Goal: Task Accomplishment & Management: Use online tool/utility

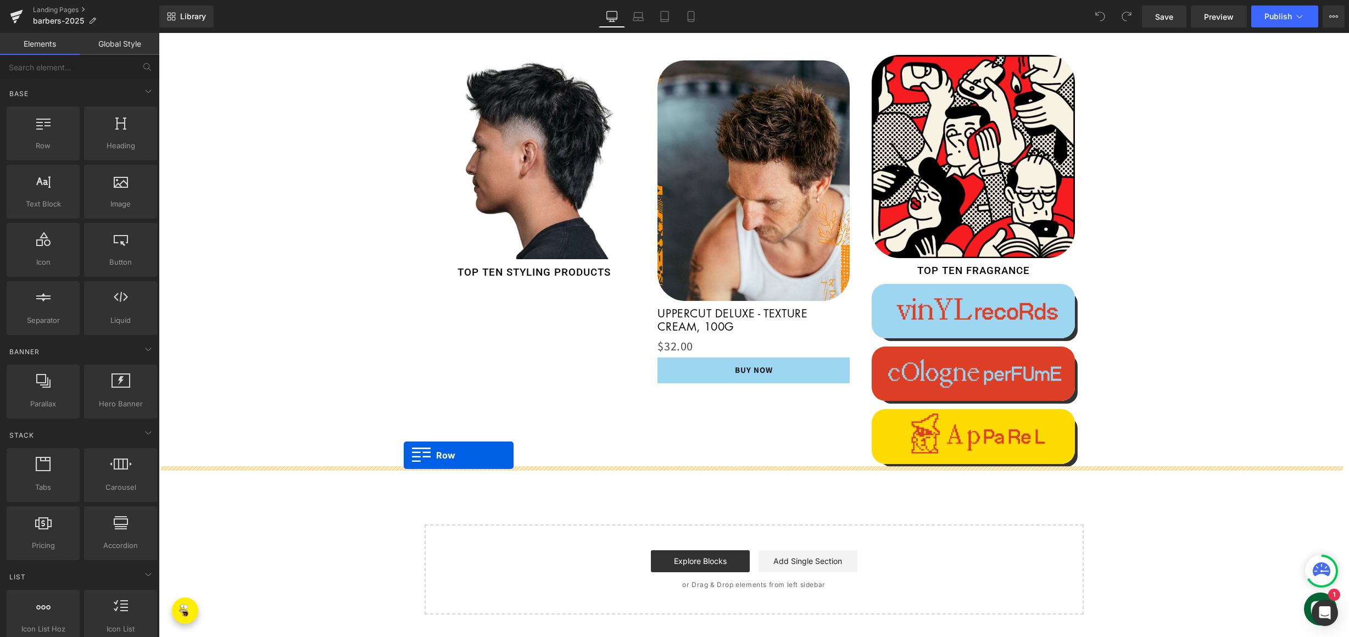
drag, startPoint x: 202, startPoint y: 176, endPoint x: 404, endPoint y: 455, distance: 344.6
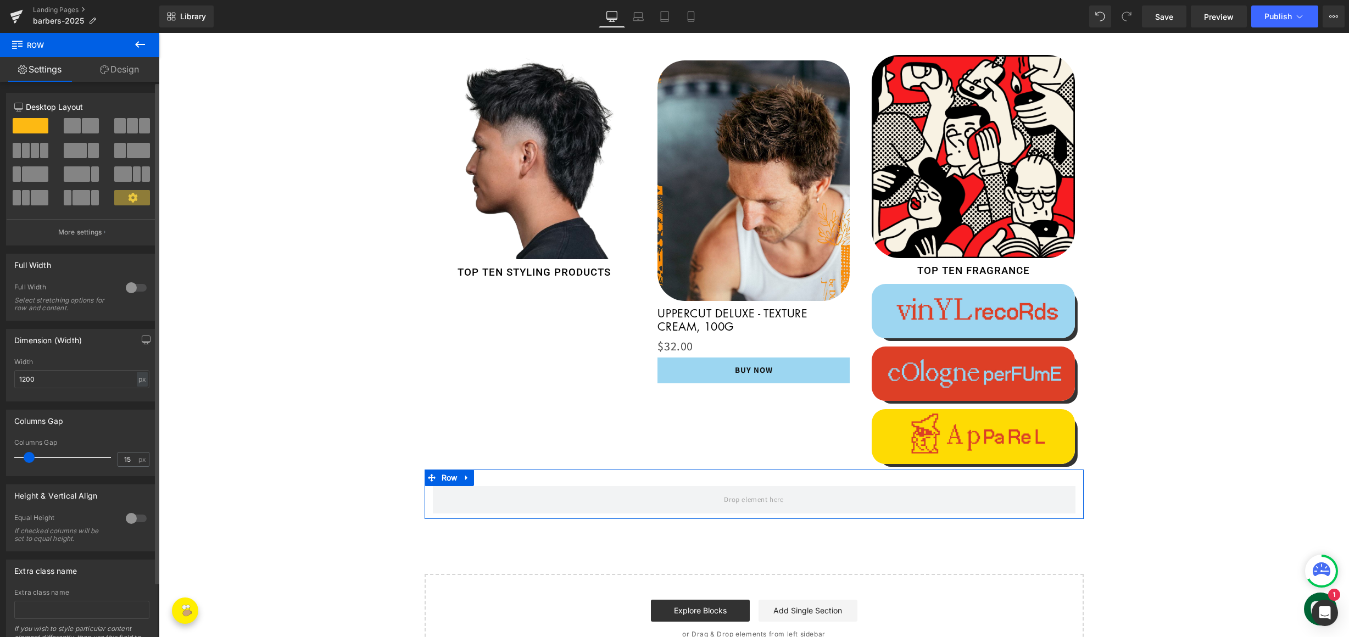
click at [75, 127] on span at bounding box center [72, 125] width 17 height 15
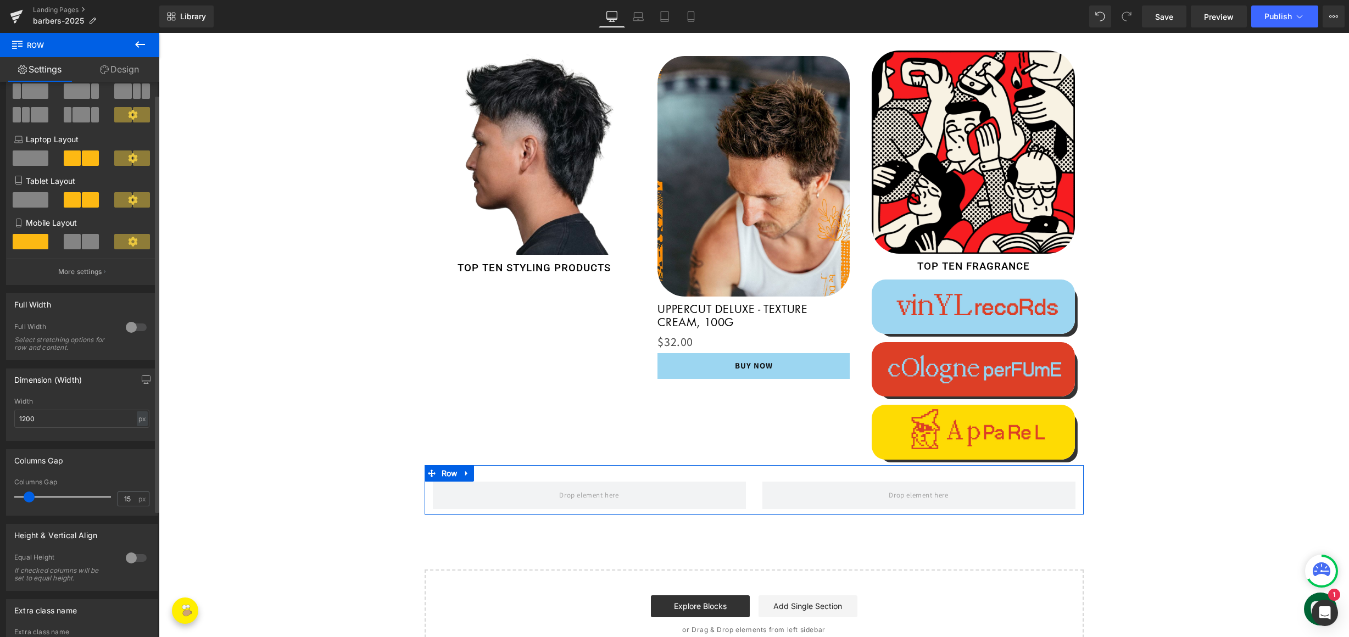
scroll to position [185, 0]
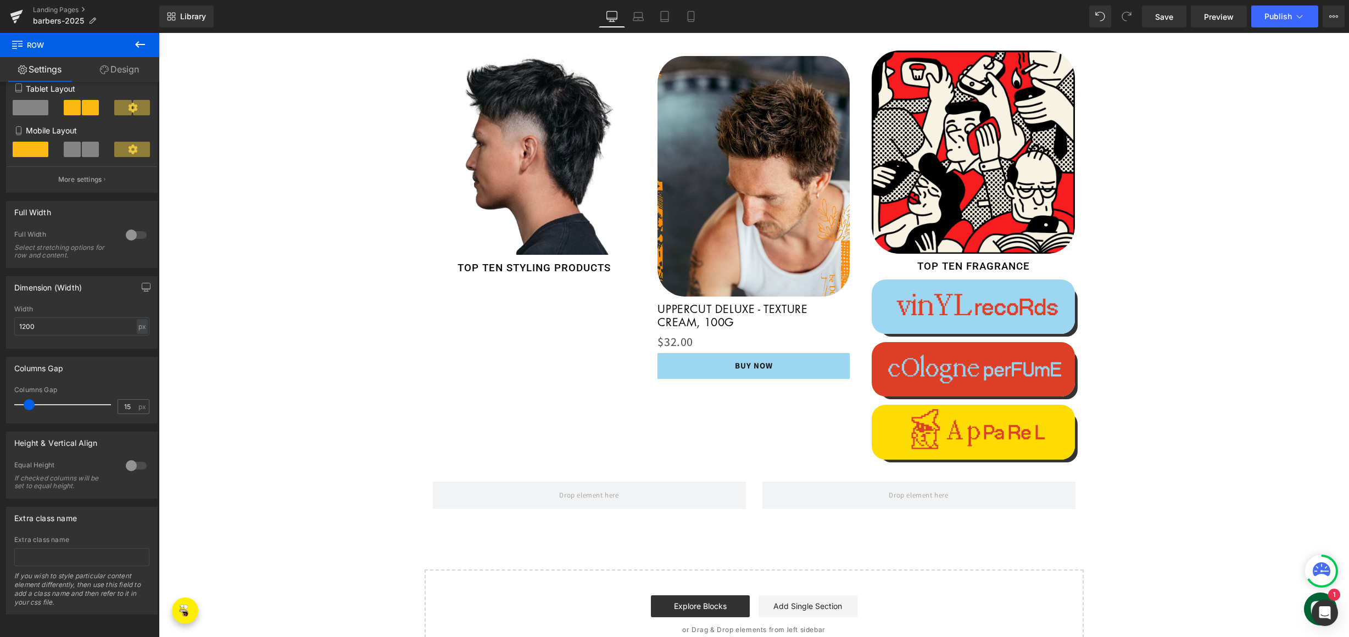
click at [143, 41] on icon at bounding box center [139, 44] width 13 height 13
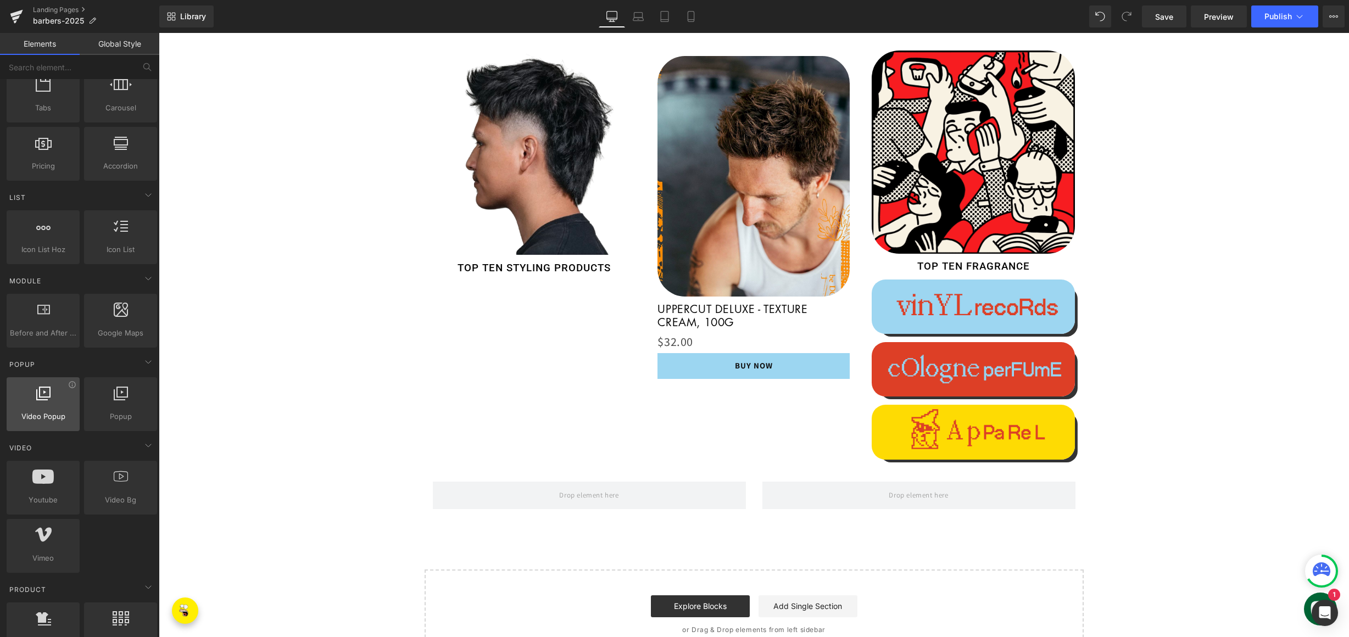
scroll to position [541, 0]
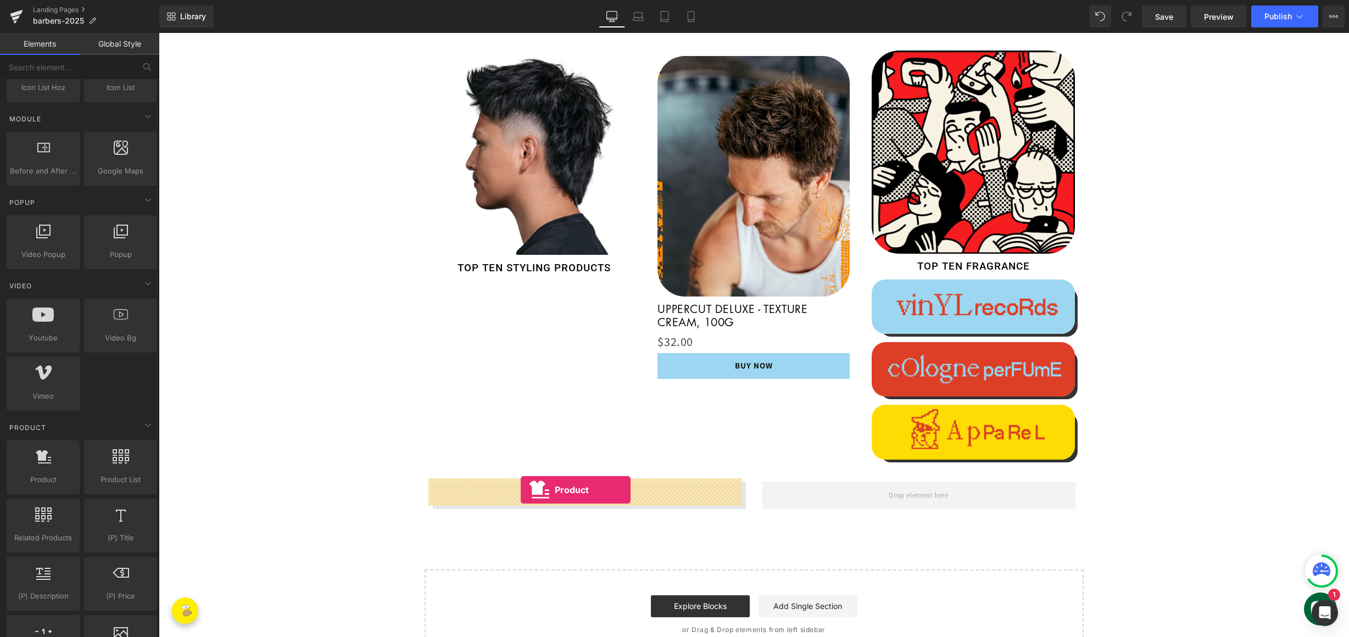
drag, startPoint x: 202, startPoint y: 494, endPoint x: 521, endPoint y: 490, distance: 319.1
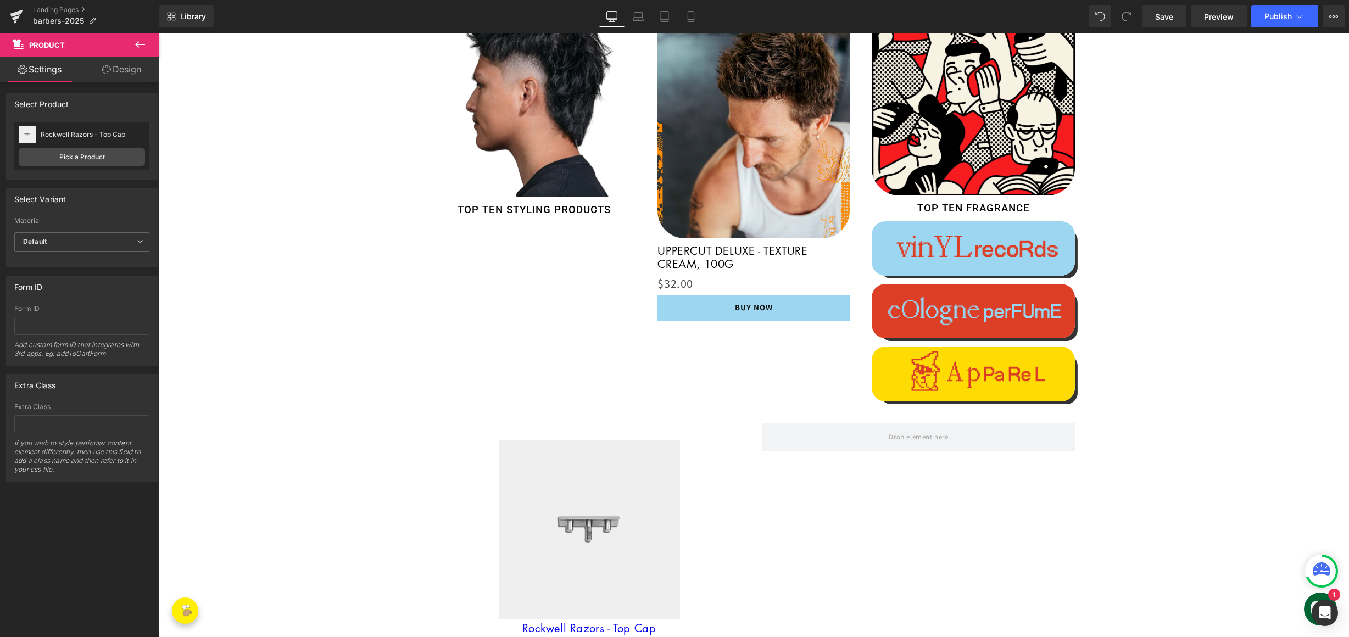
scroll to position [1394, 0]
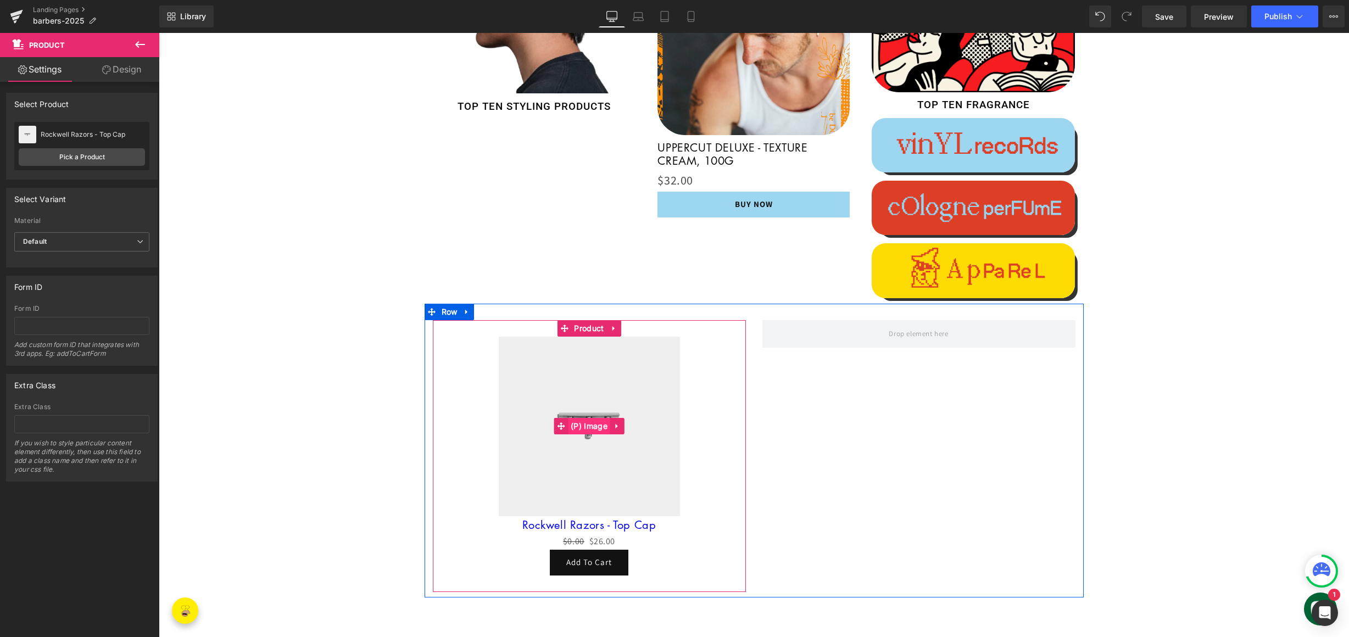
click at [585, 425] on span "(P) Image" at bounding box center [589, 426] width 42 height 16
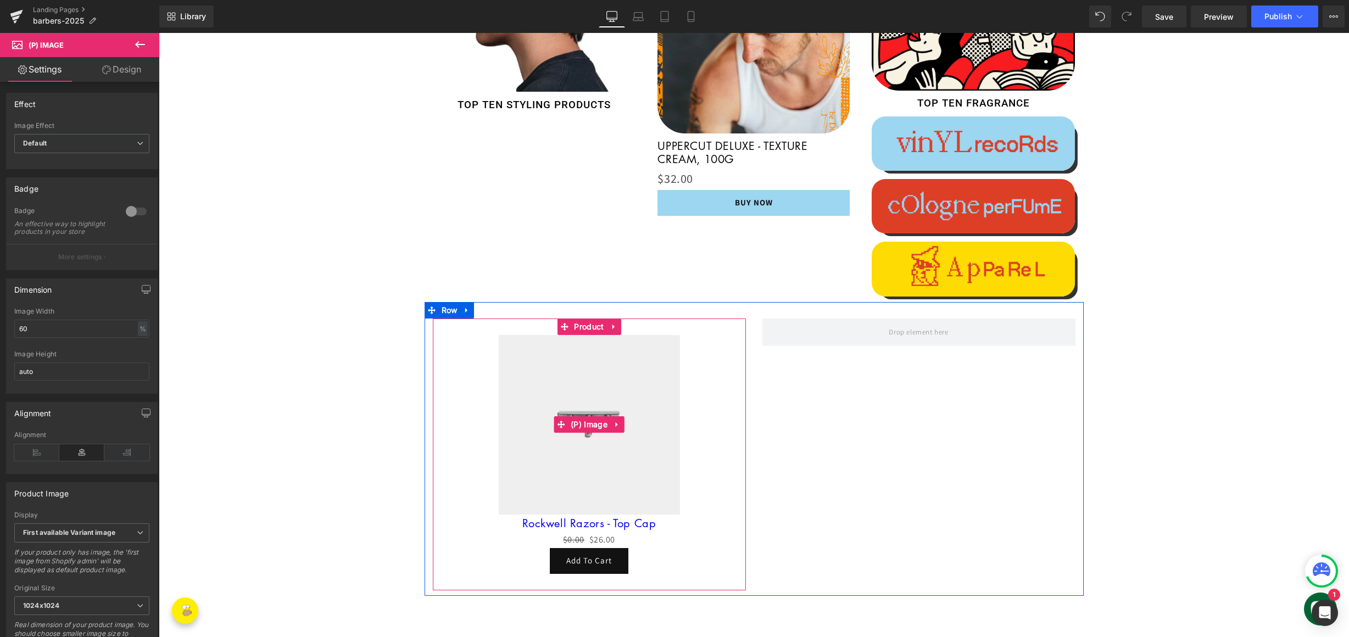
scroll to position [1397, 0]
click at [613, 422] on icon at bounding box center [617, 424] width 8 height 8
click at [622, 422] on icon at bounding box center [625, 424] width 8 height 8
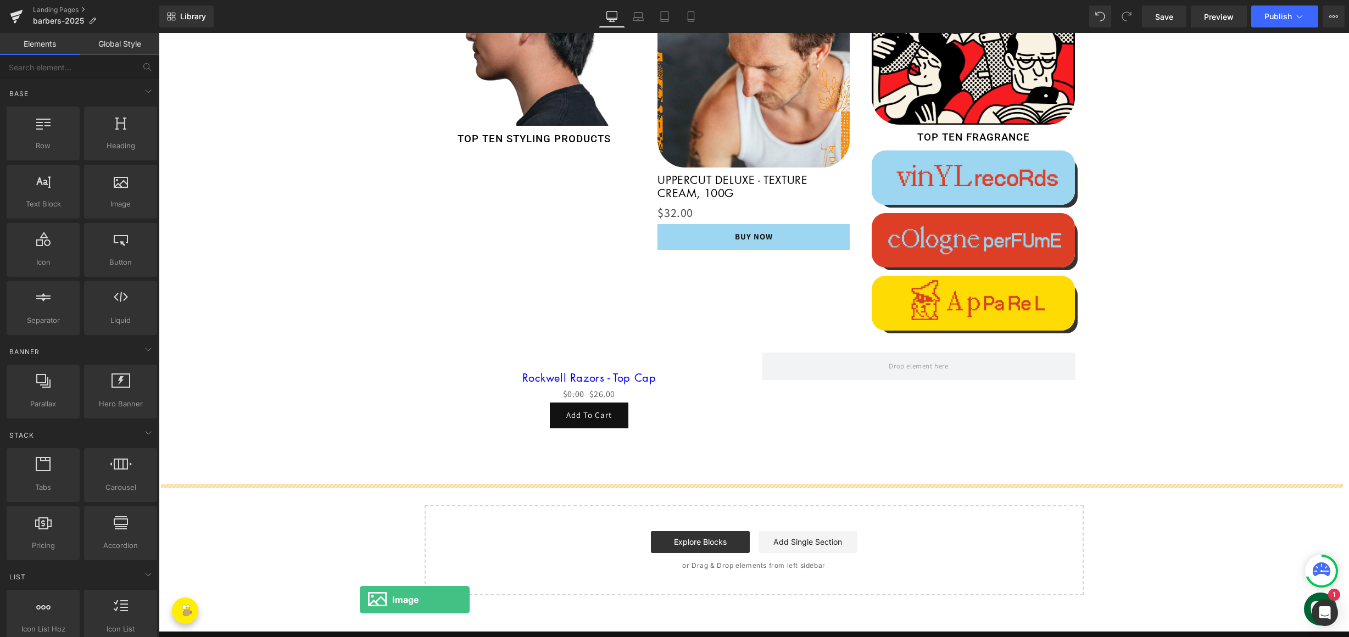
scroll to position [1395, 0]
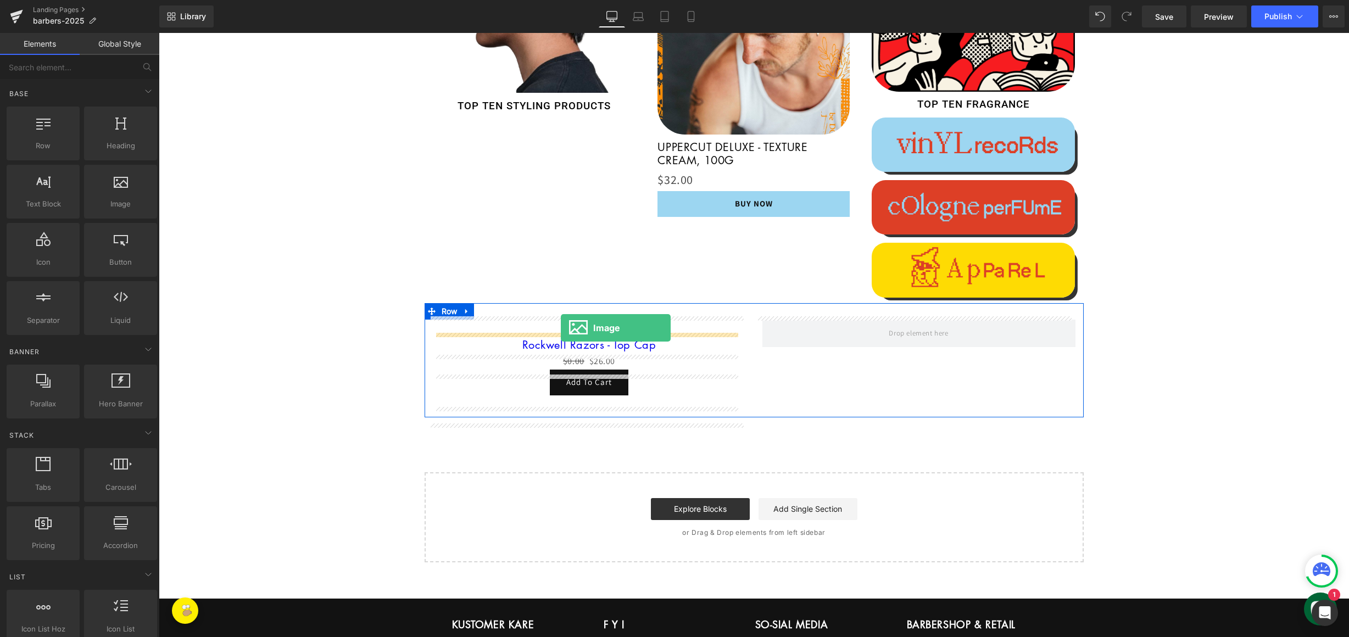
drag, startPoint x: 275, startPoint y: 226, endPoint x: 561, endPoint y: 328, distance: 303.6
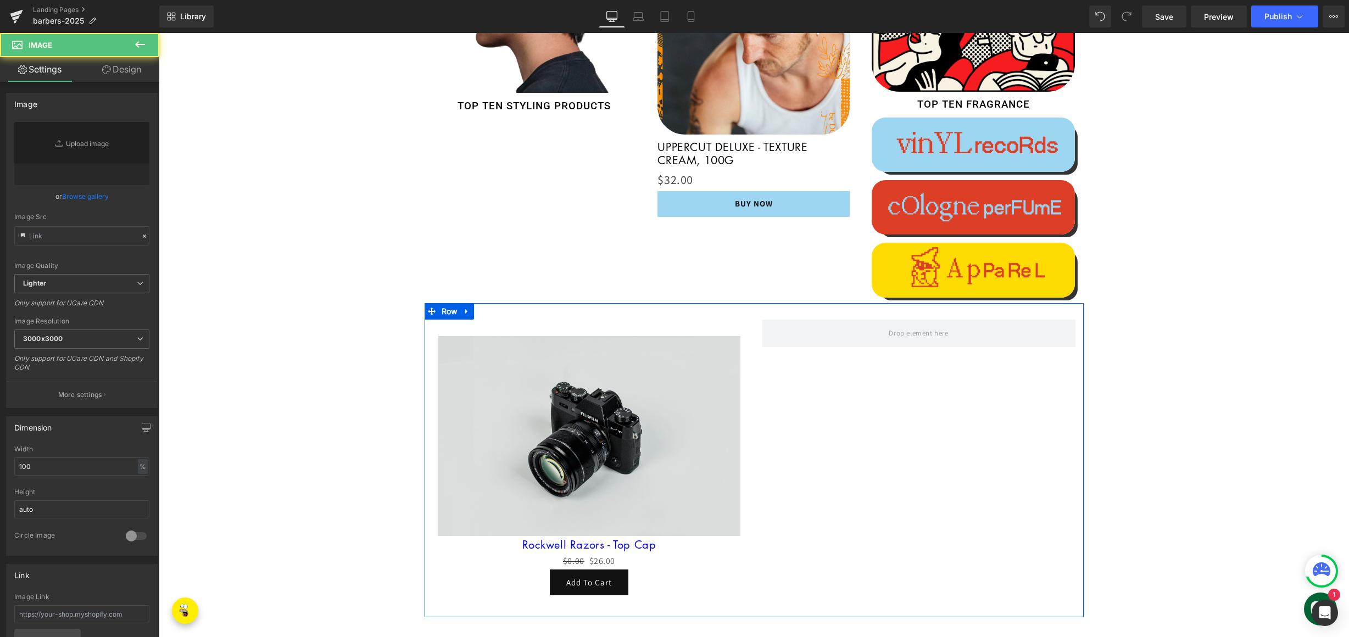
type input "//[DOMAIN_NAME][URL]"
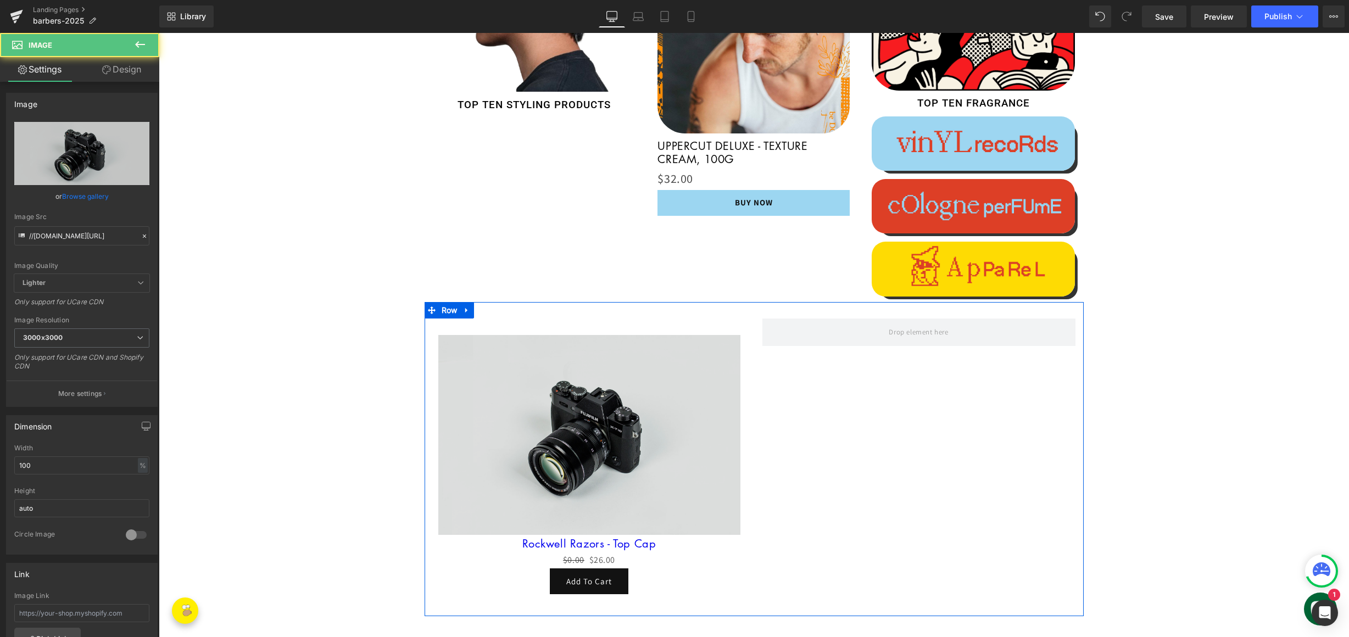
scroll to position [1397, 0]
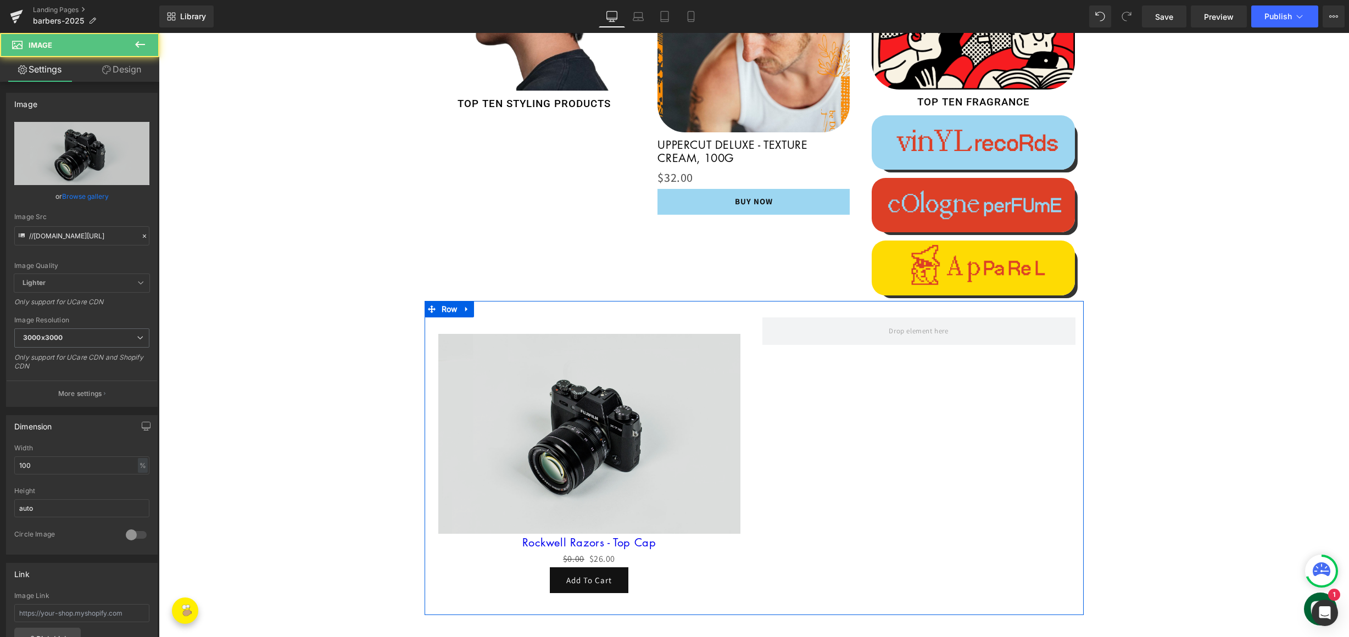
click at [593, 351] on img at bounding box center [589, 434] width 302 height 200
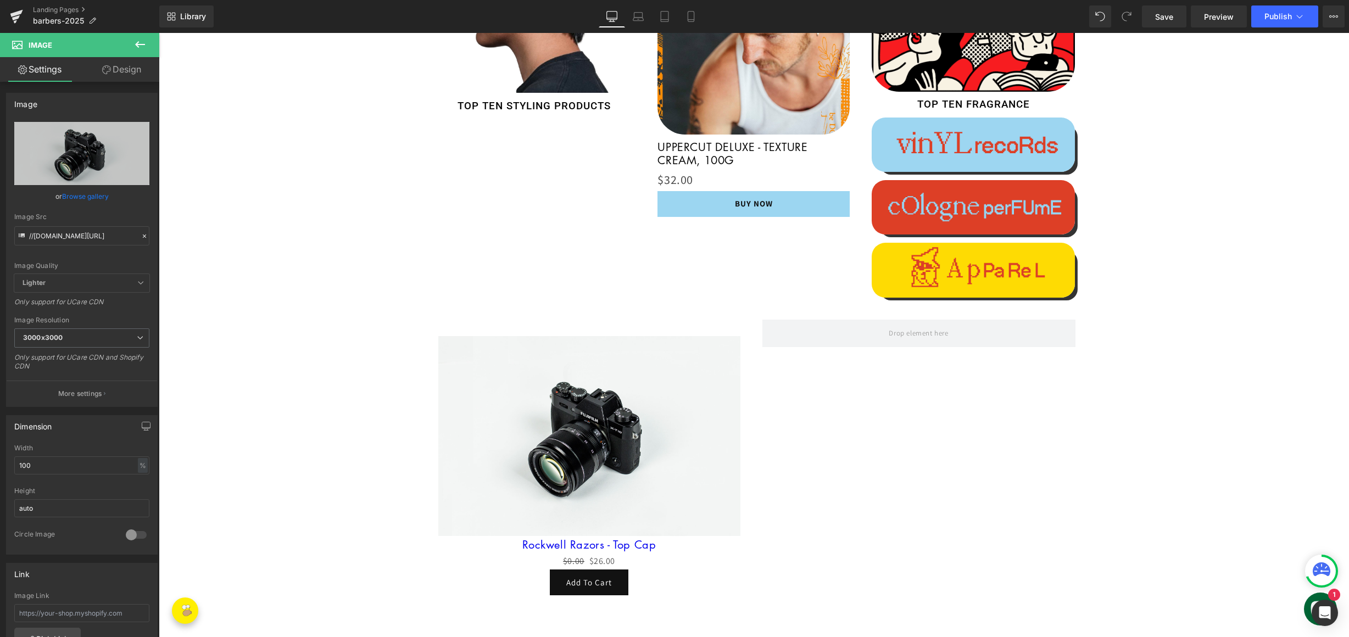
scroll to position [1395, 0]
click at [82, 155] on icon "Replace Image" at bounding box center [82, 154] width 88 height 14
type input "C:\fakepath\CS-Static-3 (1).jpg"
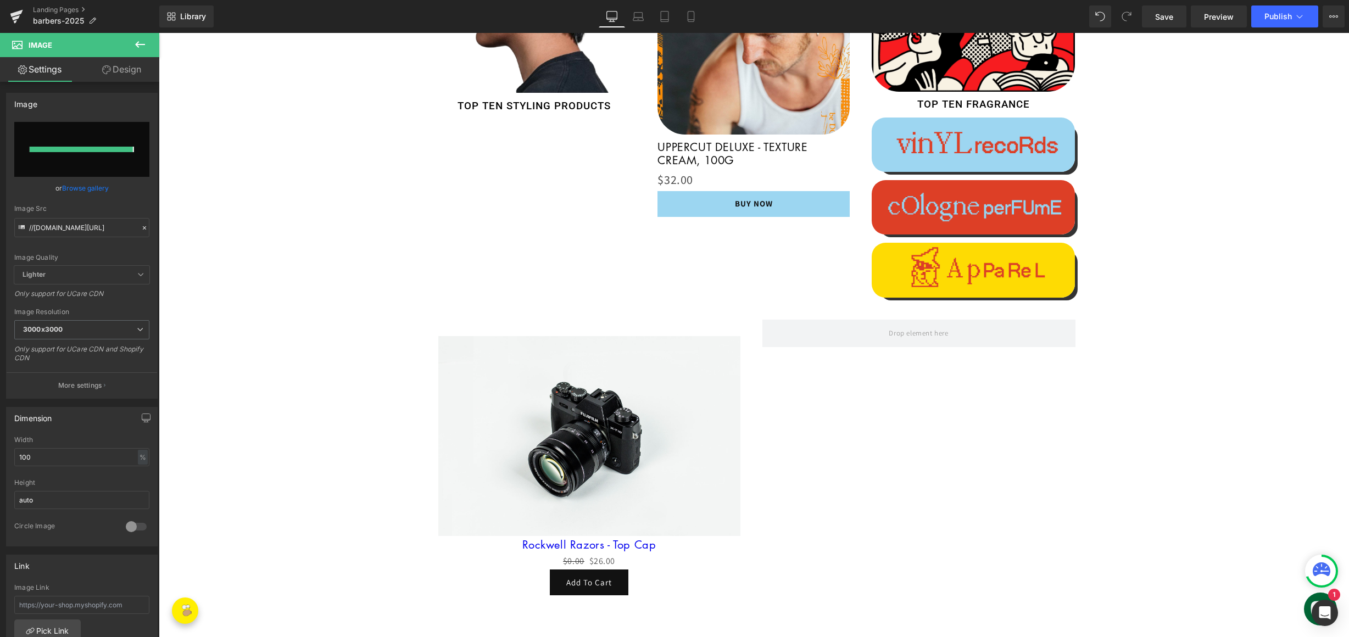
type input "[URL][DOMAIN_NAME]"
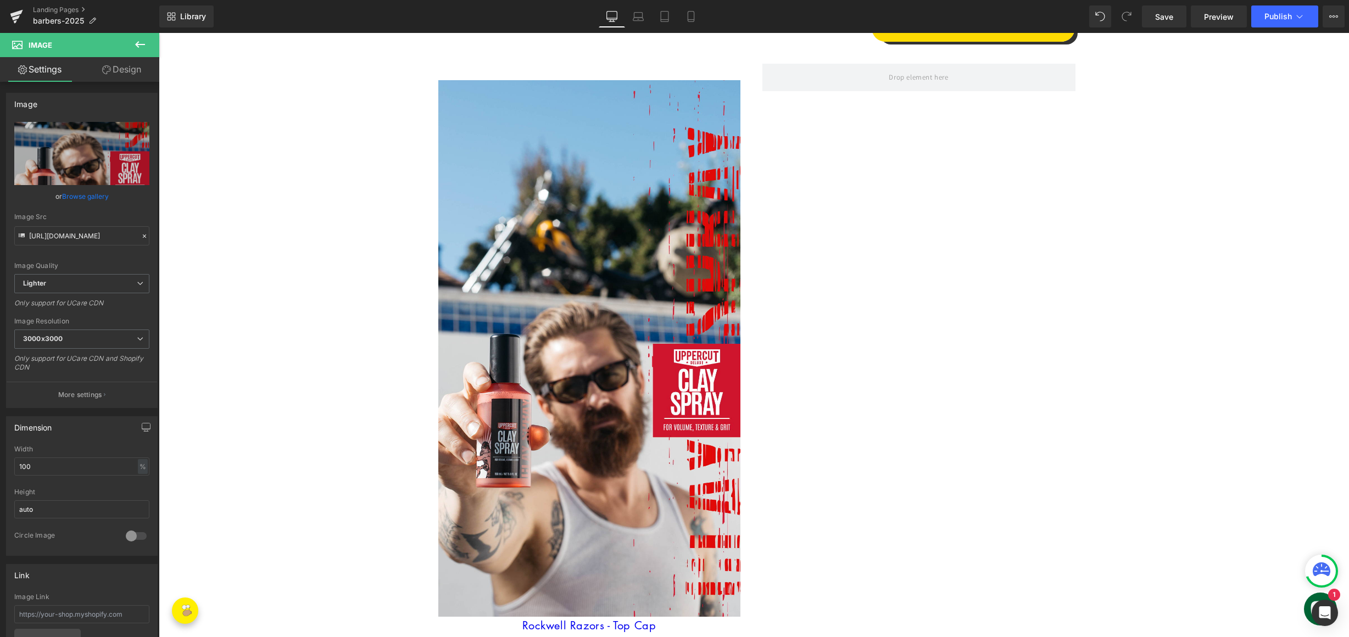
scroll to position [1817, 0]
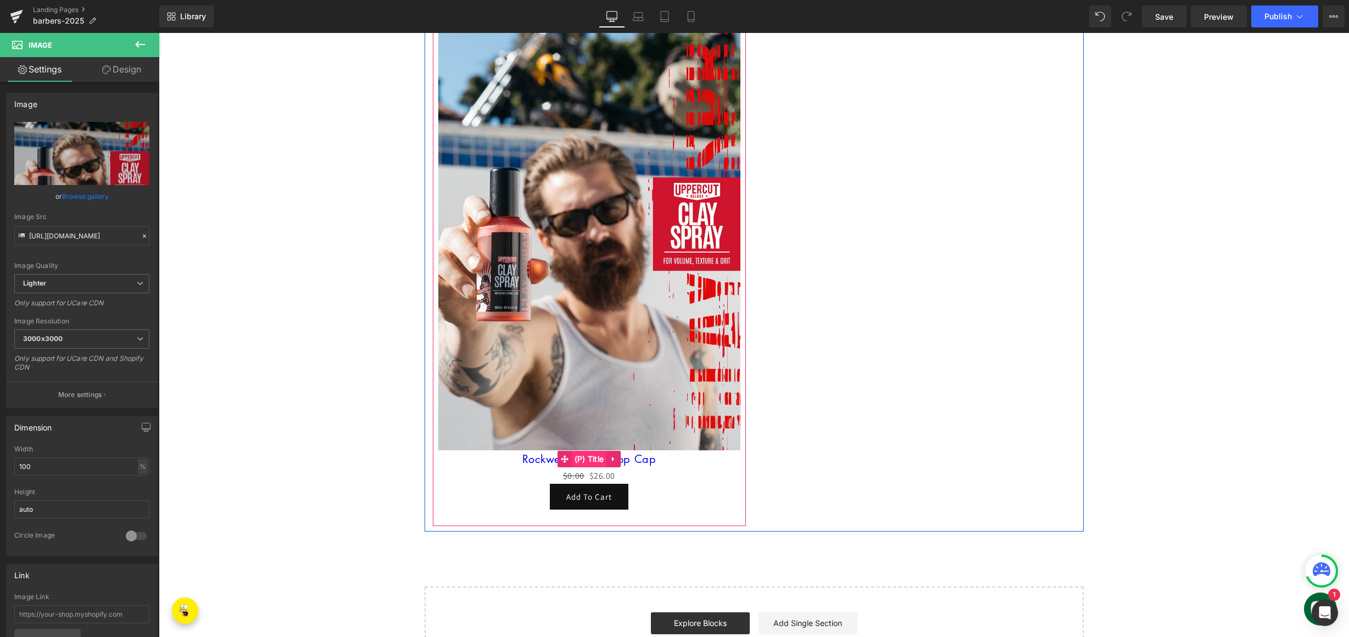
click at [587, 461] on span "(P) Title" at bounding box center [589, 459] width 35 height 16
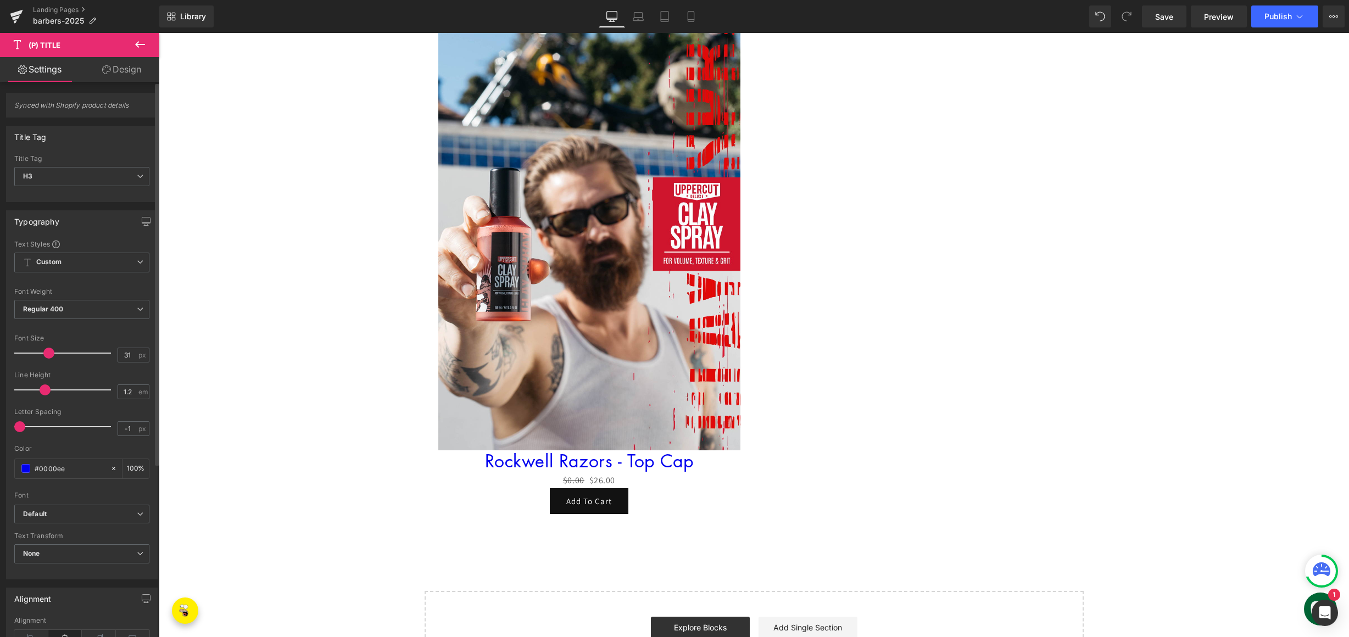
type input "30"
click at [46, 354] on div at bounding box center [65, 353] width 91 height 22
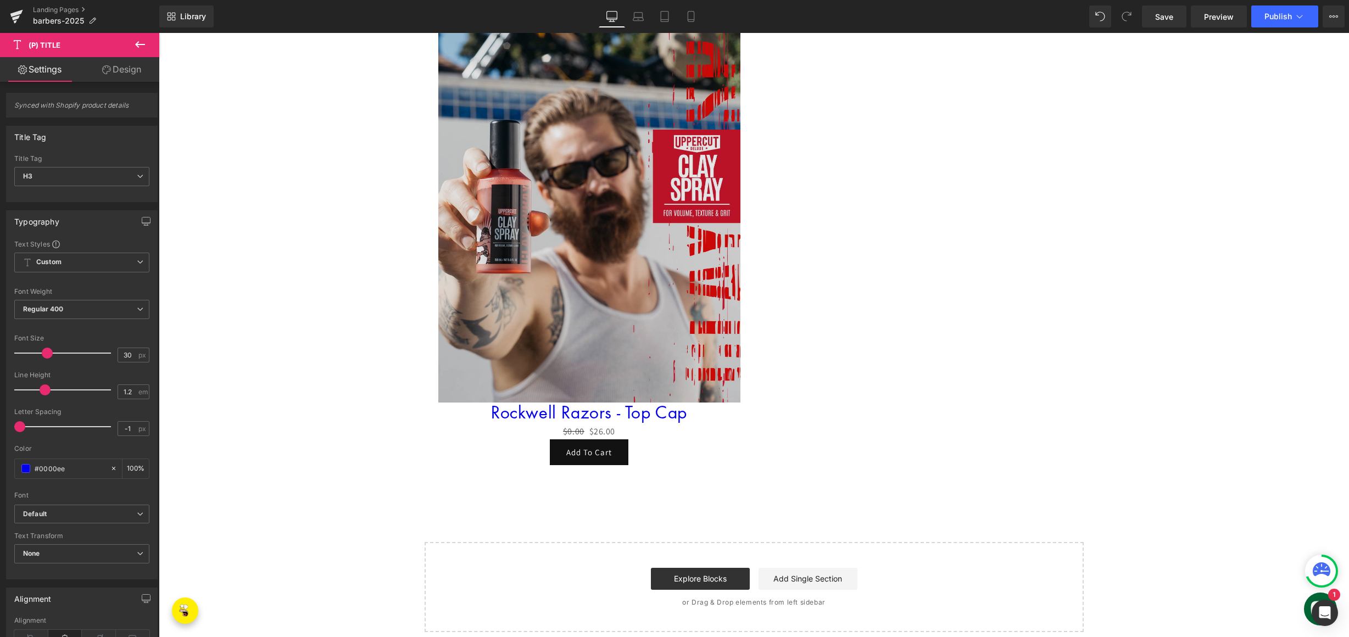
scroll to position [1866, 0]
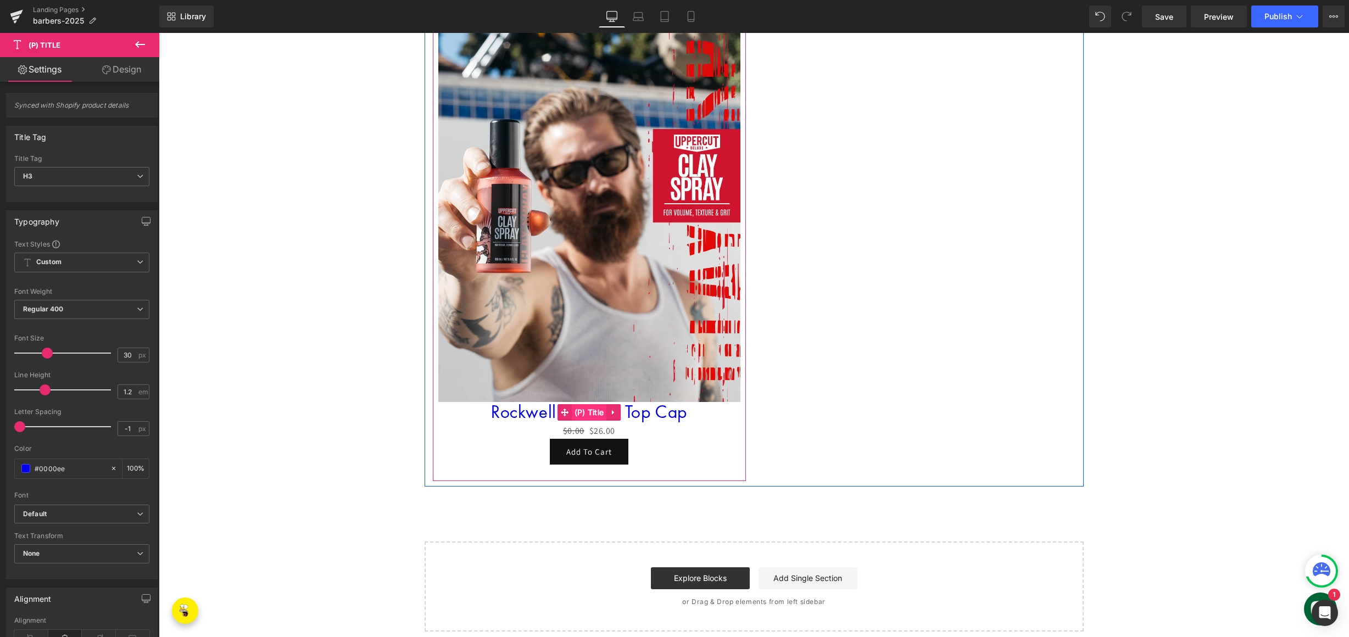
click at [578, 412] on span "(P) Title" at bounding box center [589, 412] width 35 height 16
click at [133, 65] on link "Design" at bounding box center [122, 69] width 80 height 25
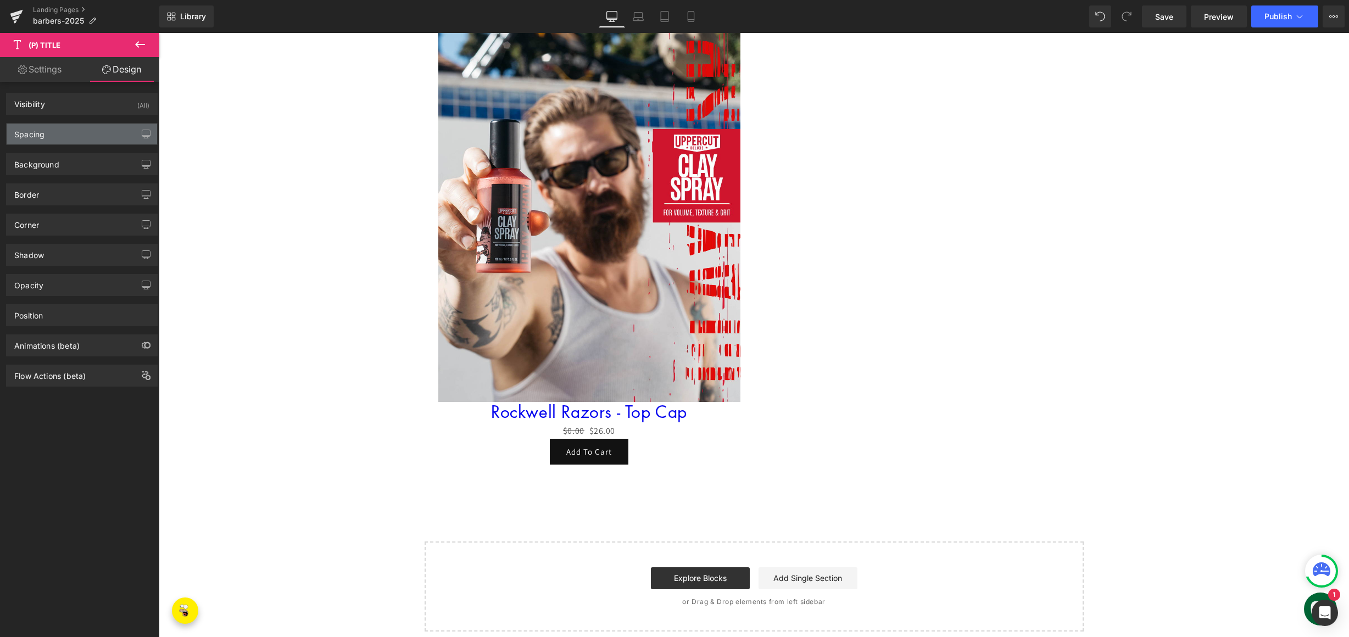
click at [61, 130] on div "Spacing" at bounding box center [82, 134] width 150 height 21
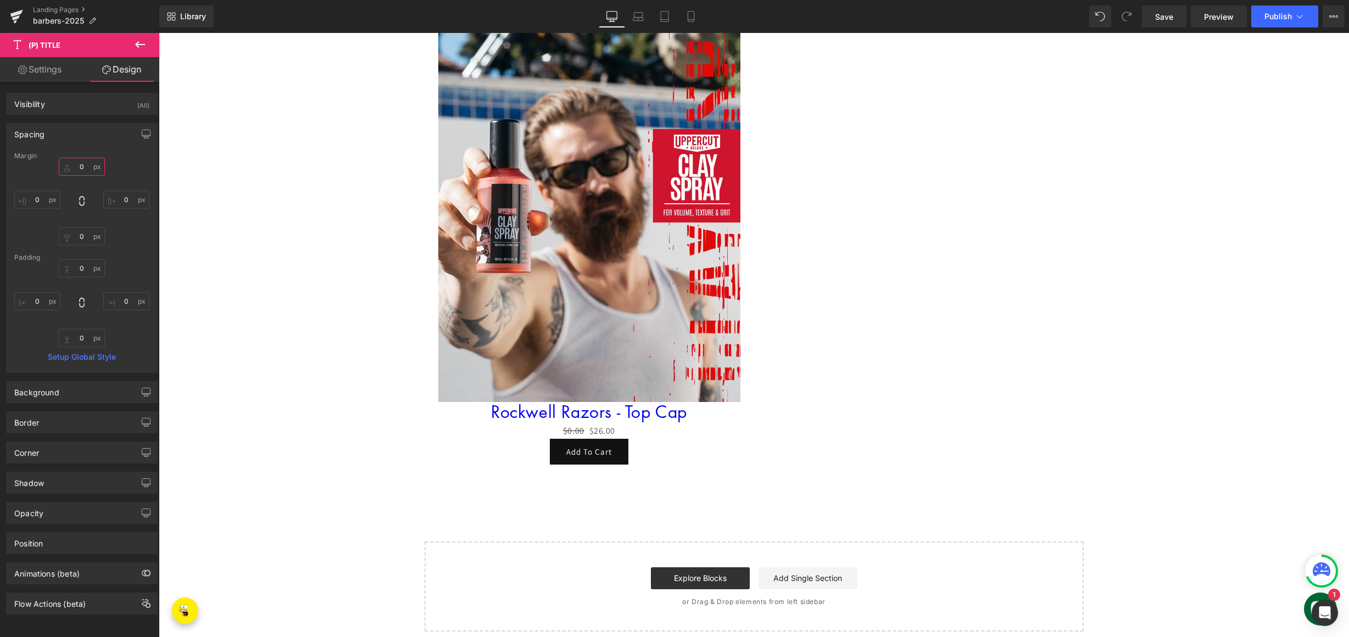
click at [78, 161] on input "0" at bounding box center [82, 167] width 46 height 18
type input "10"
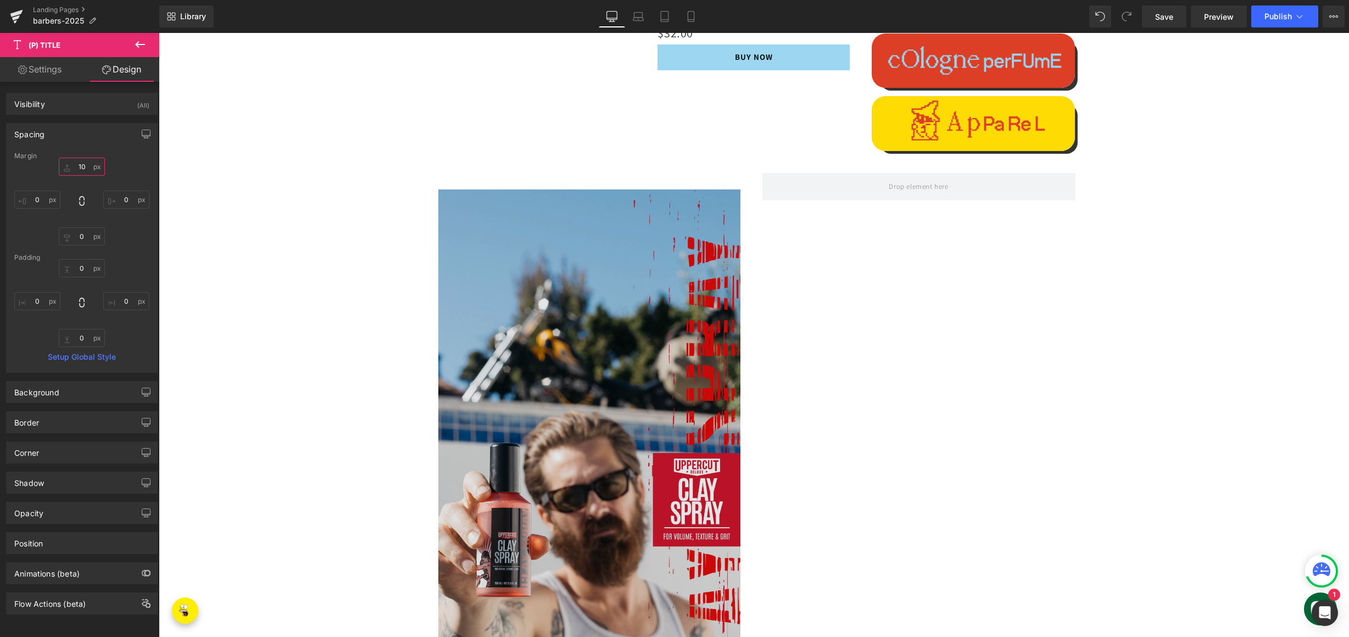
scroll to position [1554, 0]
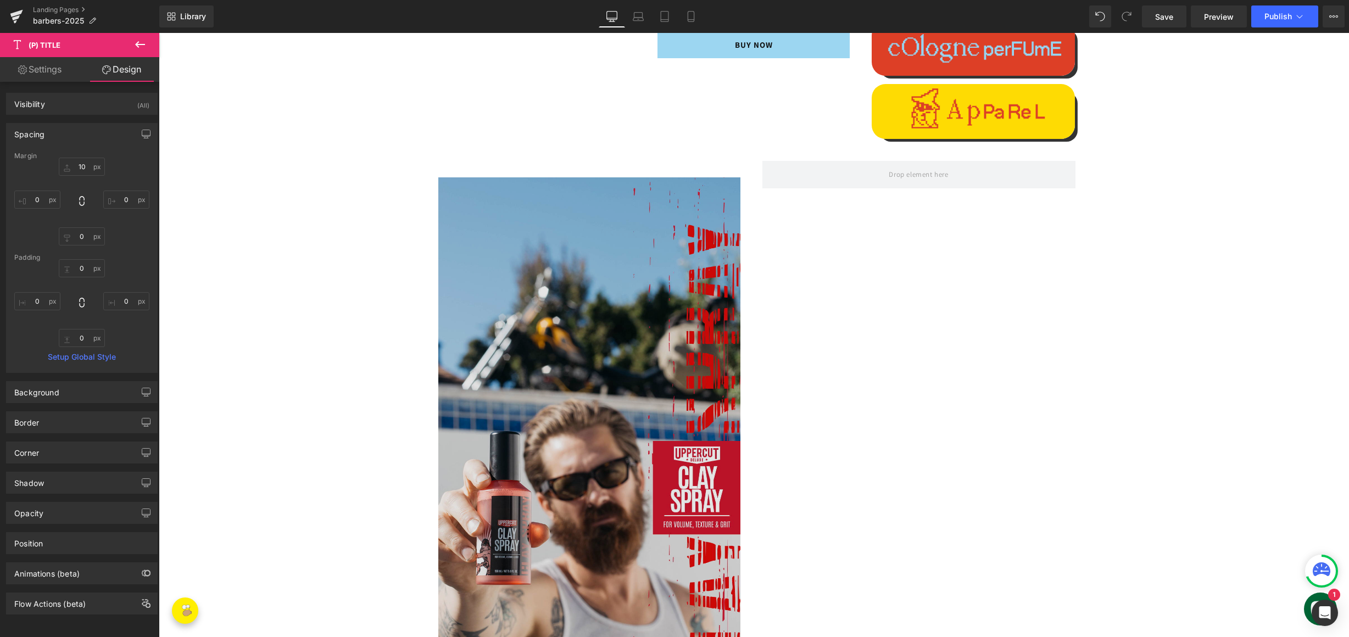
click at [547, 254] on img at bounding box center [589, 445] width 302 height 537
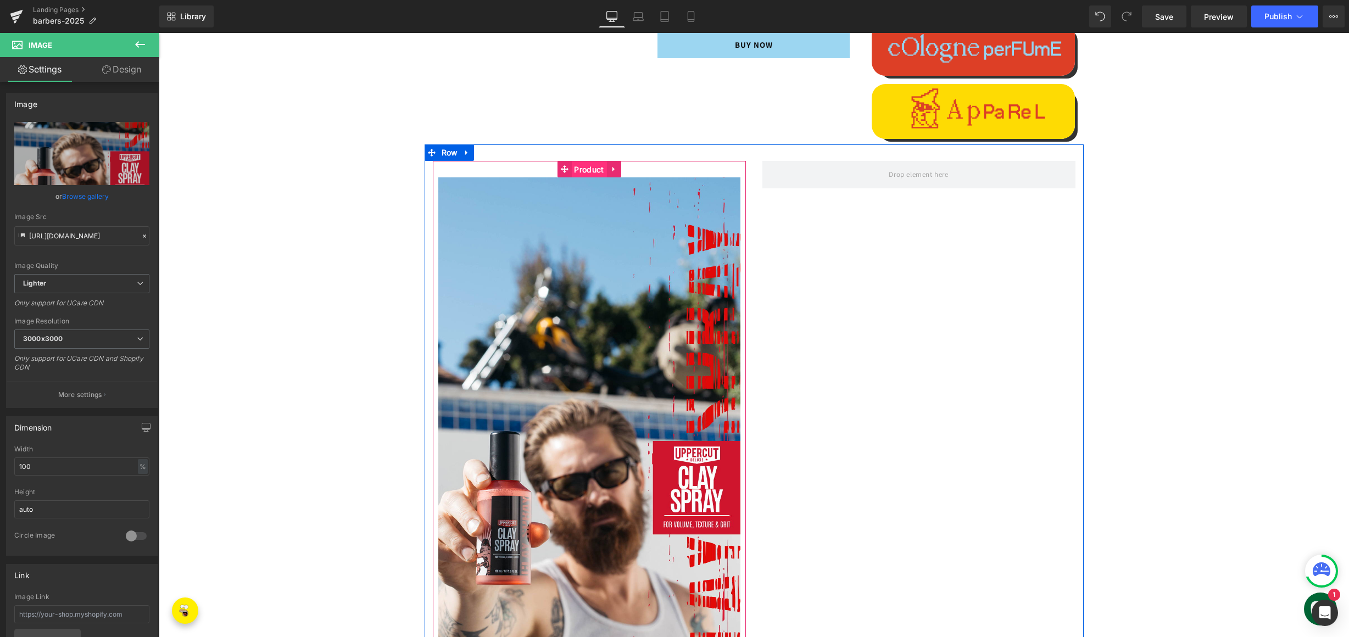
click at [588, 163] on span "Product" at bounding box center [588, 169] width 35 height 16
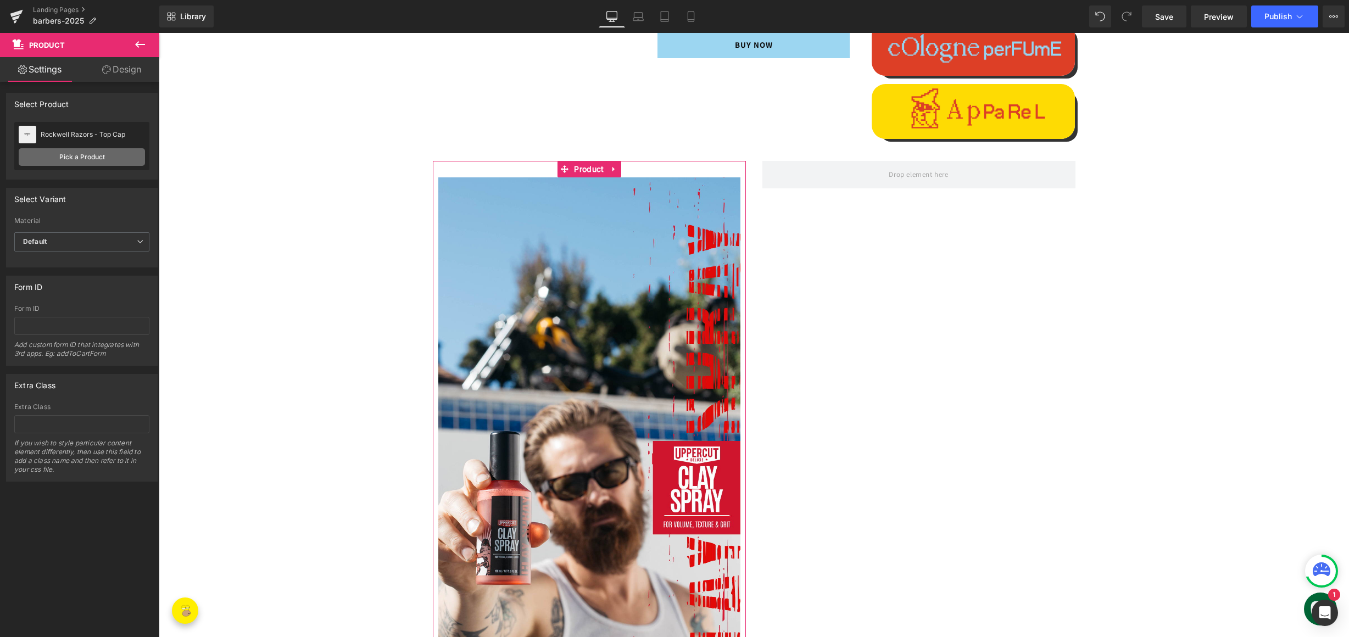
click at [79, 156] on link "Pick a Product" at bounding box center [82, 157] width 126 height 18
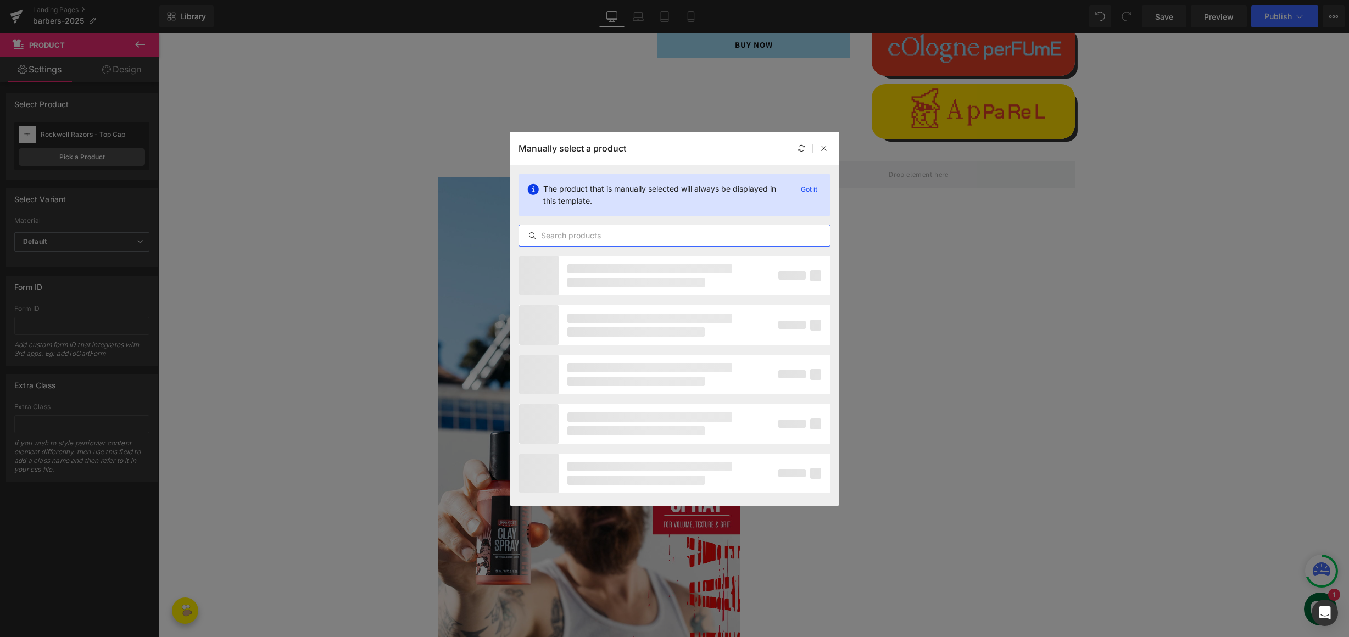
click at [626, 239] on input "text" at bounding box center [674, 235] width 311 height 13
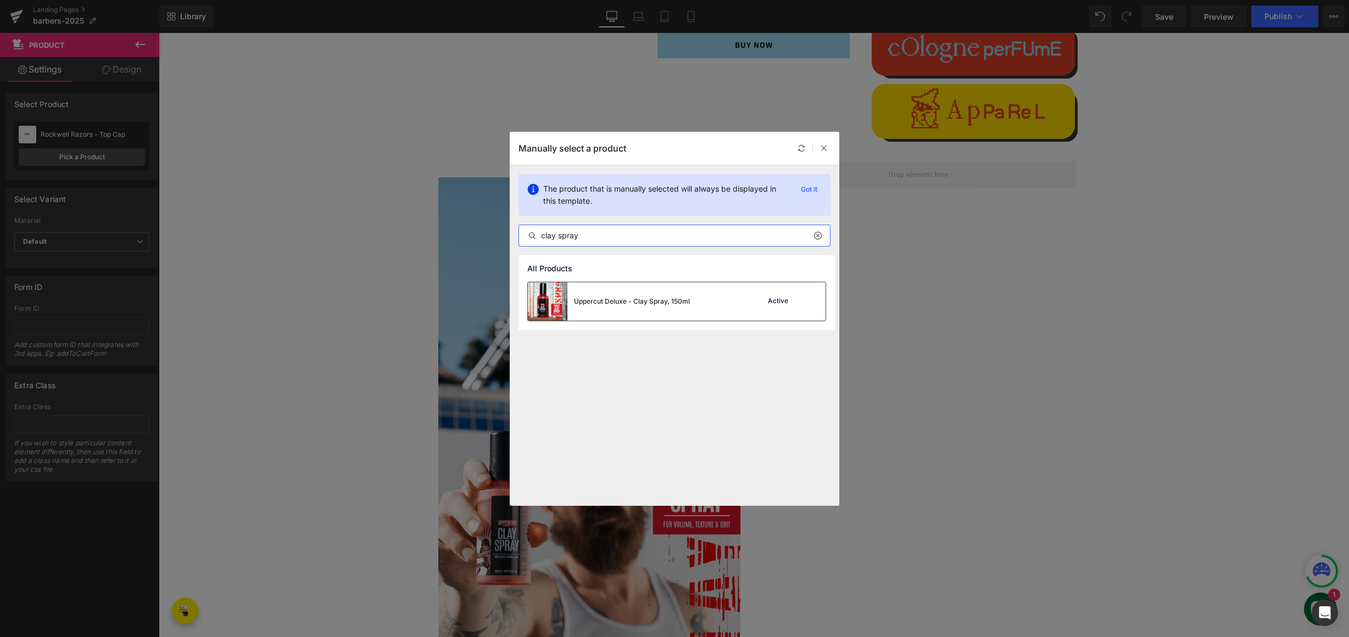
type input "clay spray"
click at [555, 299] on img at bounding box center [548, 301] width 40 height 38
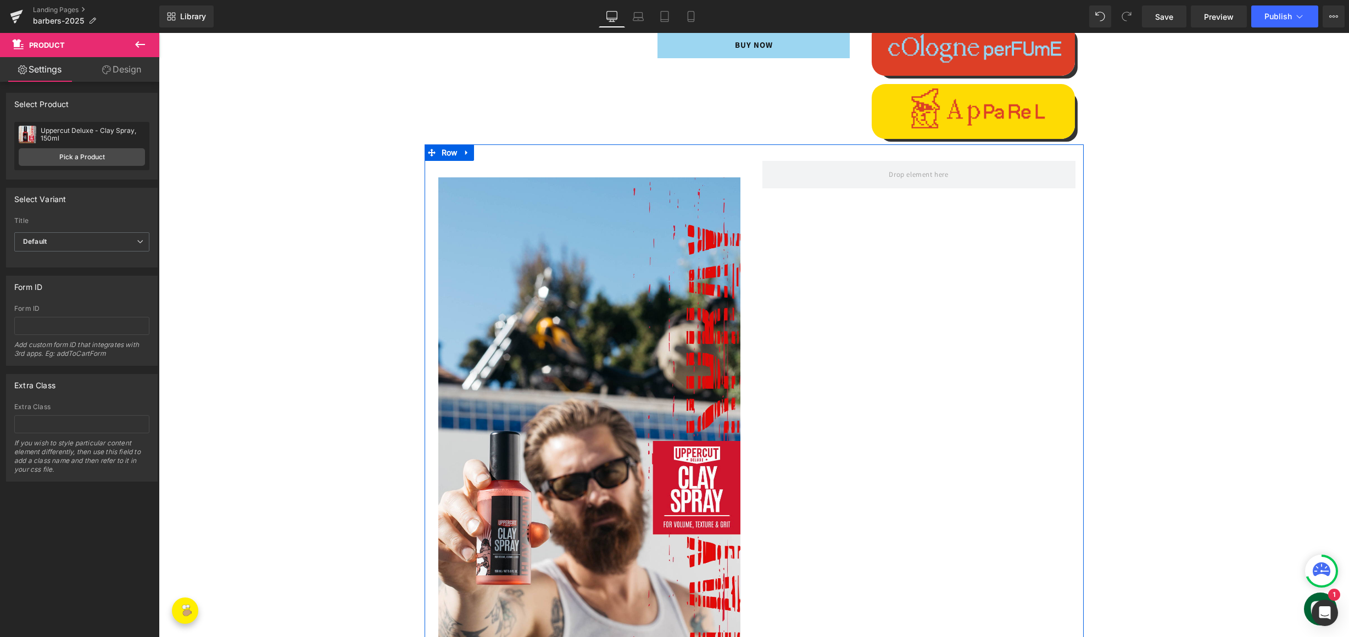
scroll to position [1705, 0]
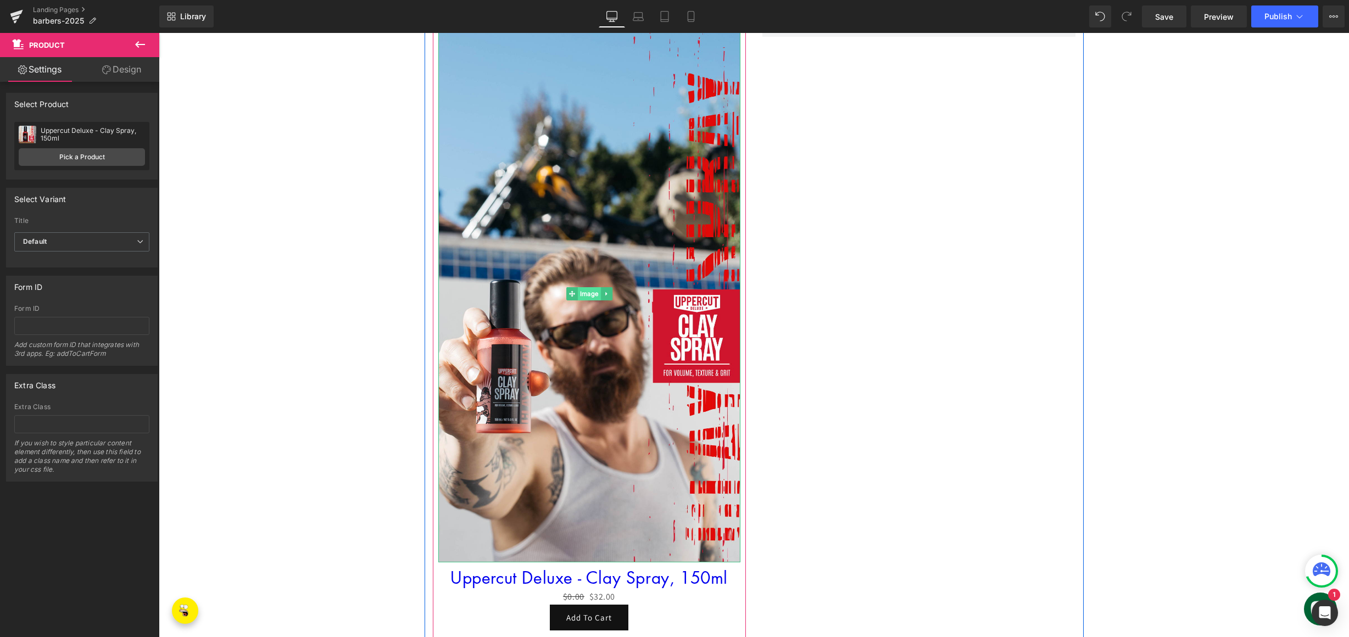
click at [585, 291] on span "Image" at bounding box center [589, 293] width 23 height 13
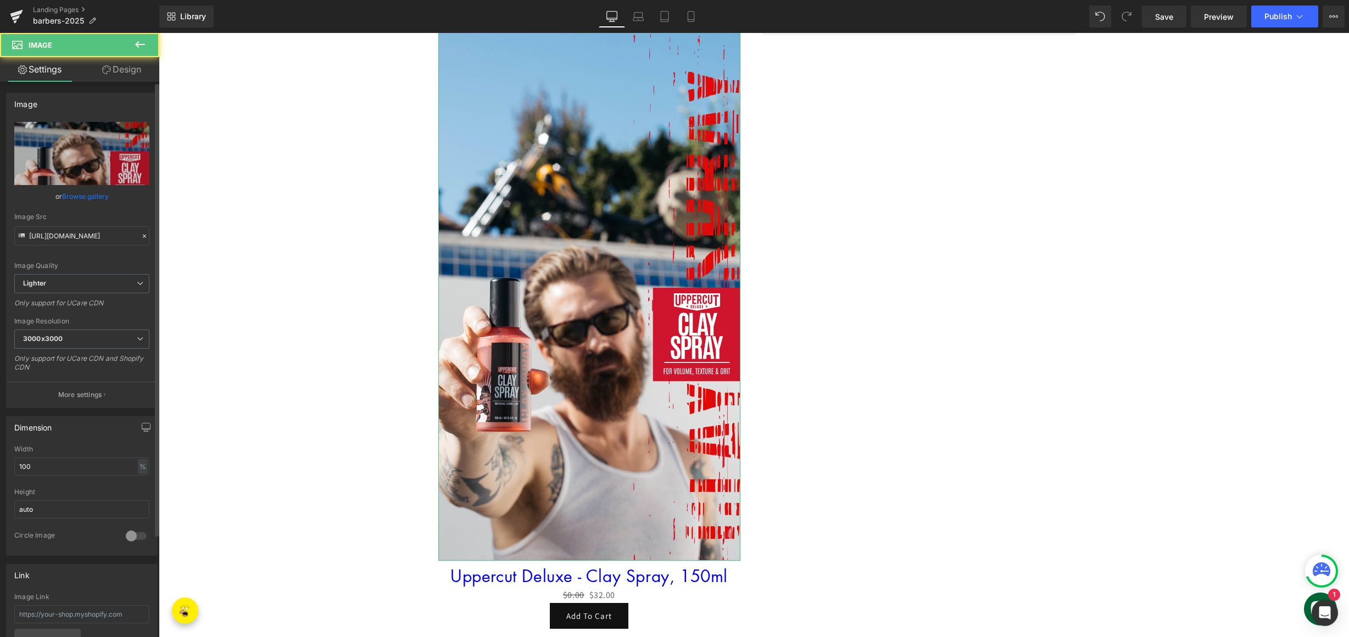
scroll to position [1707, 0]
click at [114, 71] on link "Design" at bounding box center [122, 69] width 80 height 25
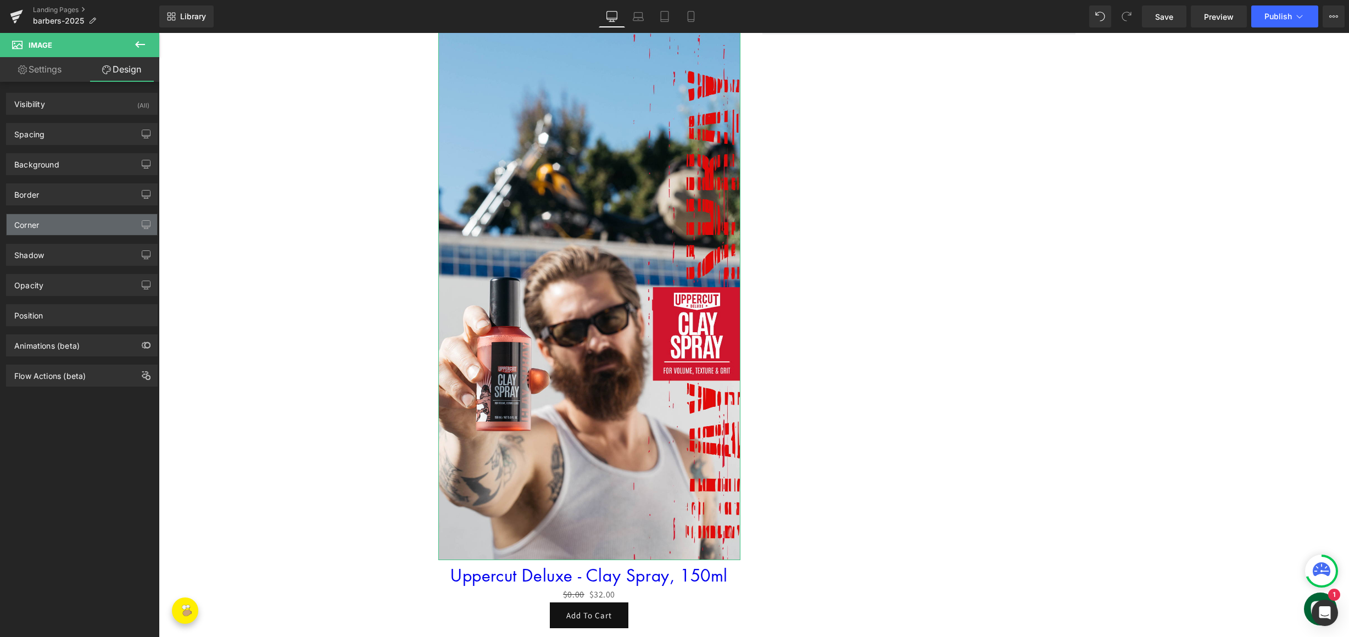
click at [76, 227] on div "Corner" at bounding box center [82, 224] width 150 height 21
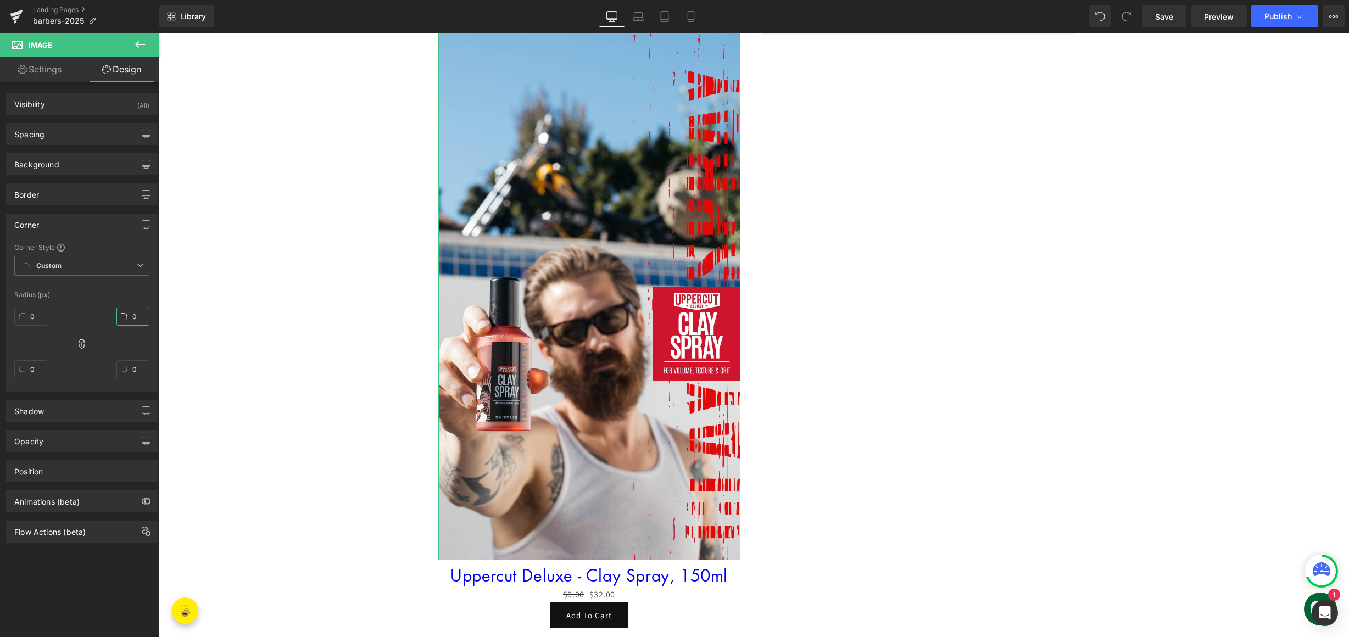
click at [132, 319] on input "0" at bounding box center [132, 317] width 33 height 18
type input "50"
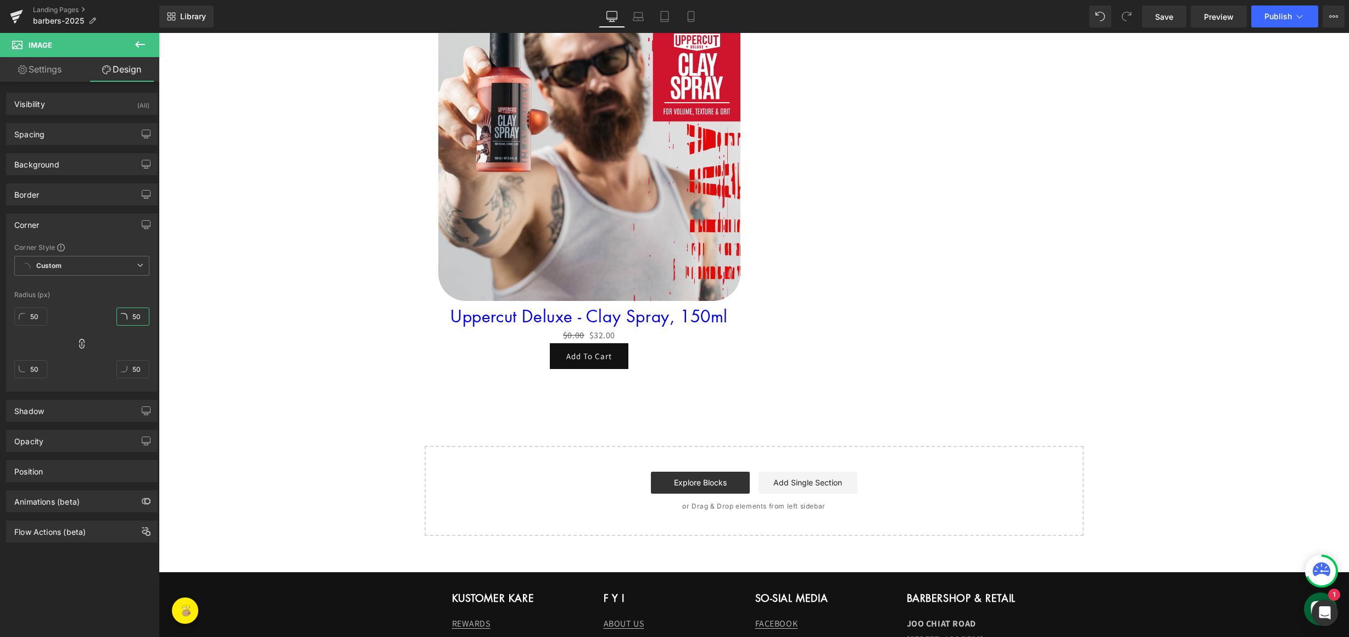
scroll to position [1966, 0]
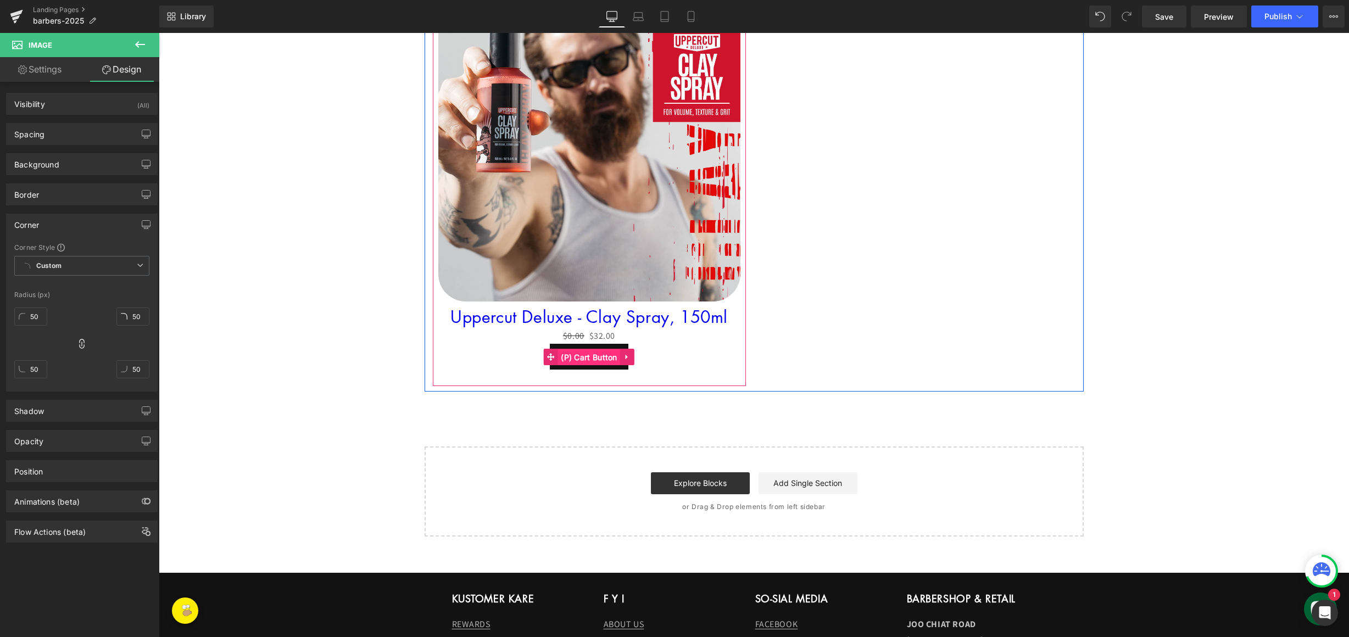
click at [580, 361] on span "(P) Cart Button" at bounding box center [589, 357] width 62 height 16
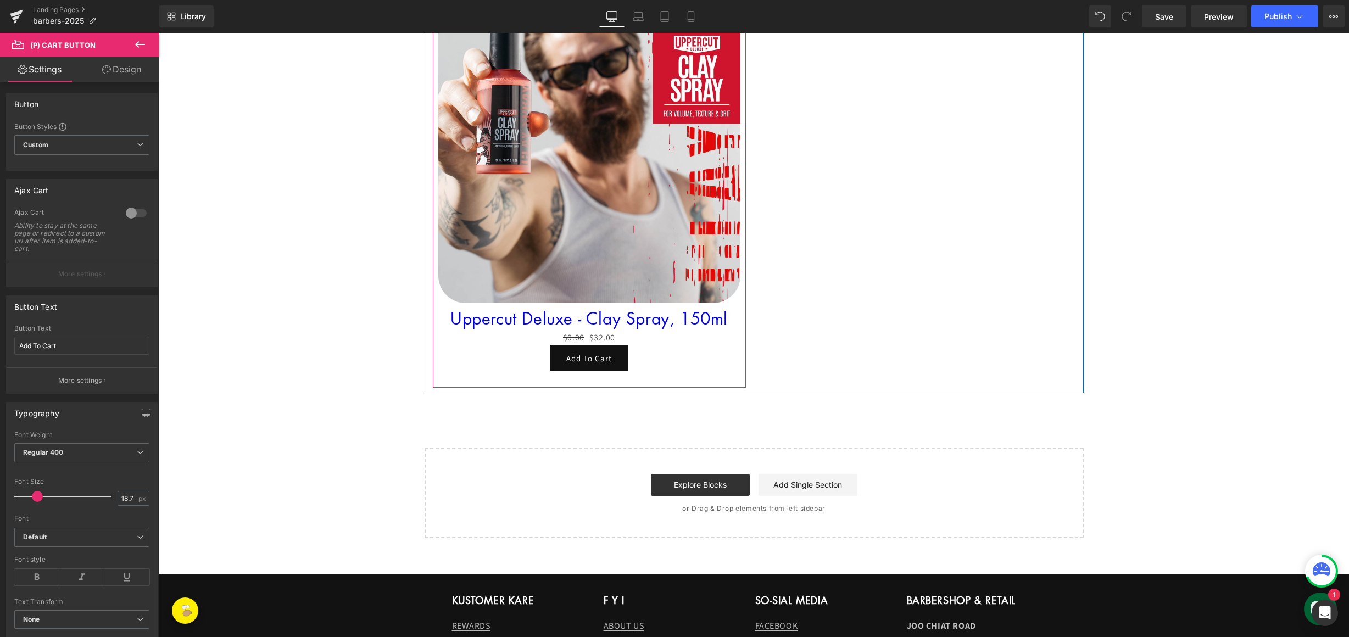
scroll to position [1964, 0]
click at [1176, 14] on link "Save" at bounding box center [1164, 16] width 44 height 22
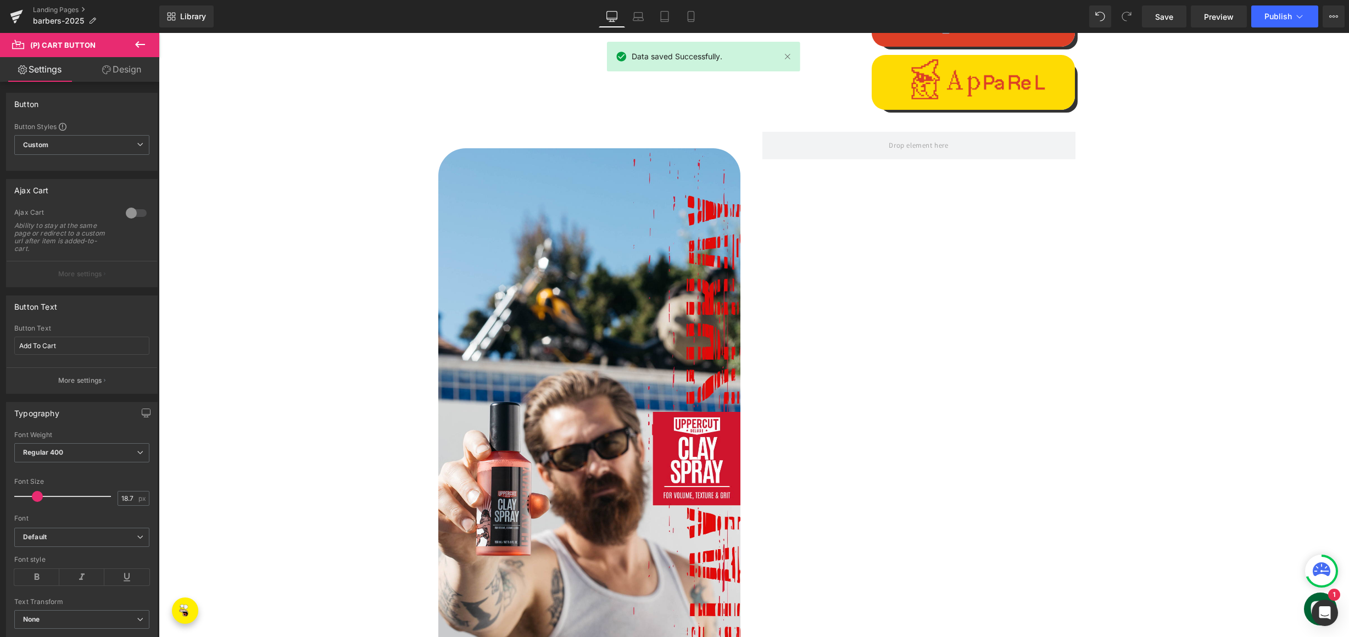
scroll to position [1571, 0]
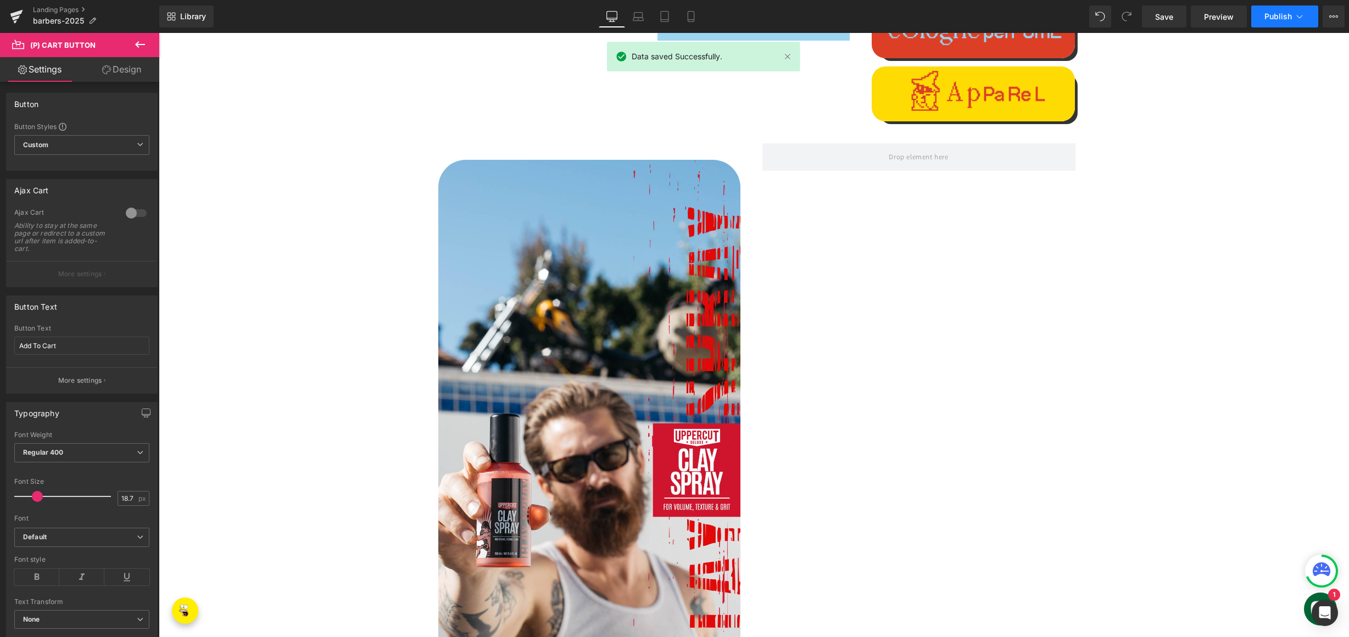
click at [1272, 19] on span "Publish" at bounding box center [1277, 16] width 27 height 9
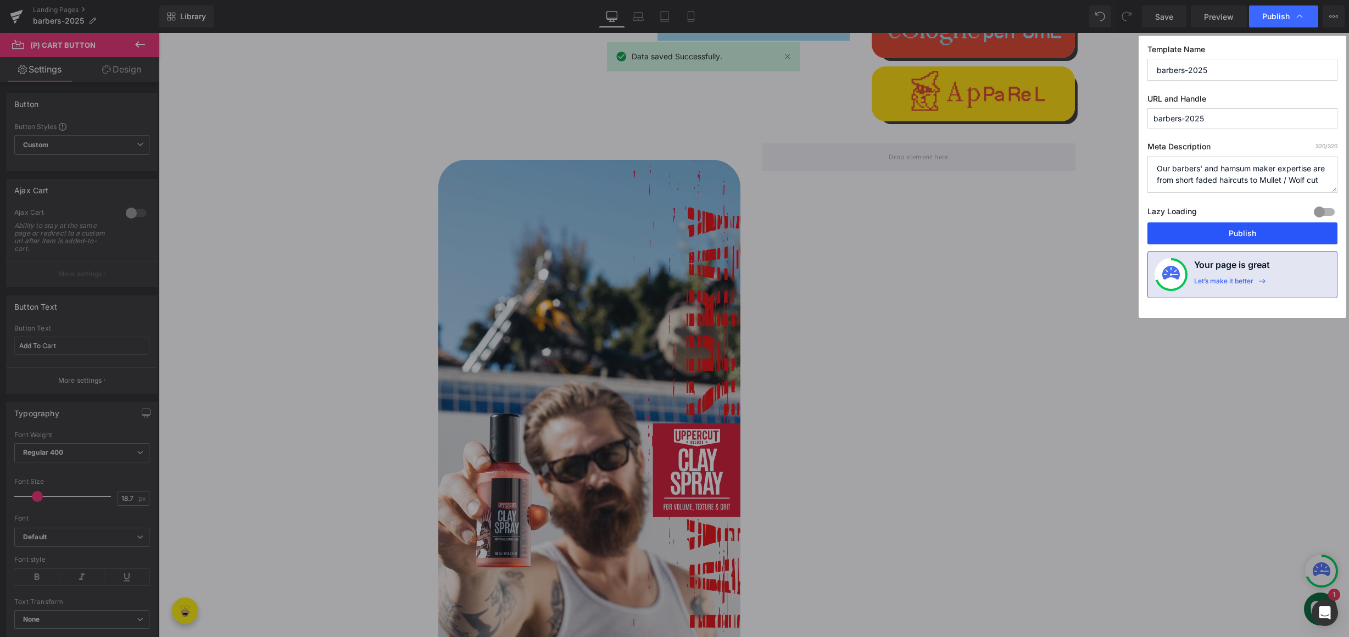
click at [1210, 236] on button "Publish" at bounding box center [1242, 233] width 190 height 22
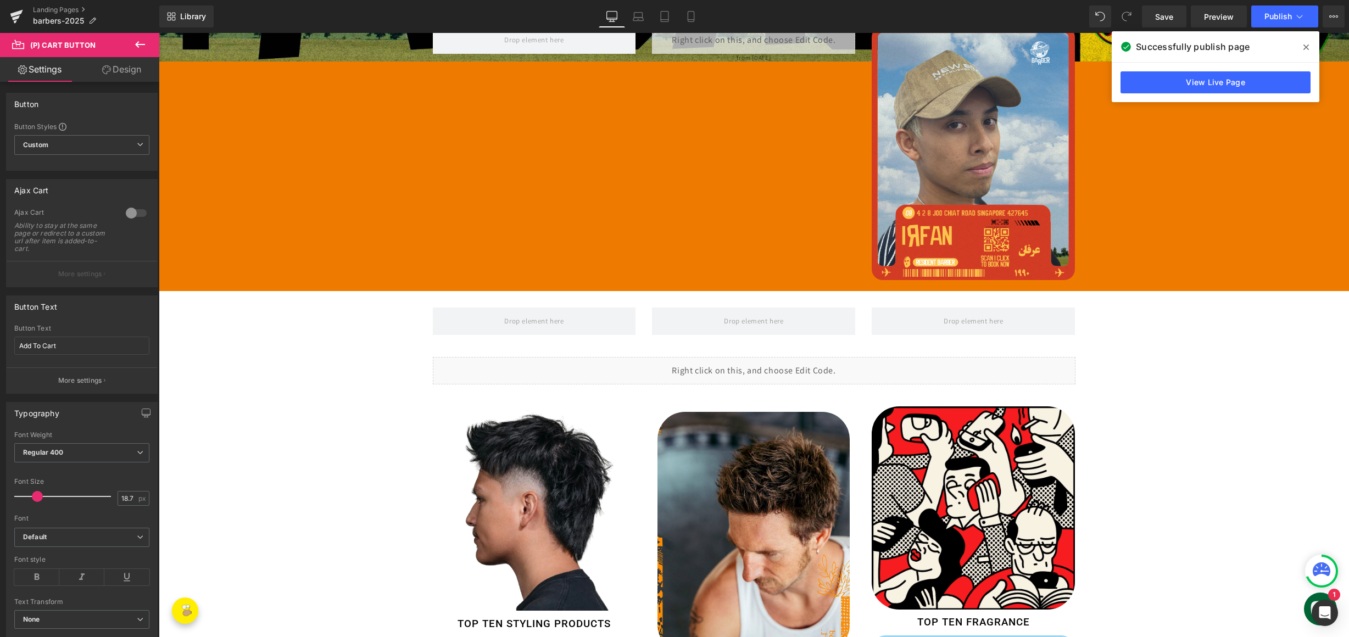
scroll to position [879, 0]
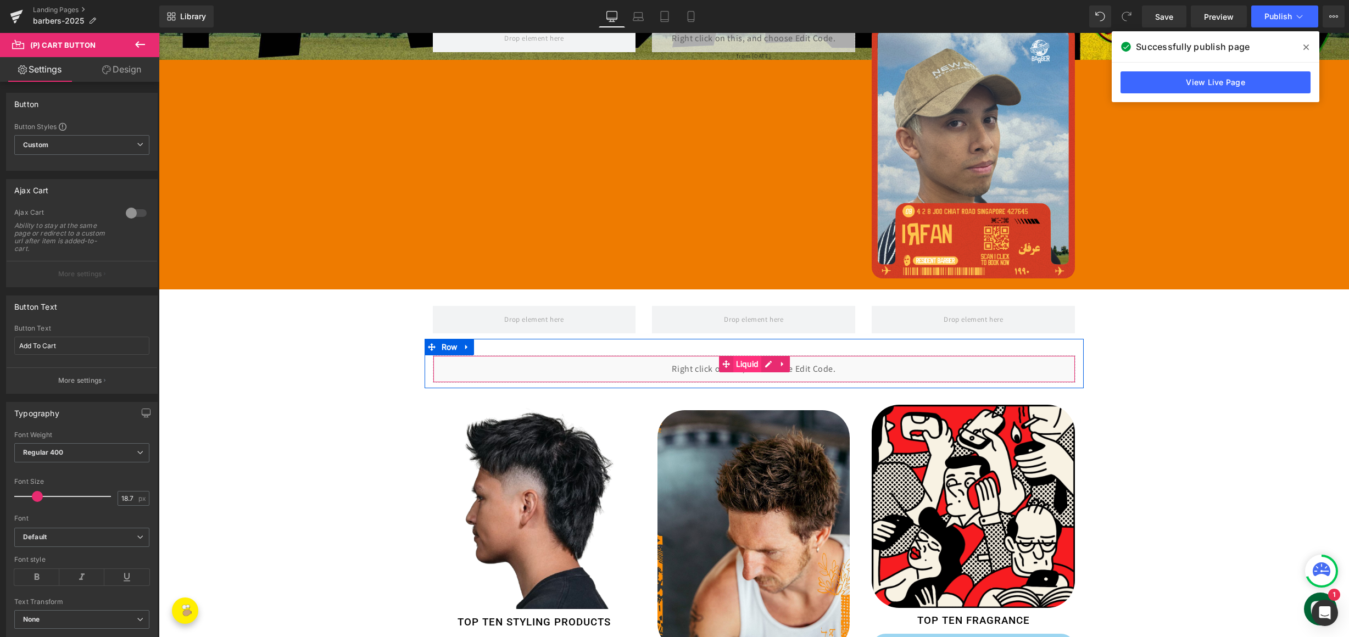
click at [746, 358] on span "Liquid" at bounding box center [747, 364] width 29 height 16
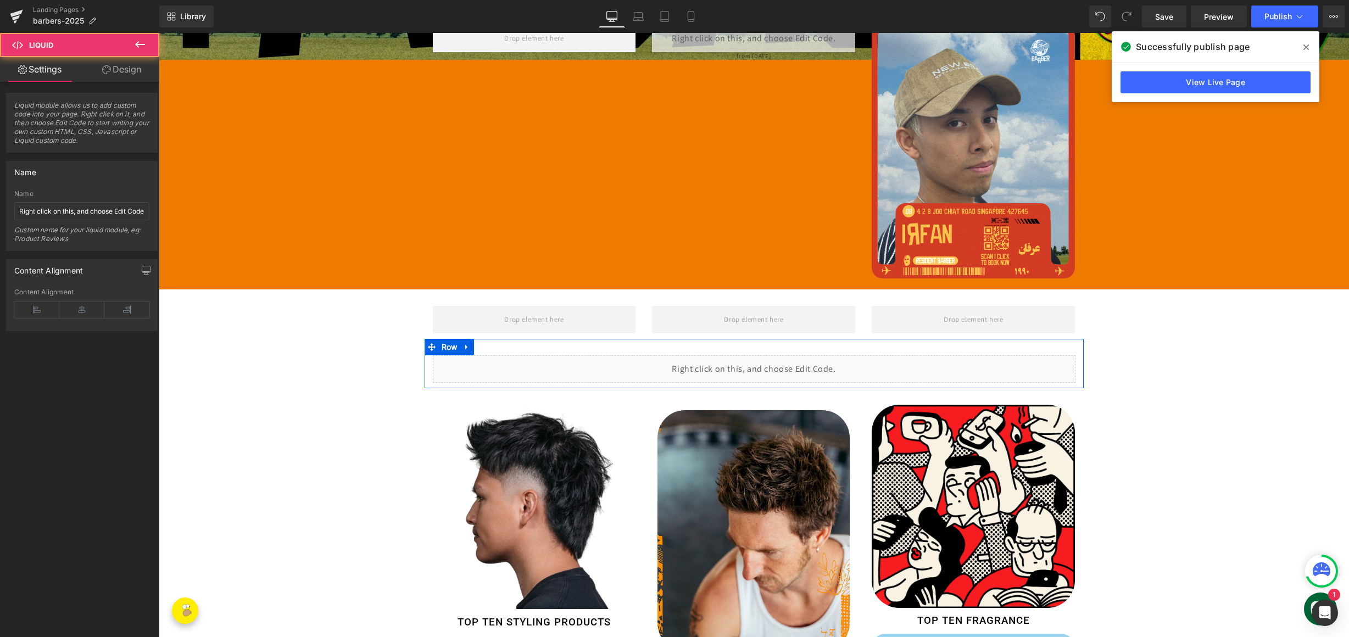
click at [759, 355] on div "Liquid" at bounding box center [754, 368] width 643 height 27
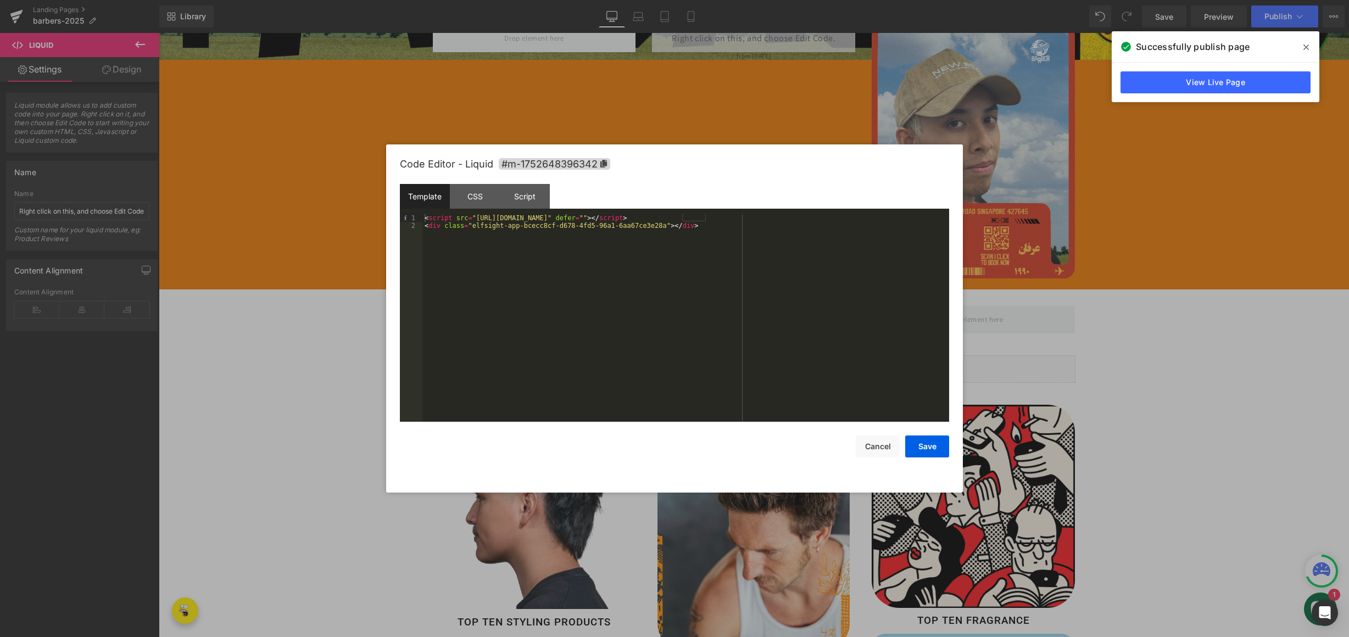
click at [304, 352] on div at bounding box center [674, 318] width 1349 height 637
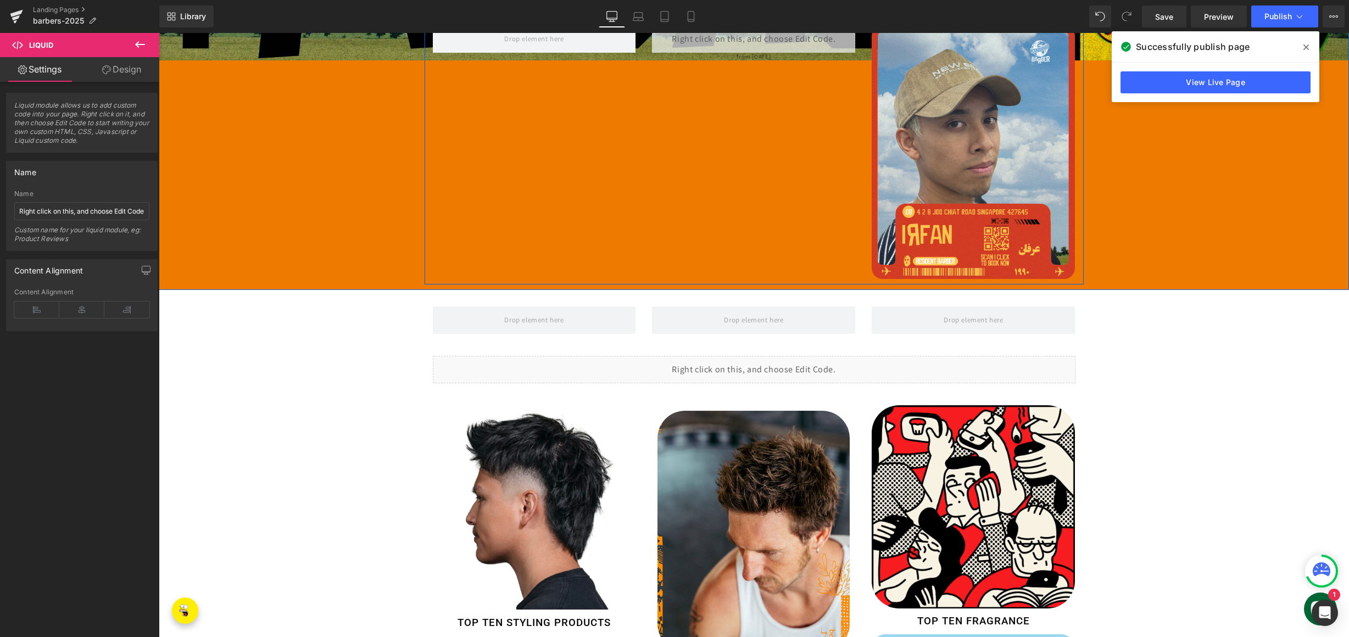
scroll to position [723, 0]
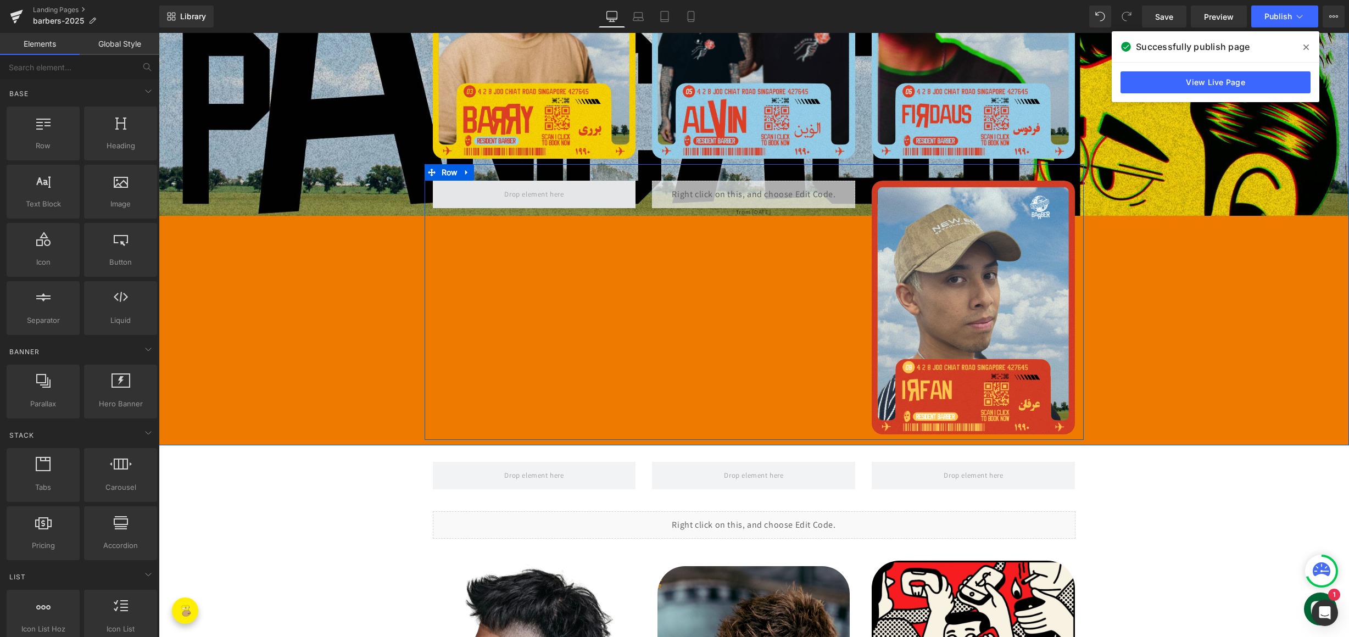
click at [522, 185] on span at bounding box center [533, 194] width 67 height 18
click at [761, 185] on div "Liquid" at bounding box center [753, 194] width 203 height 27
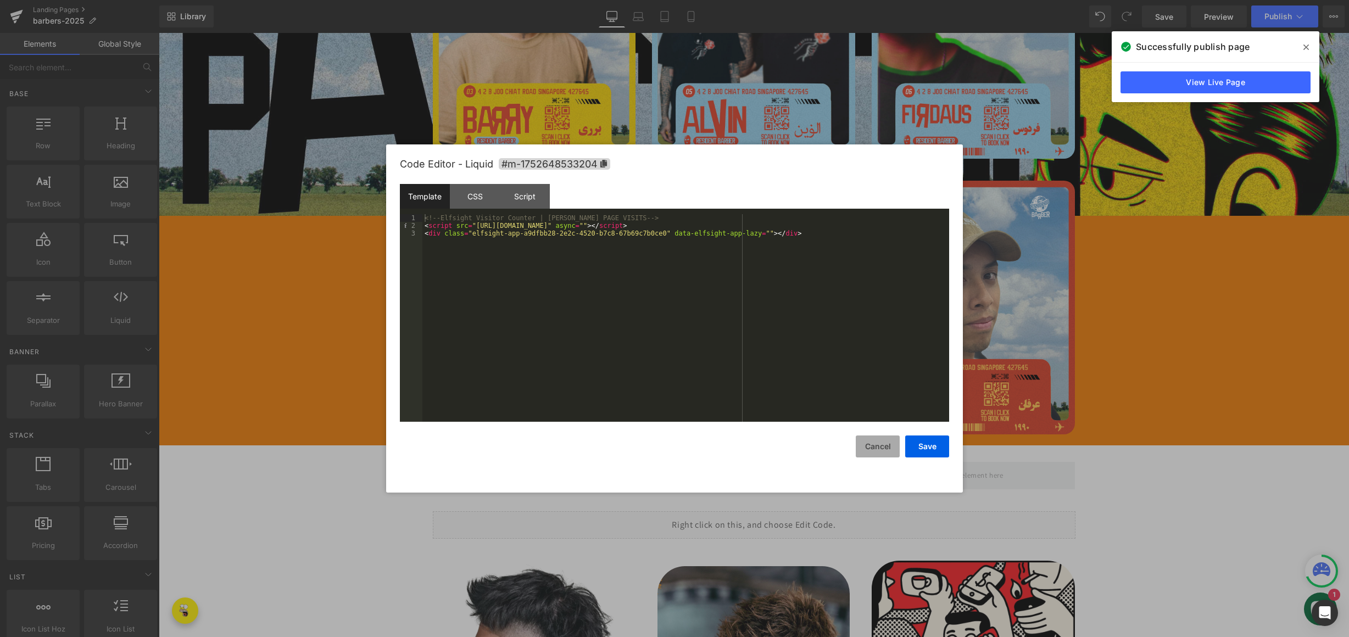
drag, startPoint x: 883, startPoint y: 445, endPoint x: 876, endPoint y: 433, distance: 14.2
click at [882, 446] on button "Cancel" at bounding box center [878, 447] width 44 height 22
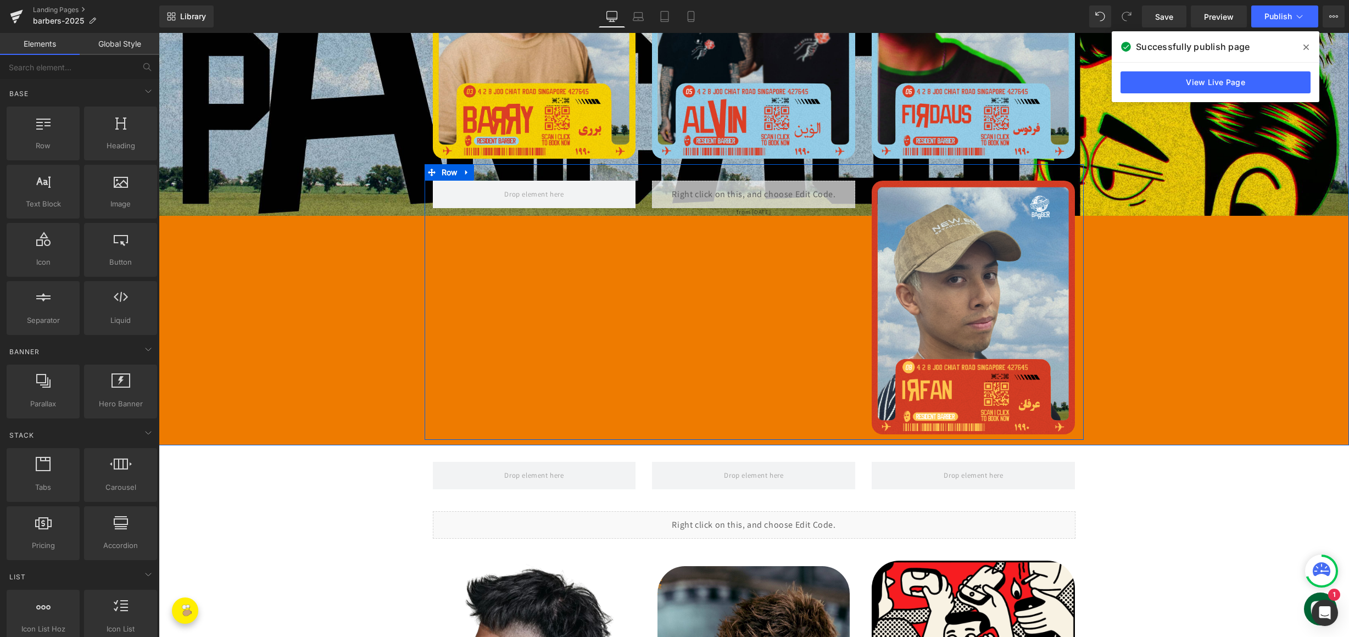
click at [693, 164] on div "Liquid from [DATE] Text Block Image Row" at bounding box center [754, 302] width 659 height 276
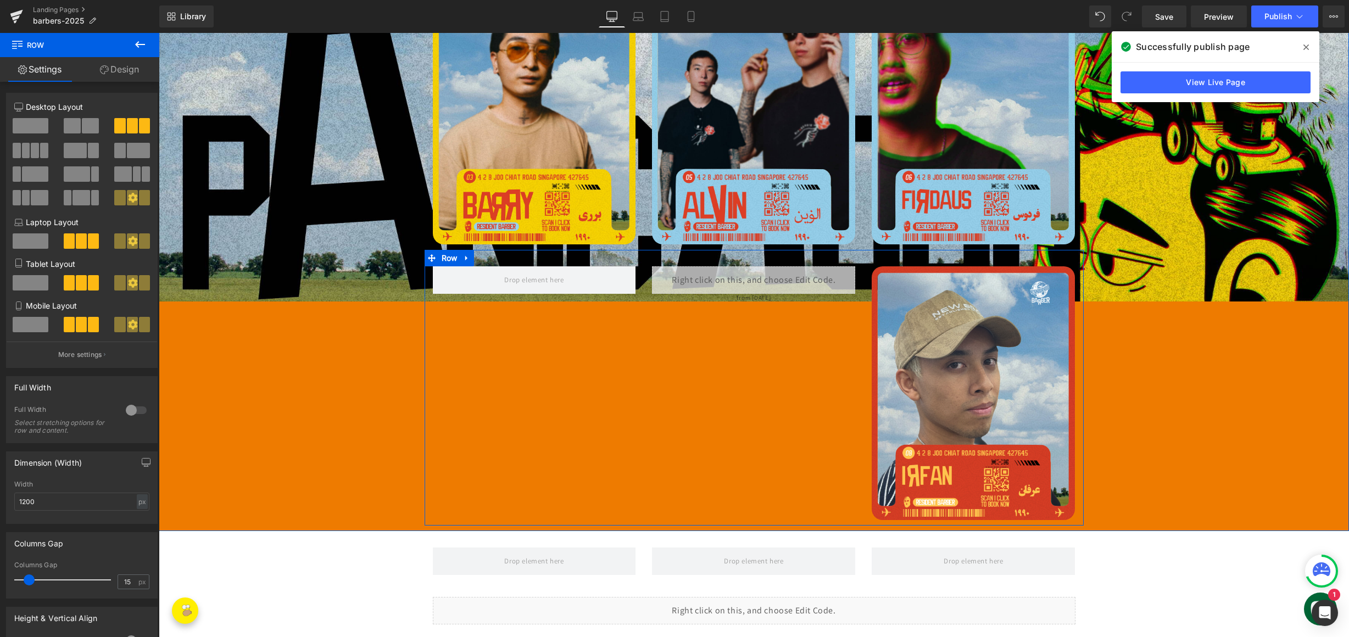
scroll to position [637, 0]
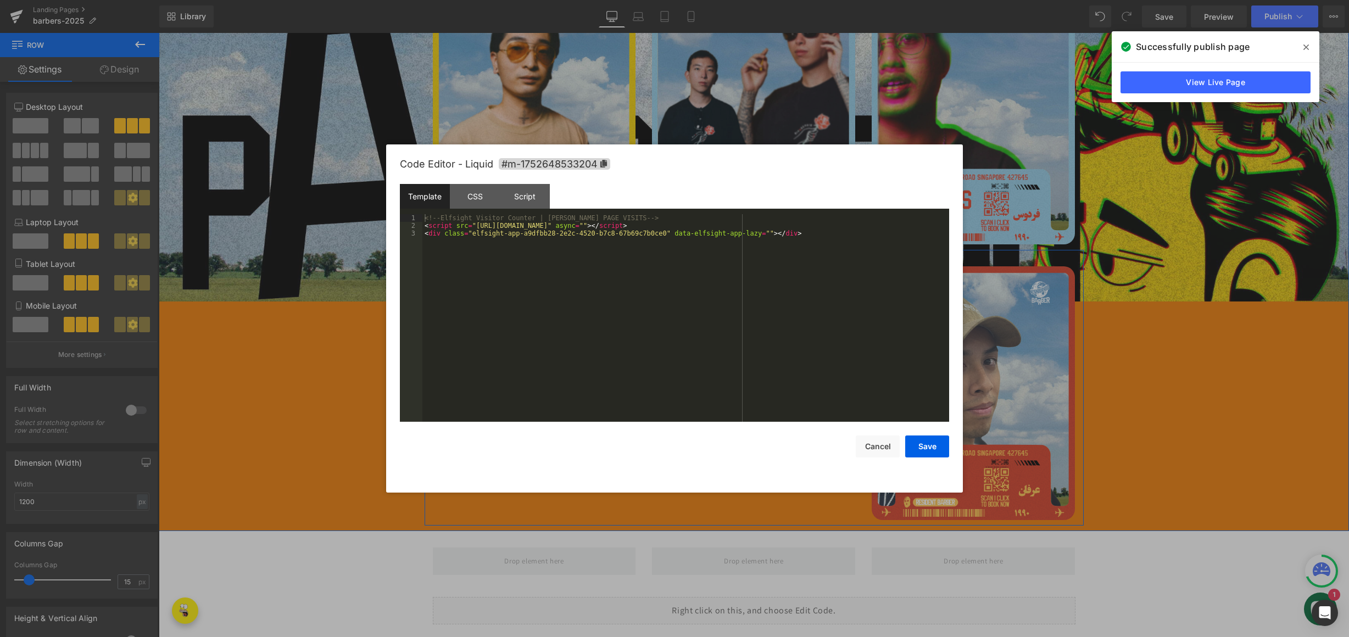
click at [765, 272] on icon at bounding box center [768, 275] width 7 height 7
click at [477, 197] on div "CSS" at bounding box center [475, 196] width 50 height 25
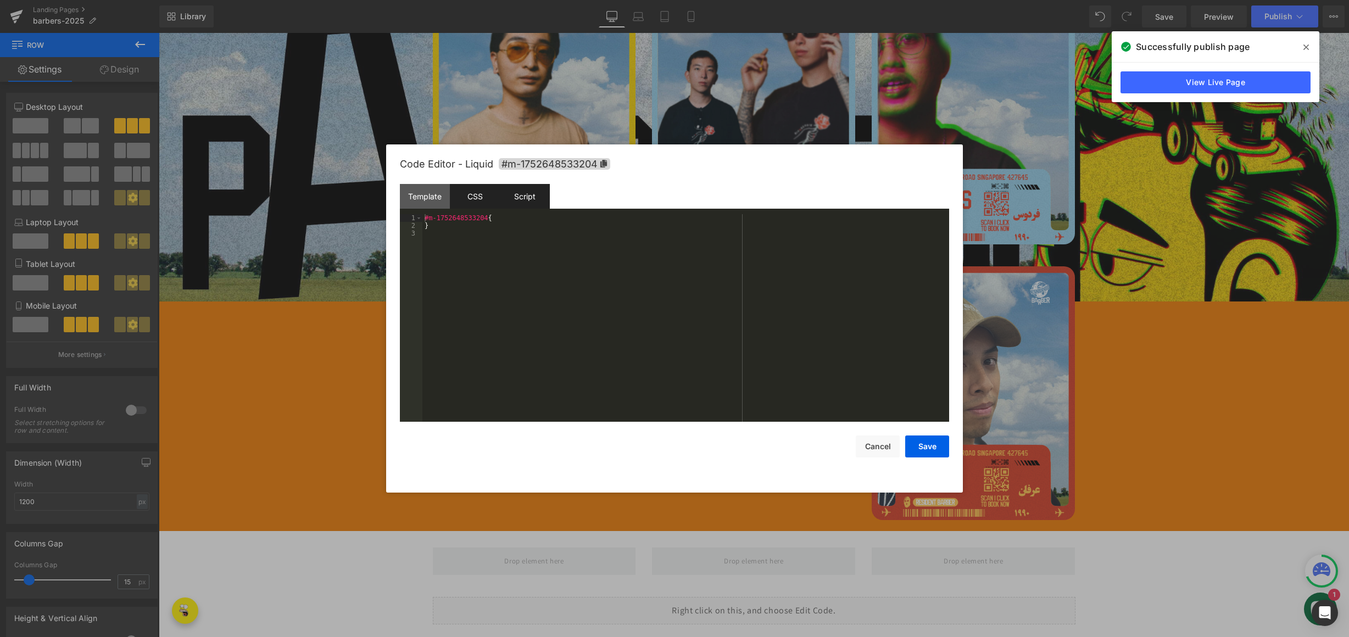
click at [518, 192] on div "Script" at bounding box center [525, 196] width 50 height 25
click at [421, 193] on div "Template" at bounding box center [425, 196] width 50 height 25
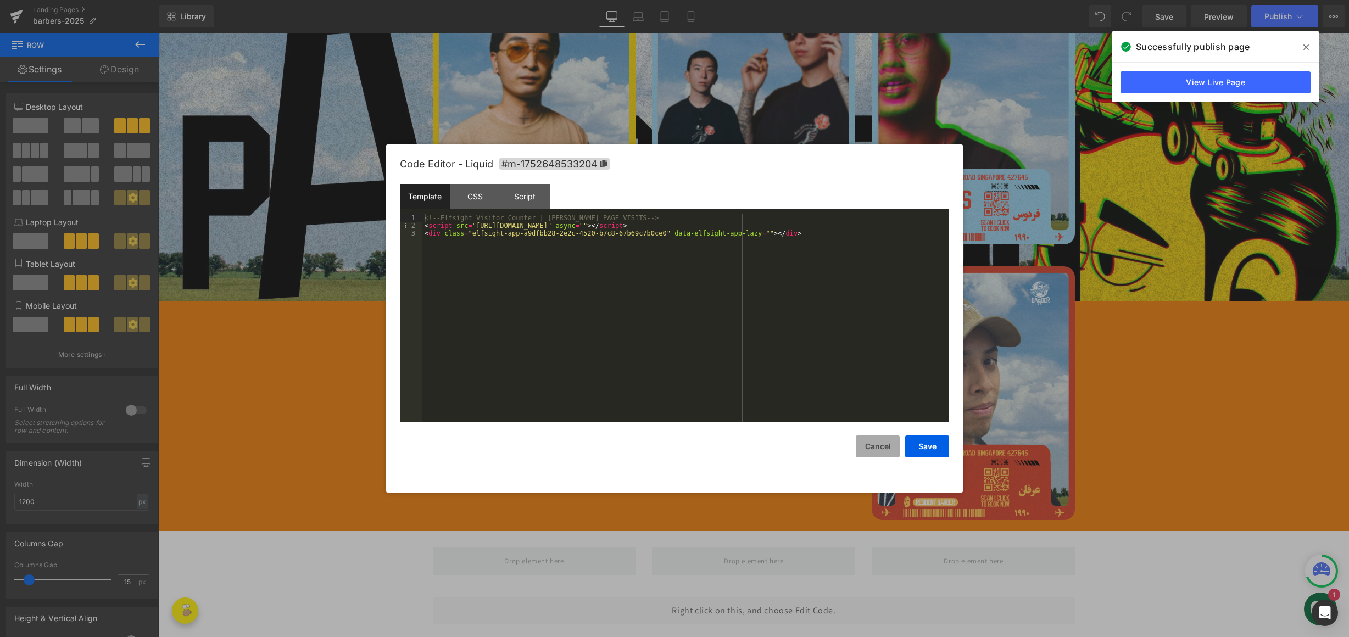
click at [869, 440] on button "Cancel" at bounding box center [878, 447] width 44 height 22
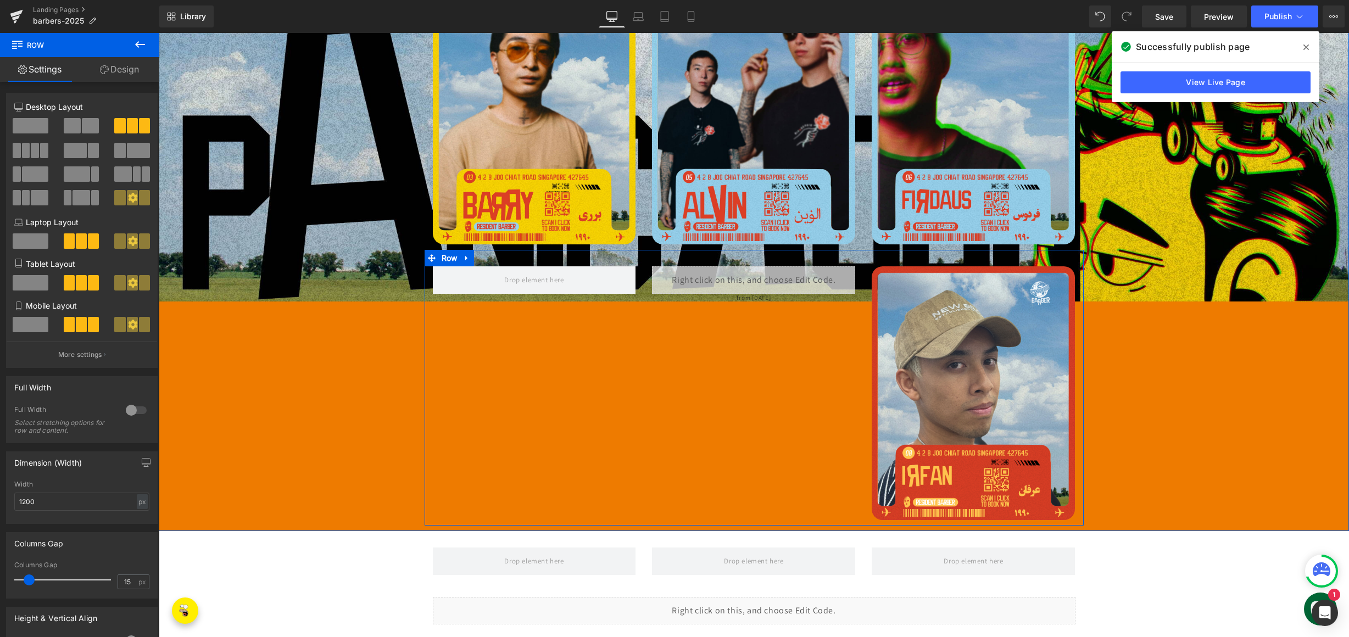
click at [684, 251] on div "Liquid from [DATE] Text Block Image Row" at bounding box center [754, 388] width 659 height 276
drag, startPoint x: 523, startPoint y: 250, endPoint x: 516, endPoint y: 249, distance: 6.6
click at [523, 250] on div "Liquid from [DATE] Text Block Image Row" at bounding box center [754, 388] width 659 height 276
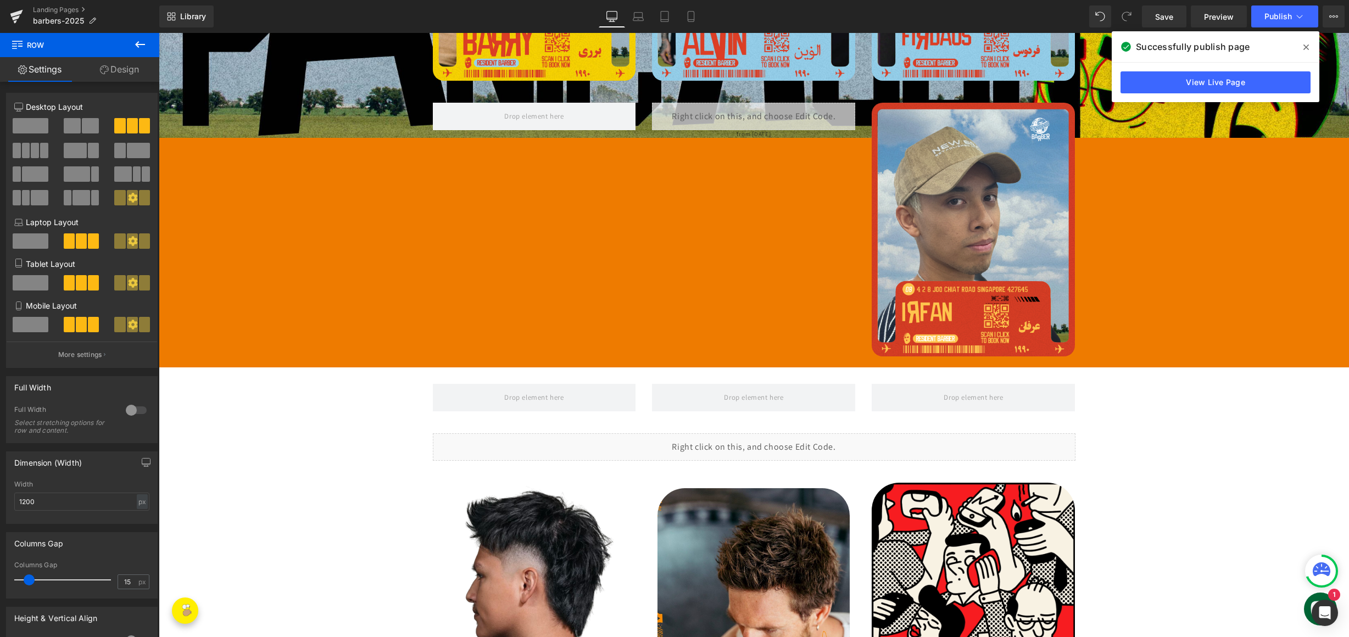
scroll to position [727, 0]
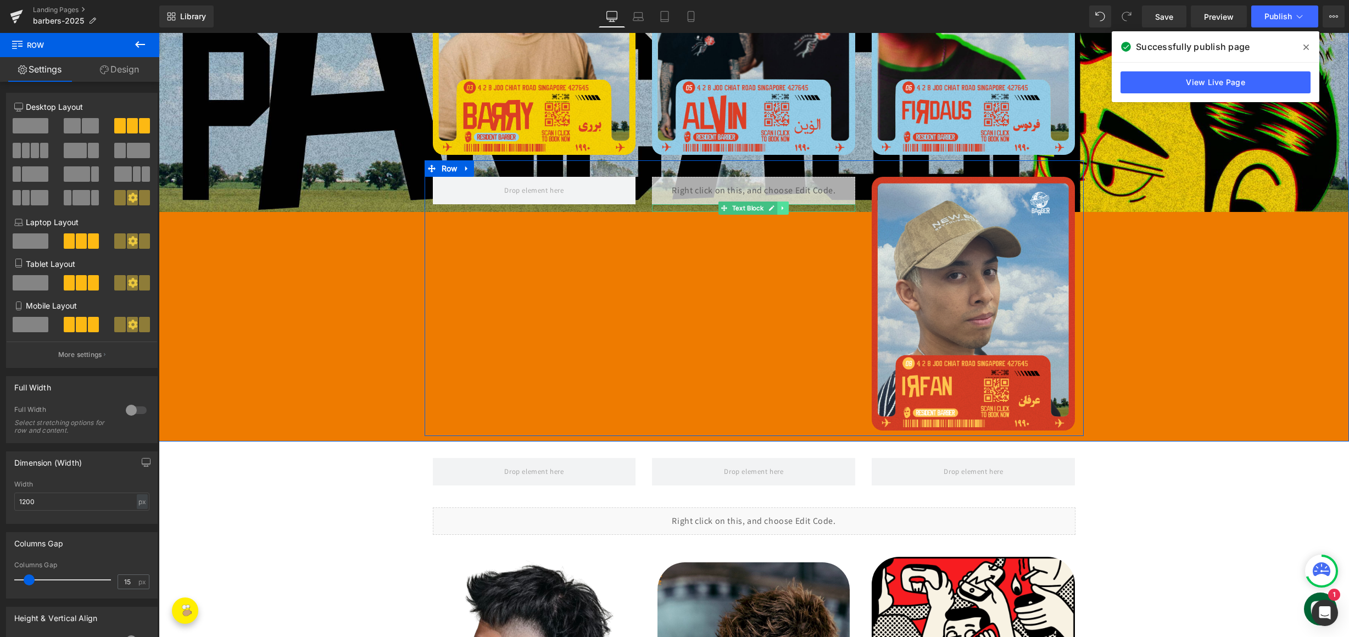
click at [780, 205] on icon at bounding box center [783, 208] width 6 height 7
click at [786, 205] on icon at bounding box center [789, 208] width 6 height 6
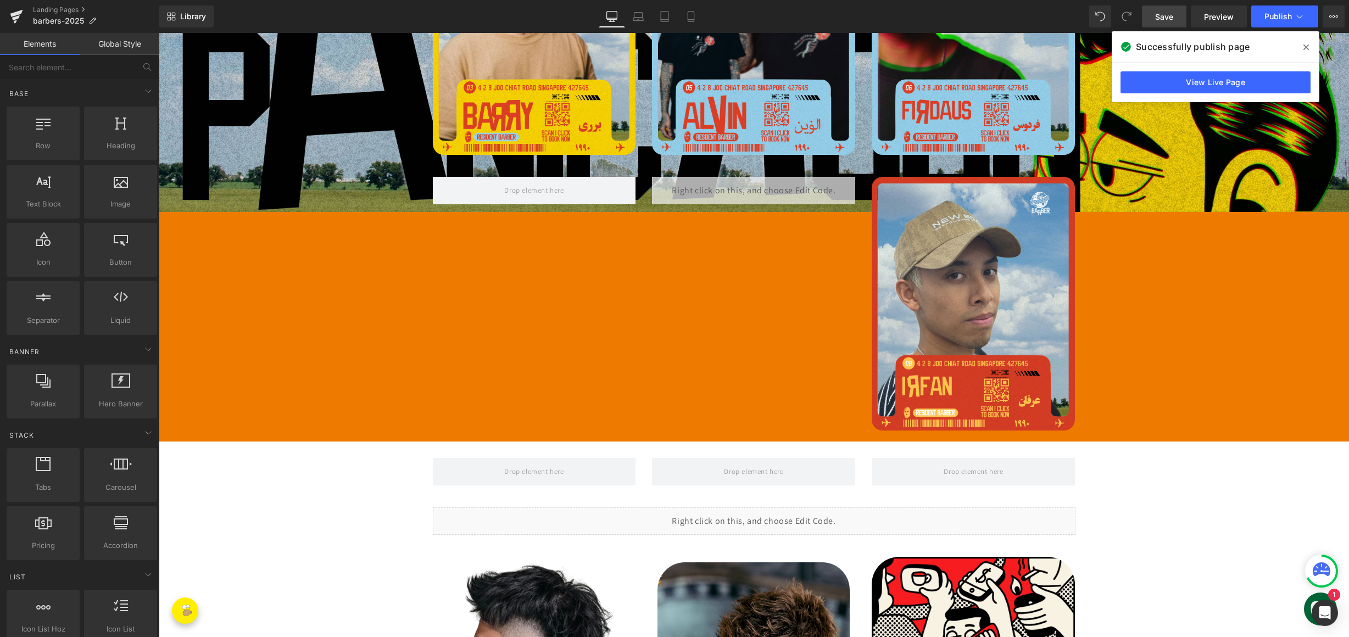
click at [1166, 23] on link "Save" at bounding box center [1164, 16] width 44 height 22
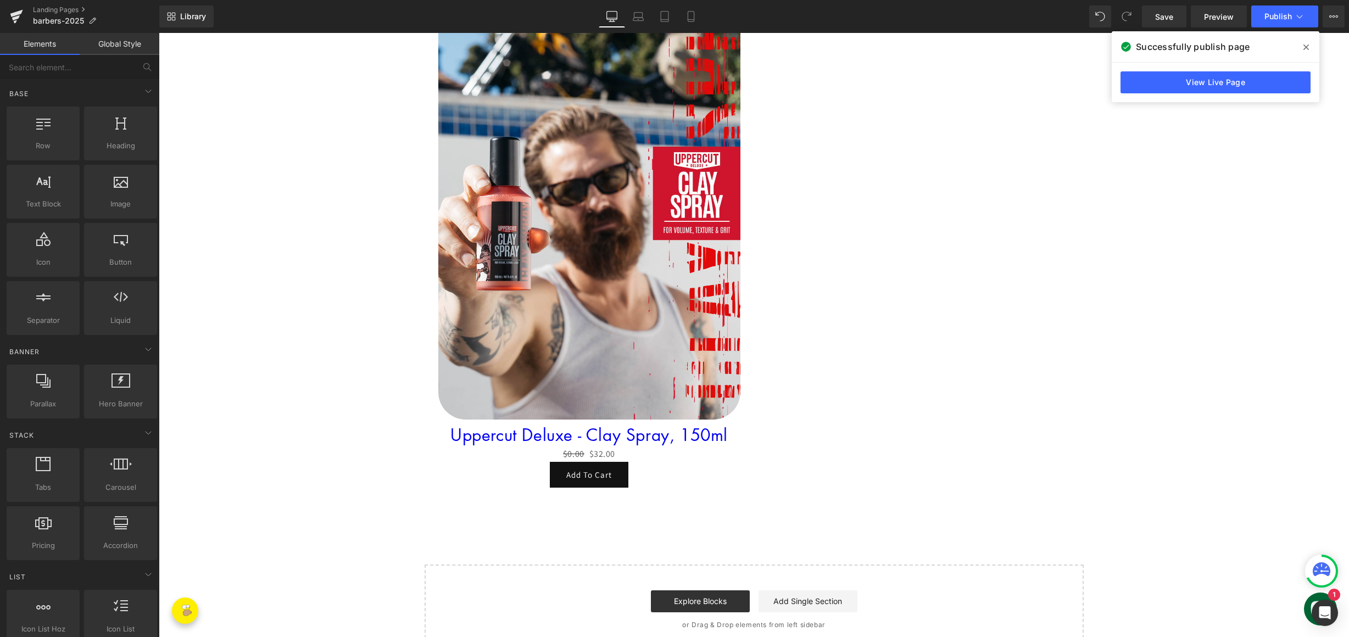
scroll to position [1852, 0]
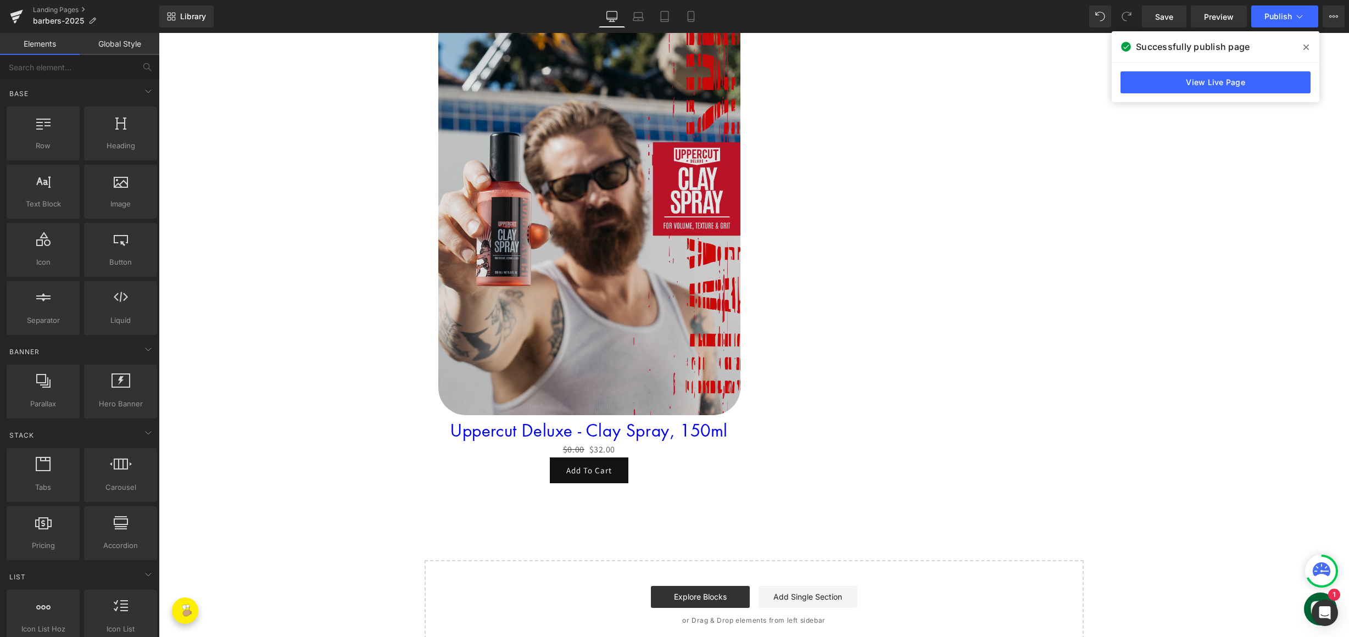
click at [674, 289] on img at bounding box center [589, 147] width 302 height 537
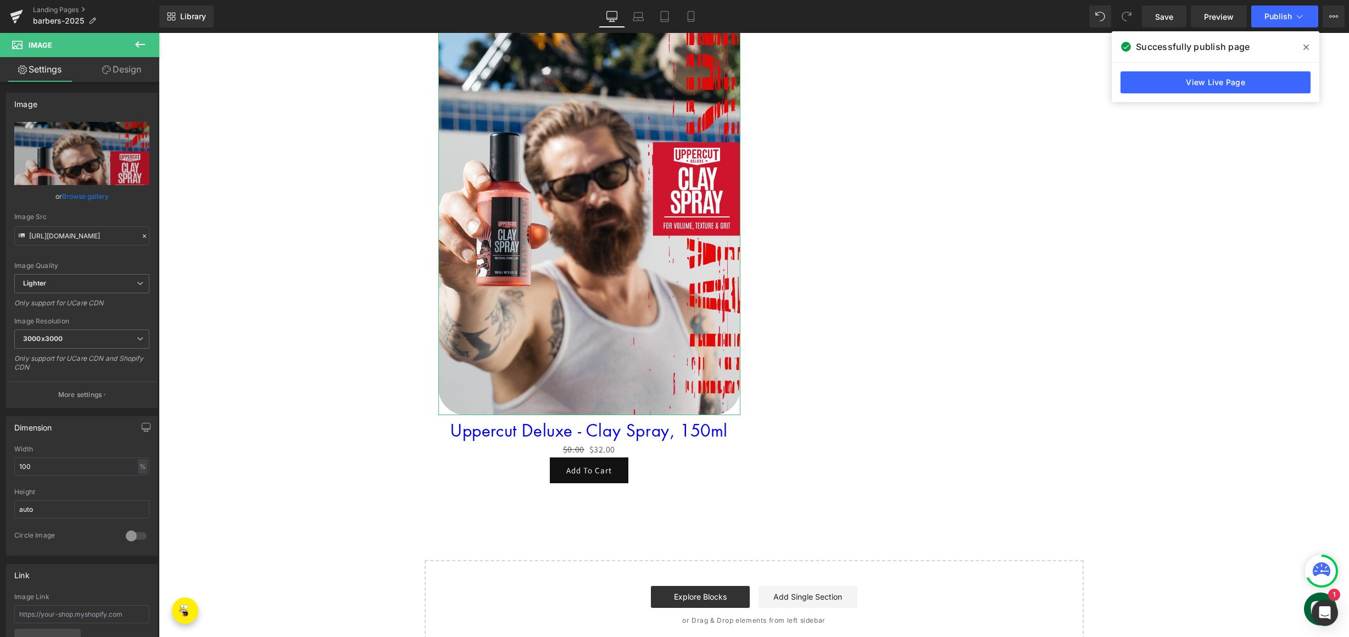
click at [118, 65] on link "Design" at bounding box center [122, 69] width 80 height 25
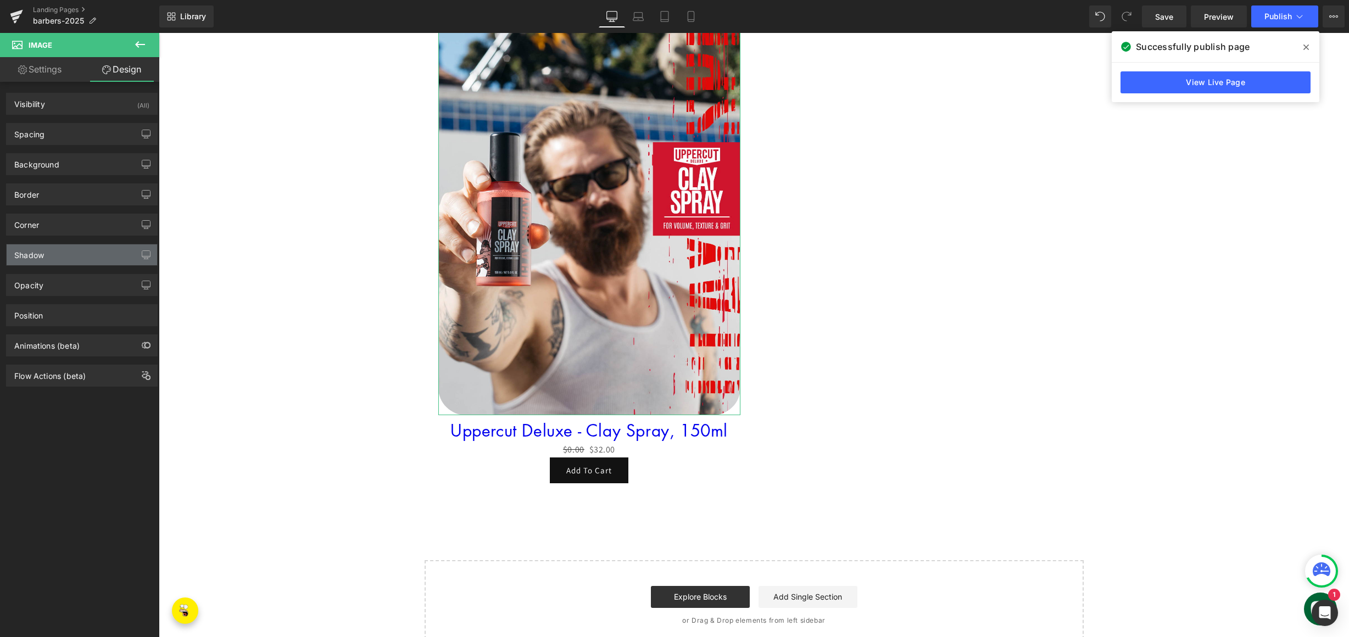
click at [59, 259] on div "Shadow" at bounding box center [82, 254] width 150 height 21
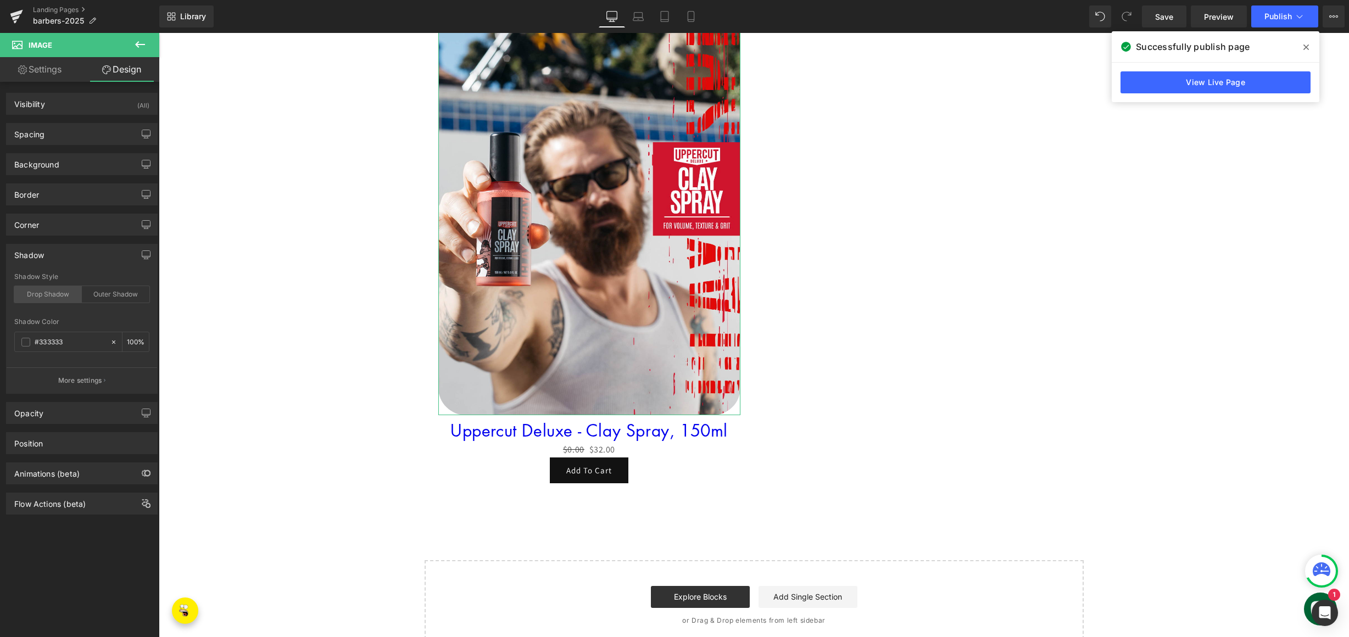
click at [59, 294] on div "Drop Shadow" at bounding box center [48, 294] width 68 height 16
type input "45"
type input "14"
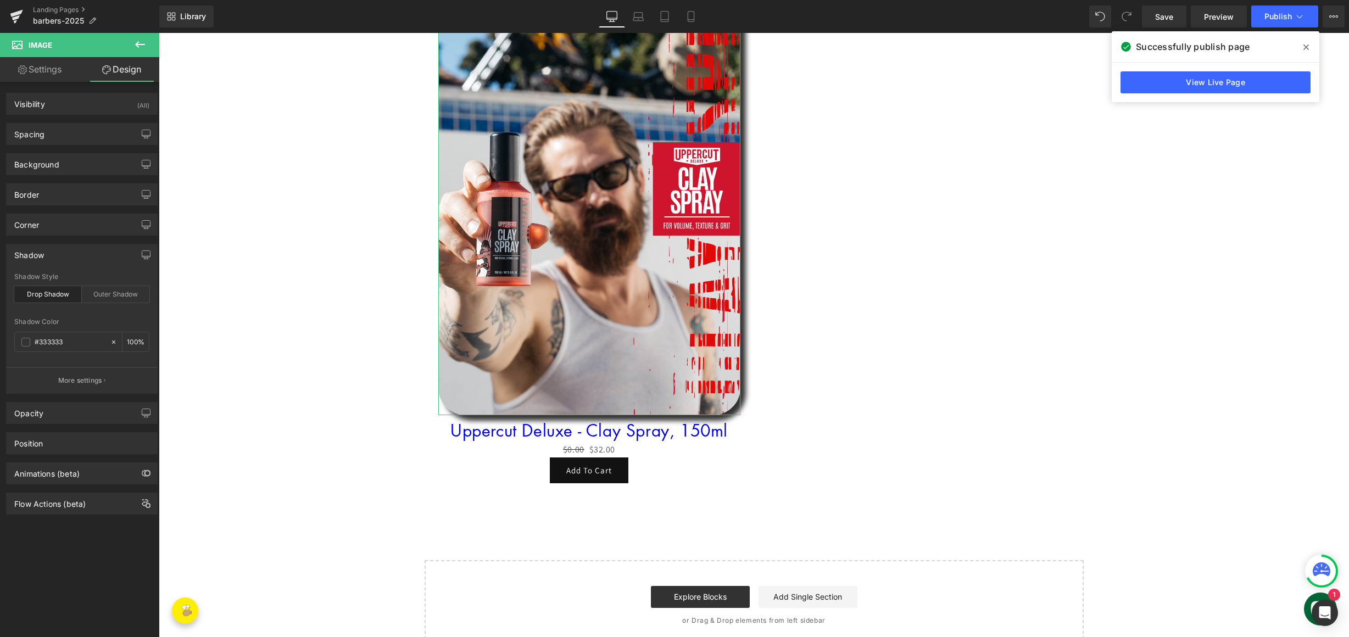
click at [73, 378] on p "More settings" at bounding box center [80, 381] width 44 height 10
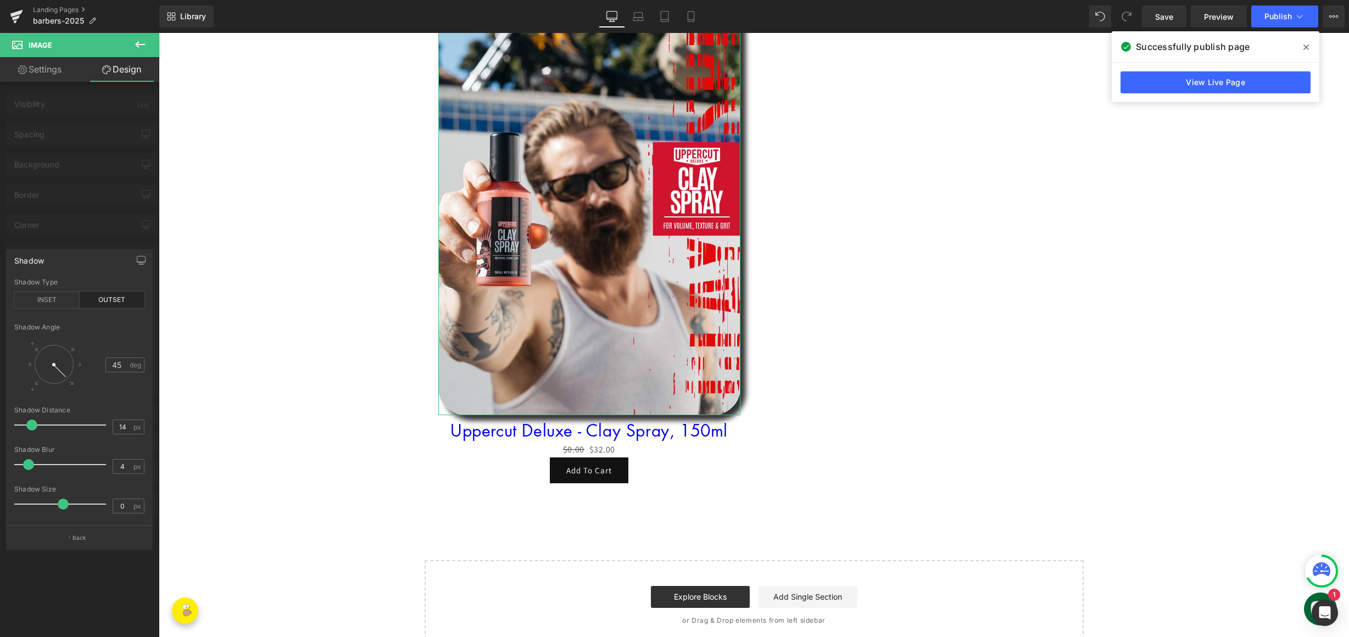
type input "0"
drag, startPoint x: 4, startPoint y: 468, endPoint x: -20, endPoint y: 466, distance: 24.8
click at [0, 466] on html "Liquid You are previewing how the will restyle your page. You can not edit Elem…" at bounding box center [674, 318] width 1349 height 637
click at [77, 537] on p "Back" at bounding box center [79, 538] width 14 height 8
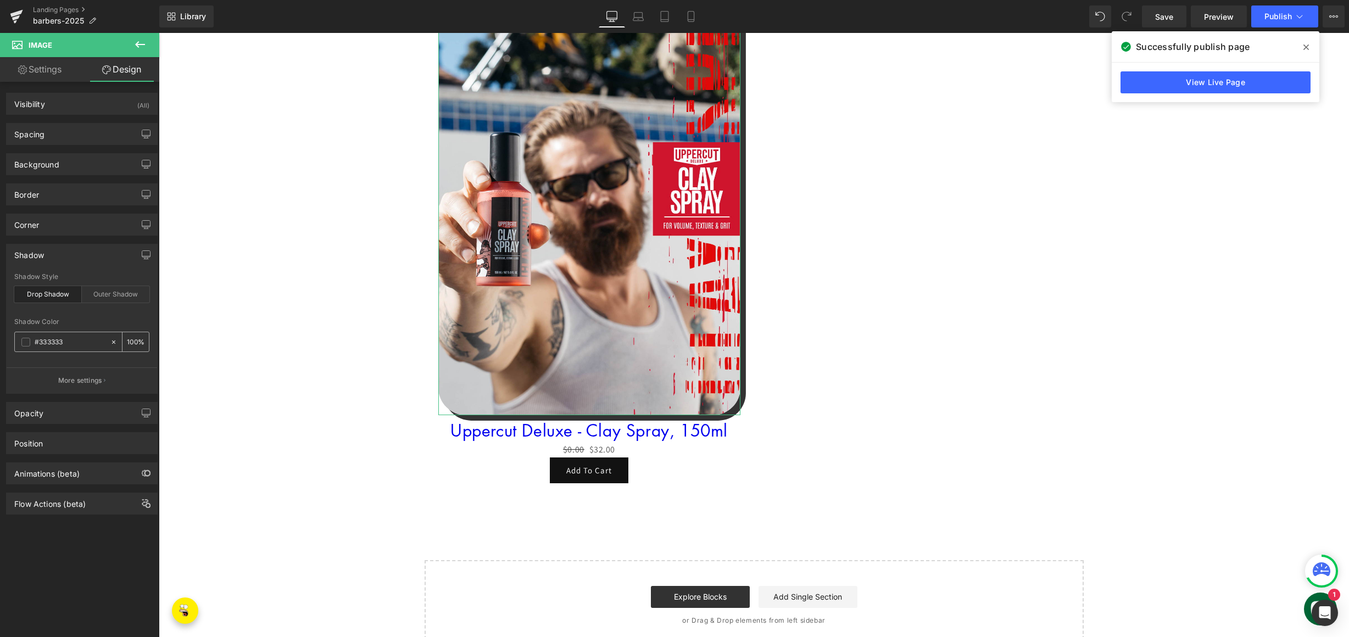
click at [27, 340] on span at bounding box center [25, 342] width 9 height 9
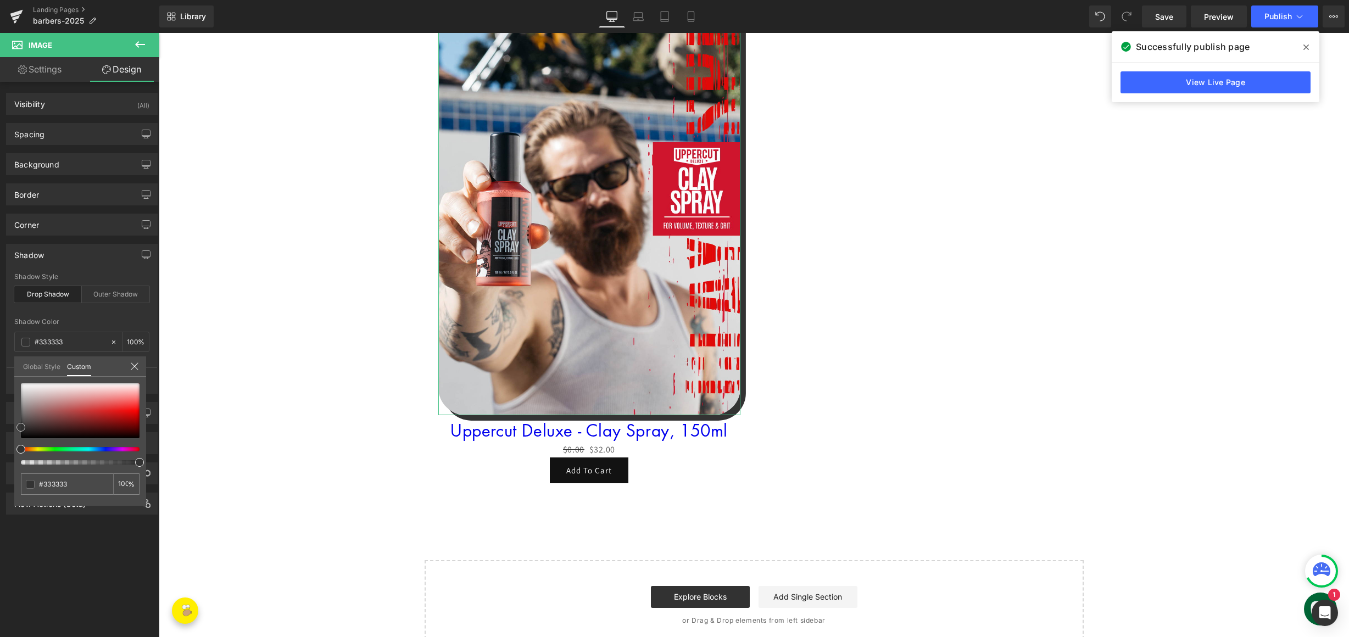
type input "#db1d1d"
type input "#dd1c1c"
click at [111, 411] on div at bounding box center [80, 410] width 119 height 55
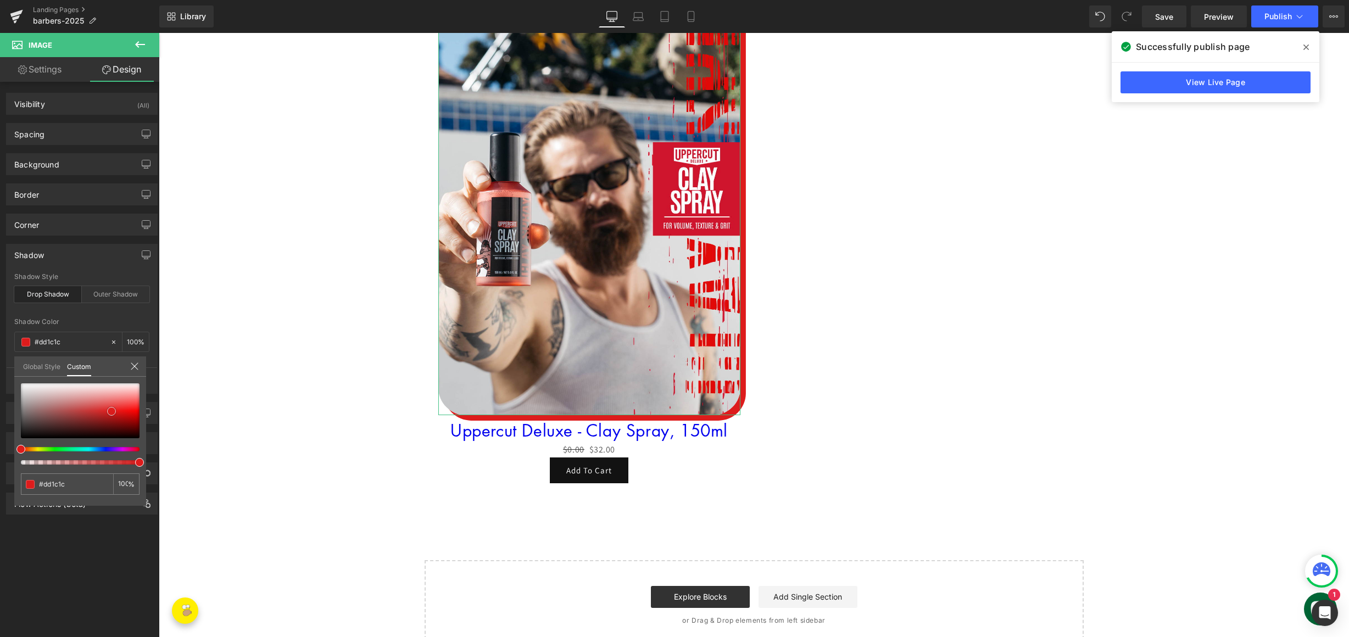
type input "#f85757"
click at [130, 402] on div at bounding box center [80, 410] width 119 height 55
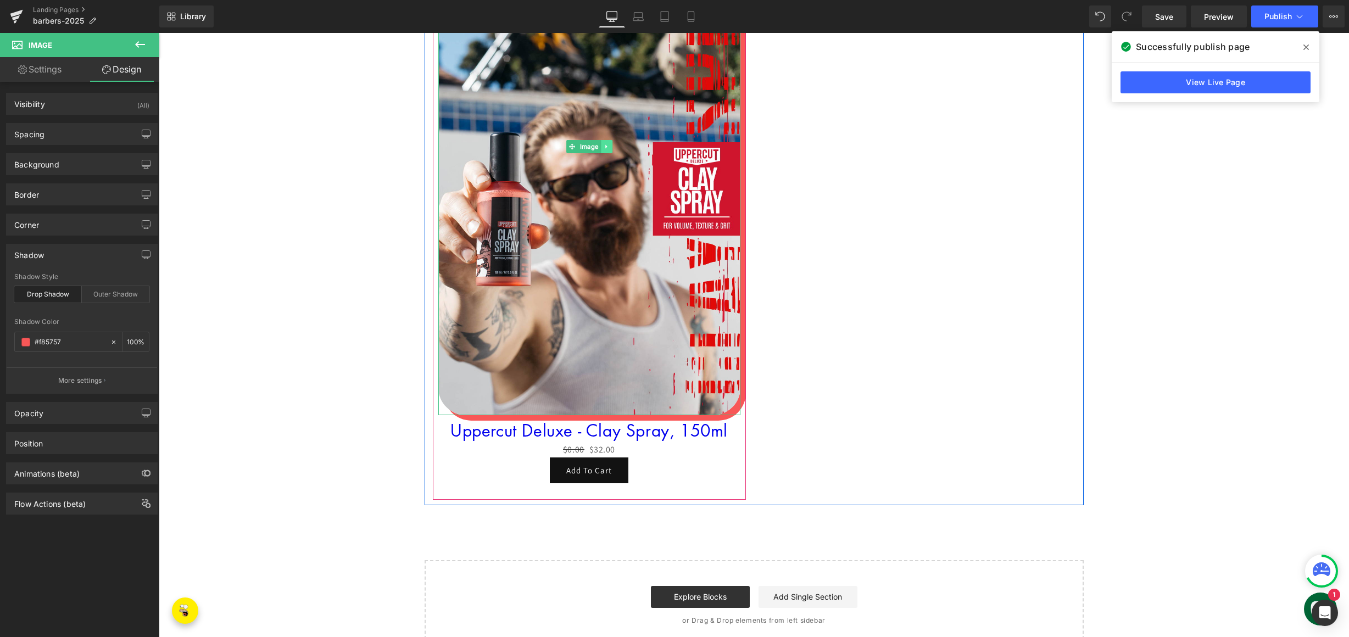
click at [605, 147] on icon at bounding box center [606, 146] width 6 height 7
click at [608, 147] on link at bounding box center [612, 146] width 12 height 13
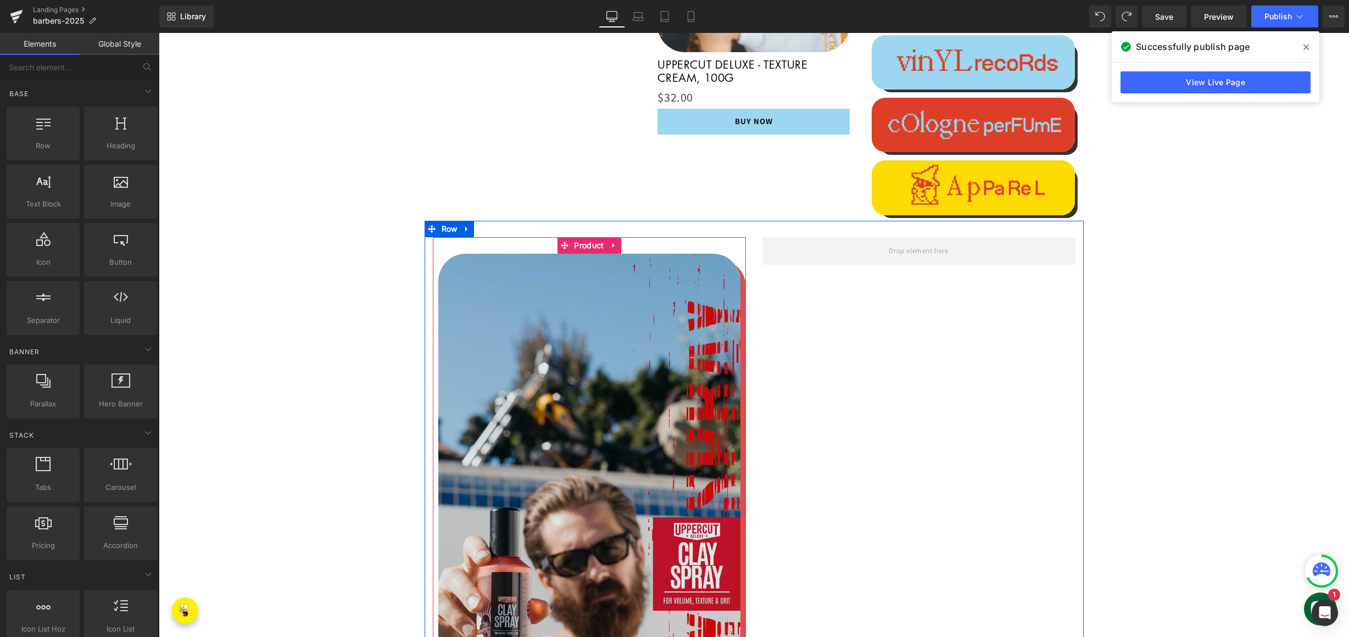
scroll to position [1479, 0]
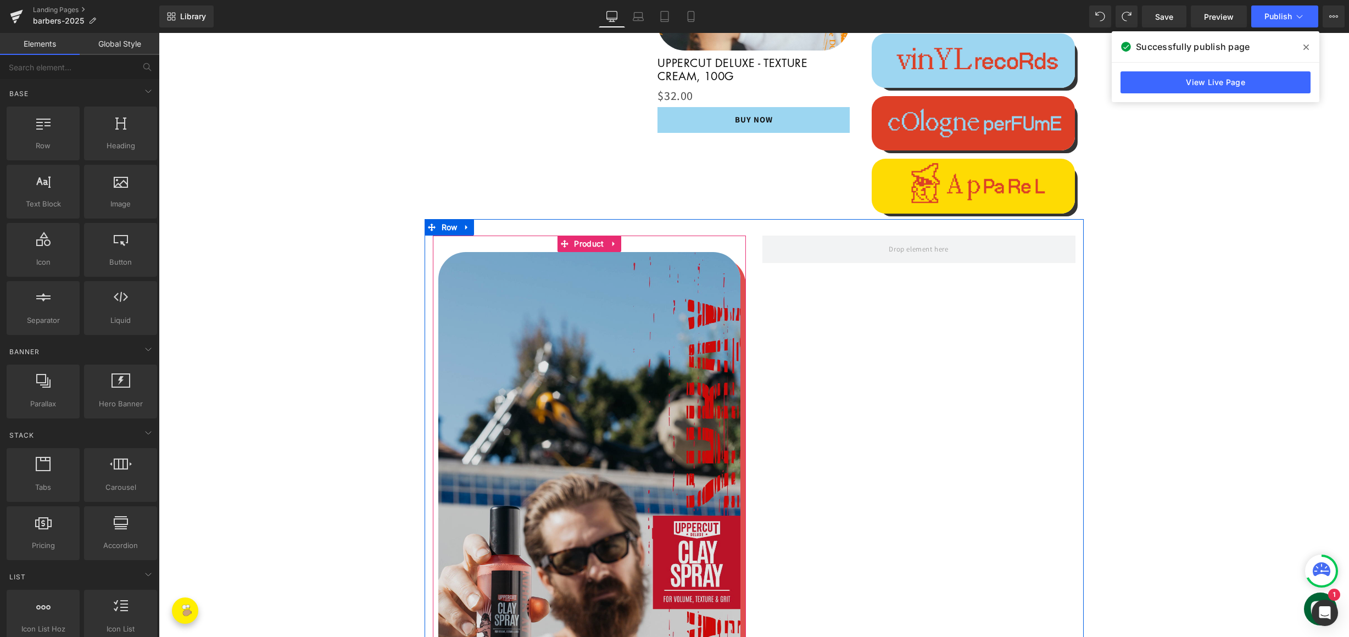
click at [567, 443] on img at bounding box center [589, 520] width 302 height 537
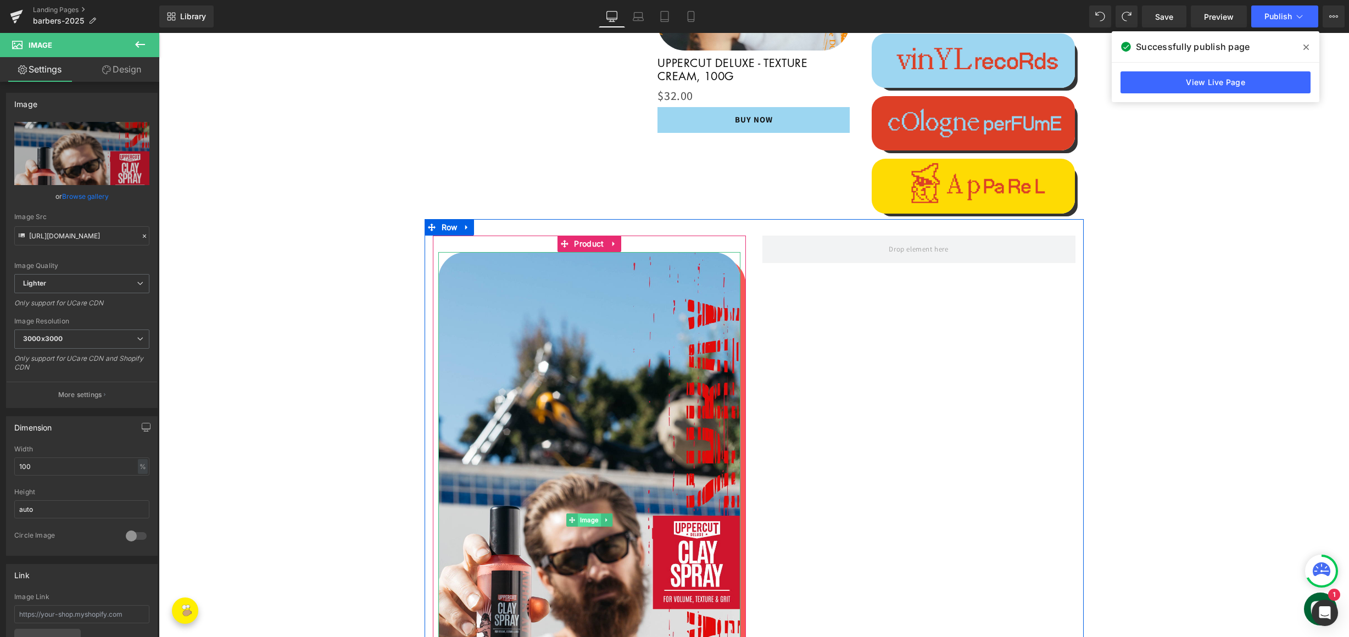
click at [583, 521] on span "Image" at bounding box center [589, 519] width 23 height 13
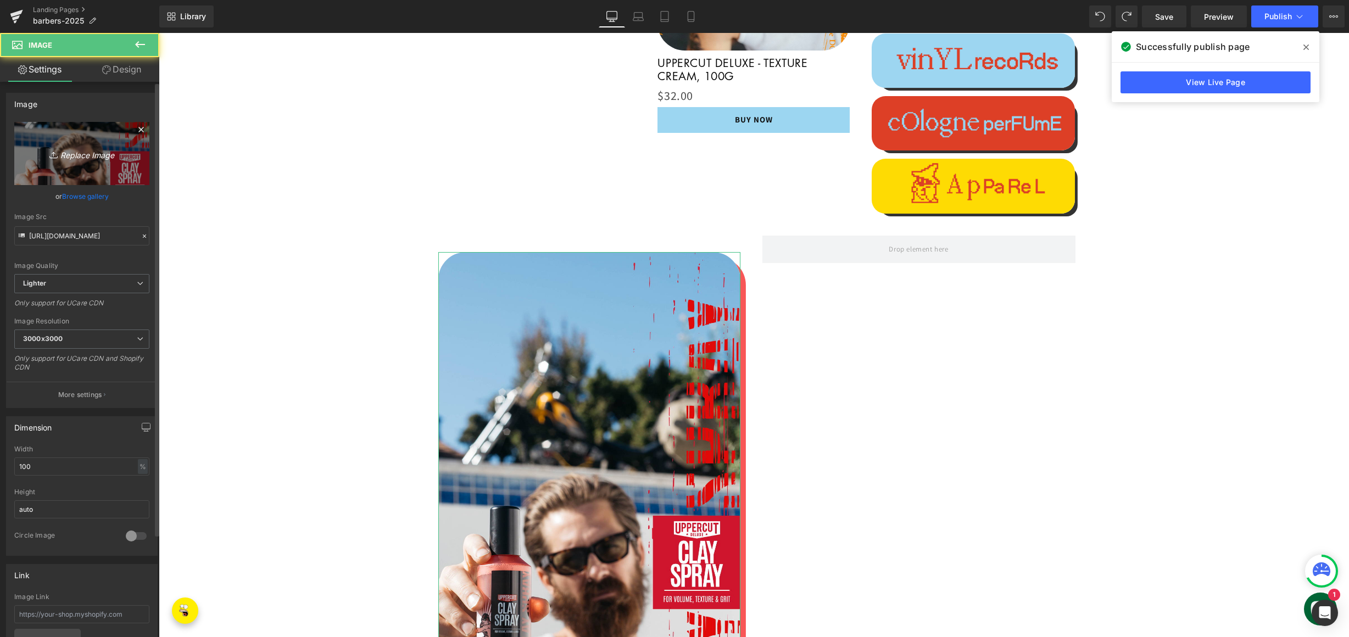
click at [82, 155] on icon "Replace Image" at bounding box center [82, 154] width 88 height 14
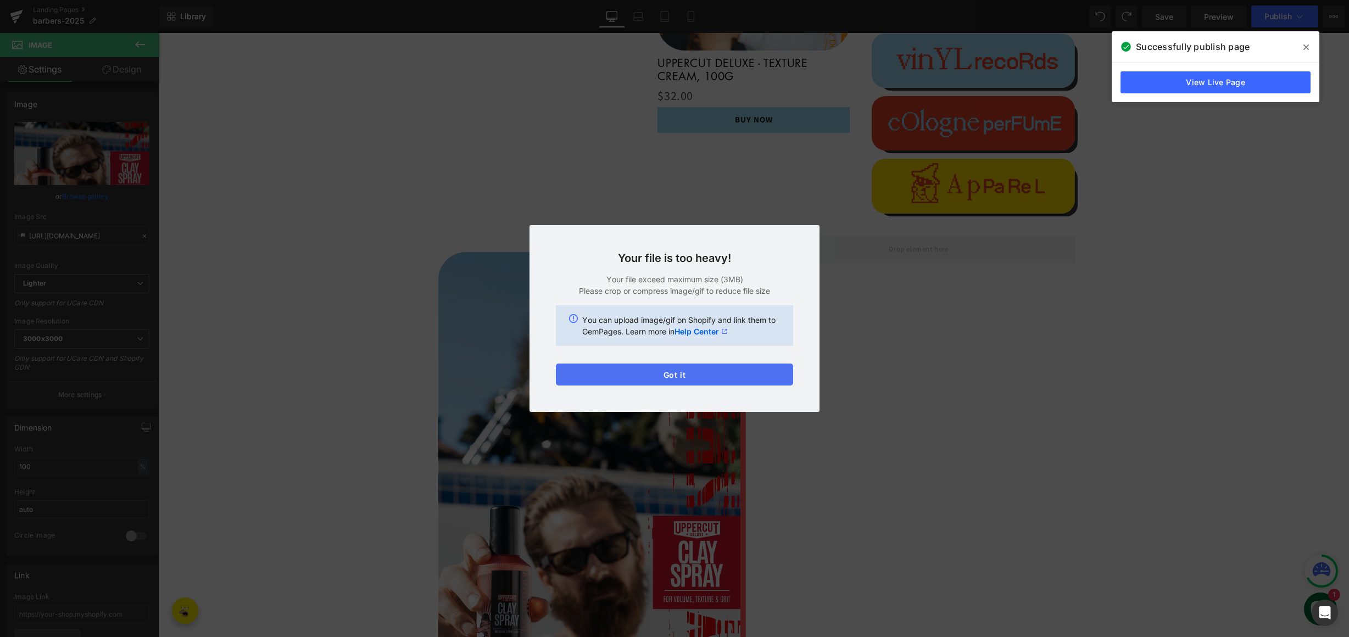
click at [716, 370] on button "Got it" at bounding box center [674, 375] width 237 height 22
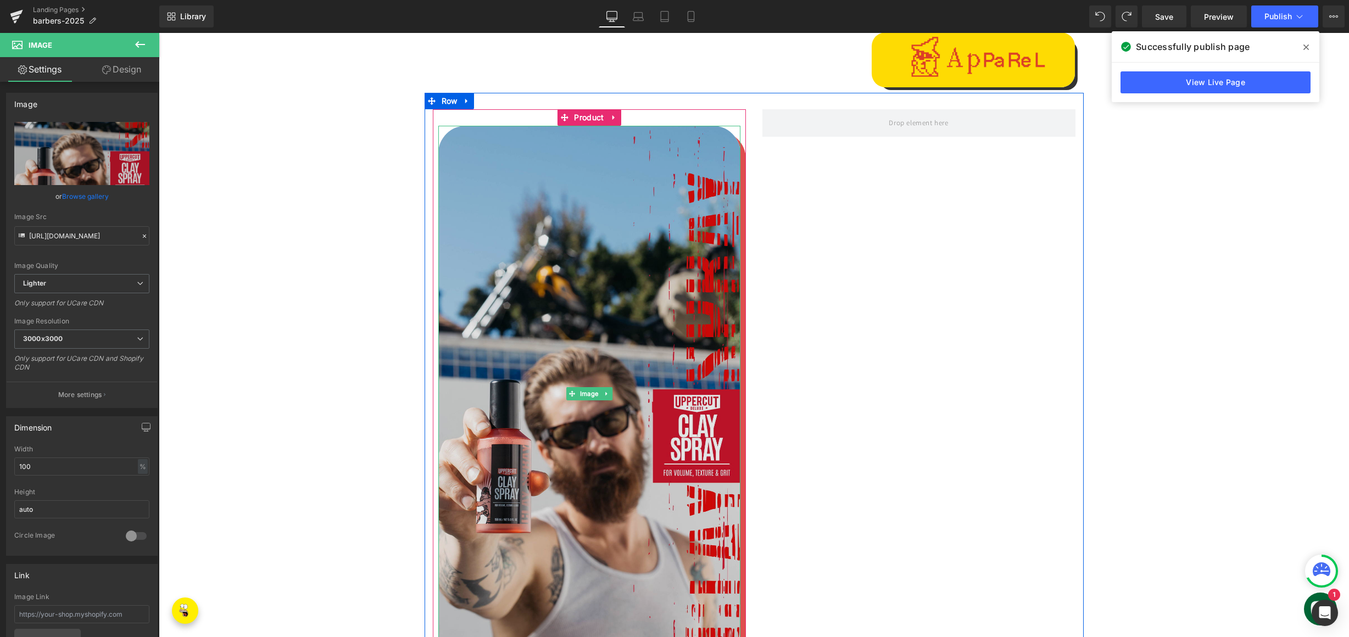
scroll to position [1604, 0]
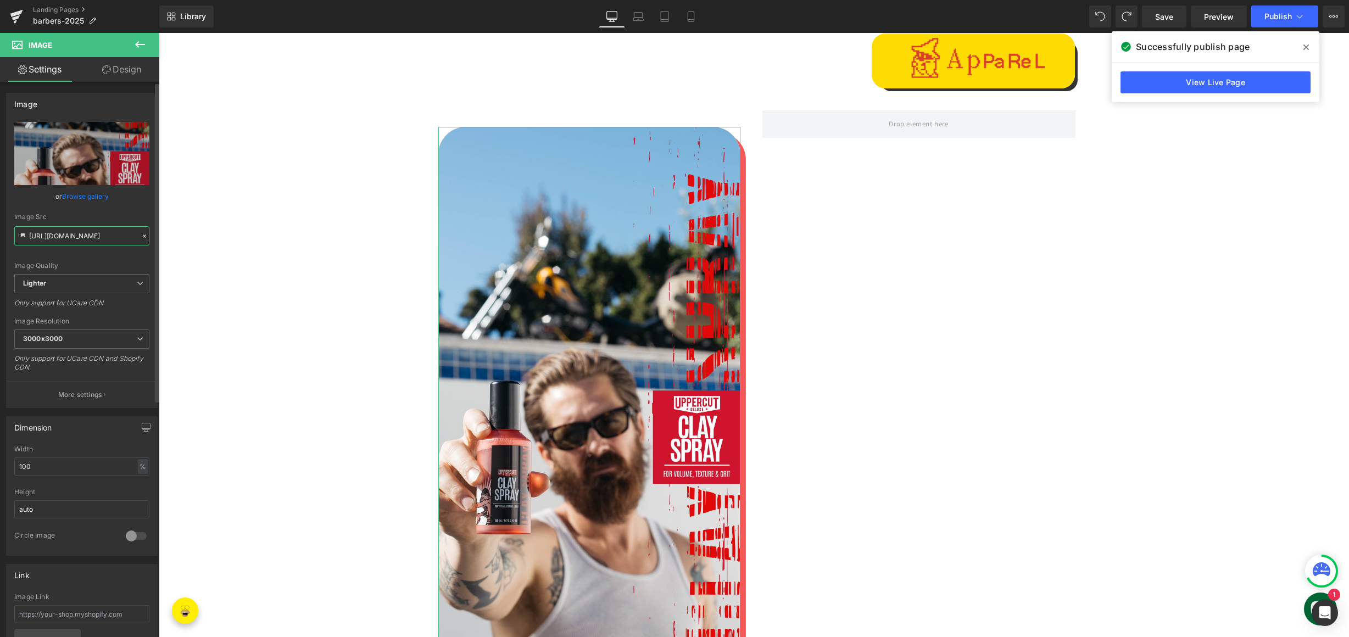
click at [68, 236] on input "[URL][DOMAIN_NAME]" at bounding box center [81, 235] width 135 height 19
paste input "[DOMAIN_NAME][URL]"
type input "[URL][DOMAIN_NAME]"
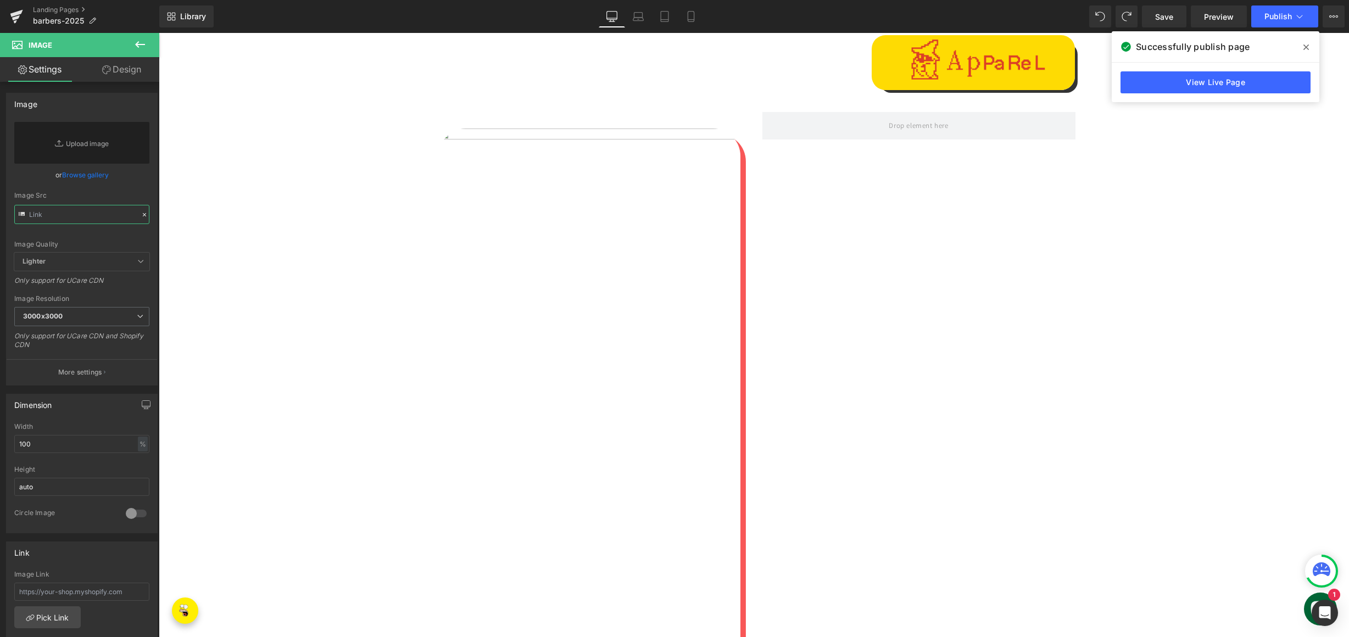
scroll to position [1602, 0]
click at [140, 42] on icon at bounding box center [139, 44] width 13 height 13
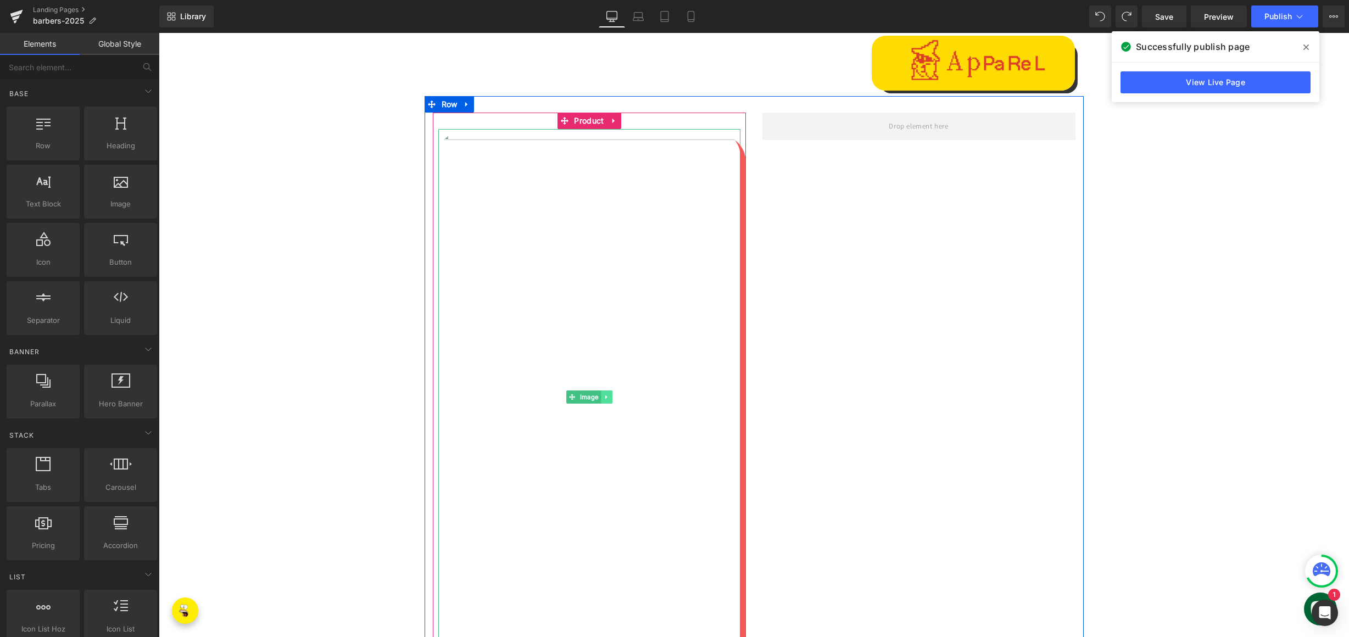
click at [603, 394] on icon at bounding box center [606, 397] width 6 height 7
click at [609, 396] on icon at bounding box center [612, 397] width 6 height 6
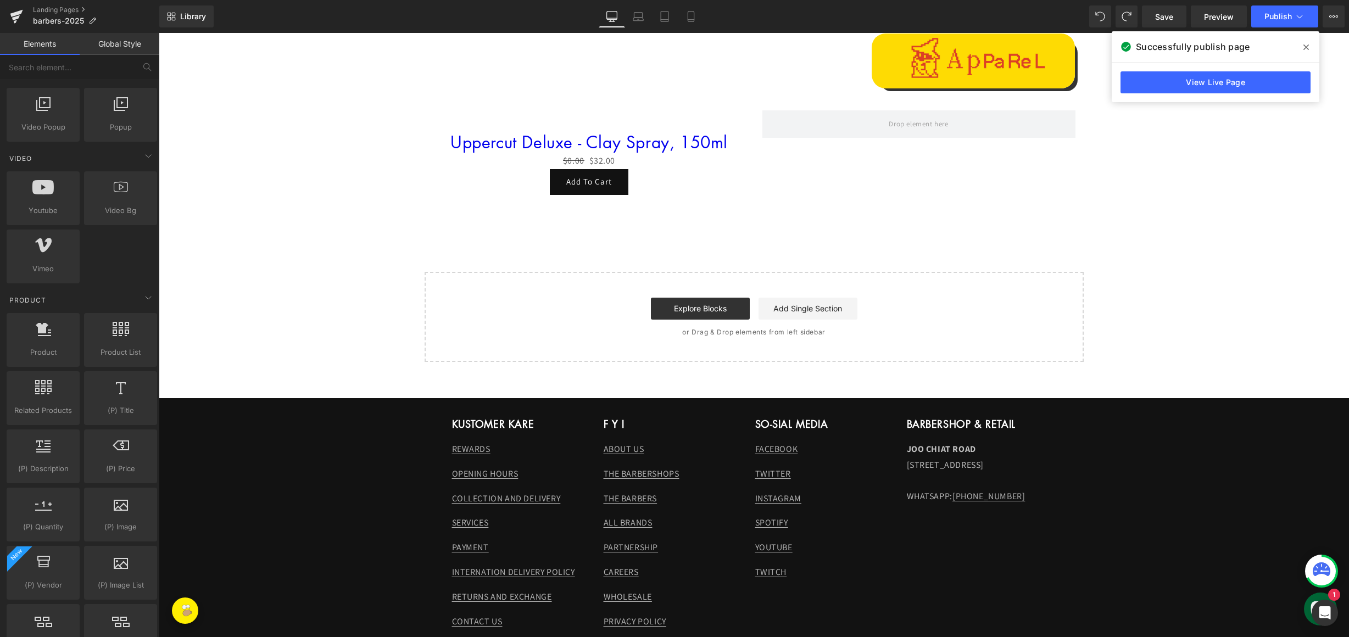
scroll to position [1606, 0]
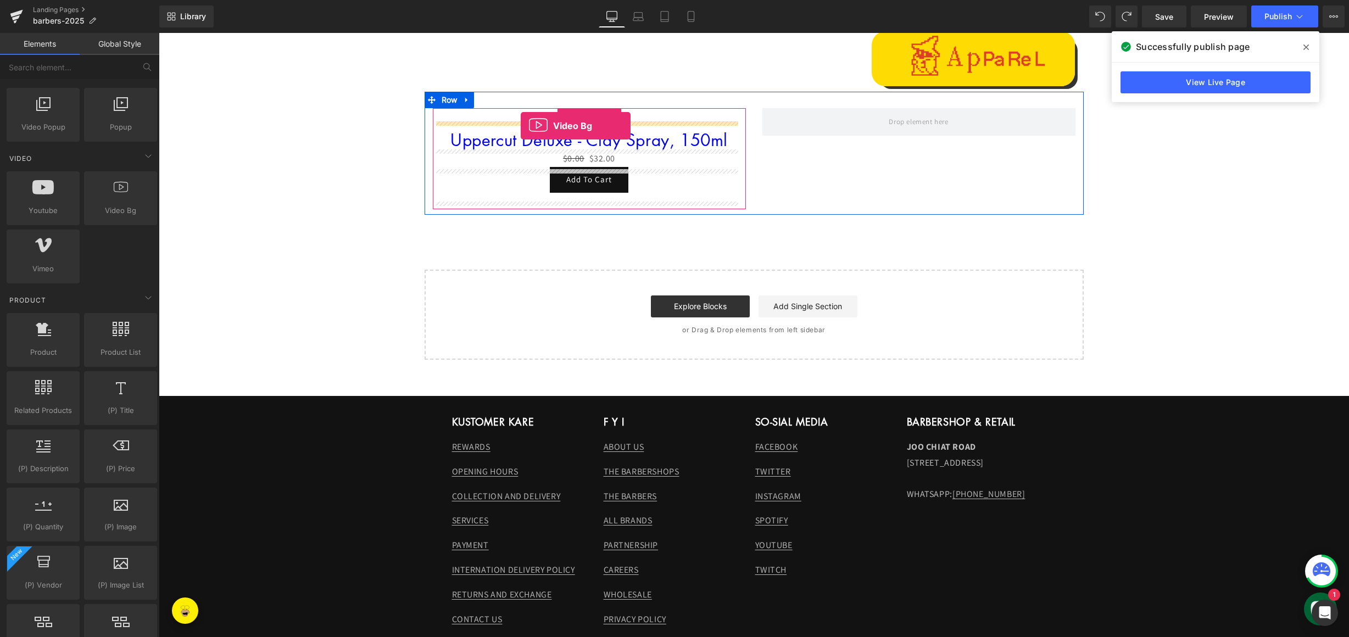
drag, startPoint x: 276, startPoint y: 232, endPoint x: 521, endPoint y: 125, distance: 266.8
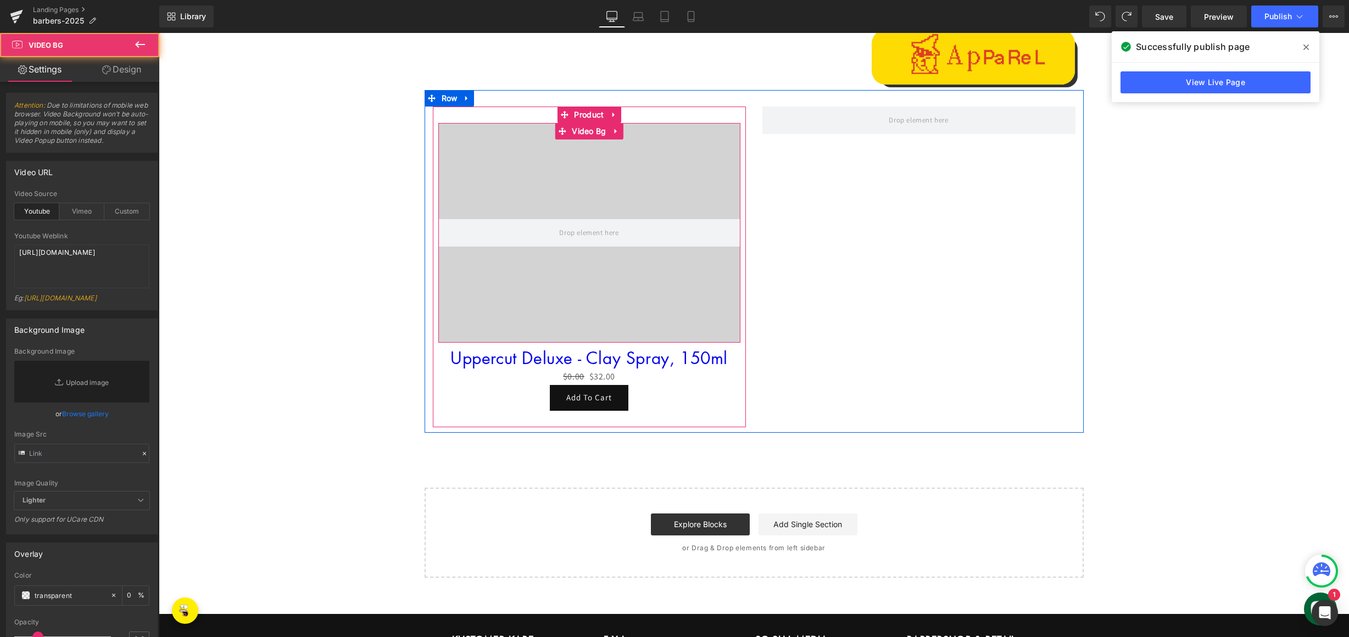
scroll to position [1609, 0]
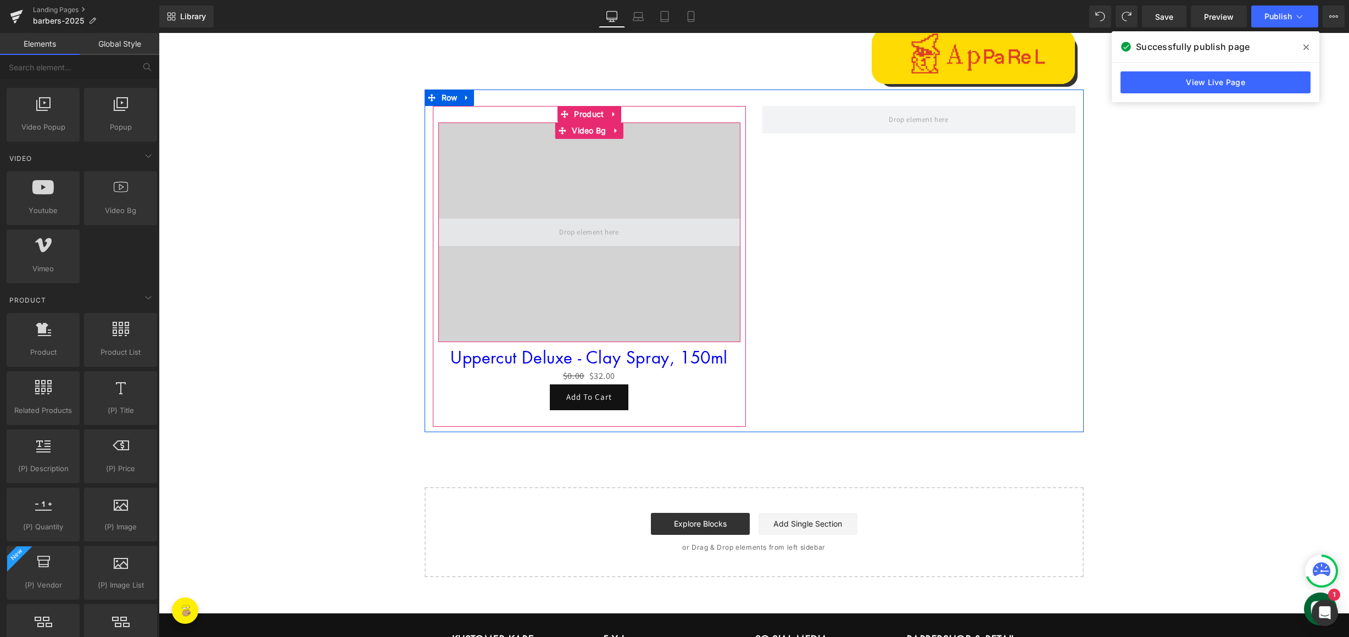
click at [577, 233] on span at bounding box center [588, 232] width 67 height 18
click at [582, 132] on span "Video Bg" at bounding box center [589, 130] width 40 height 16
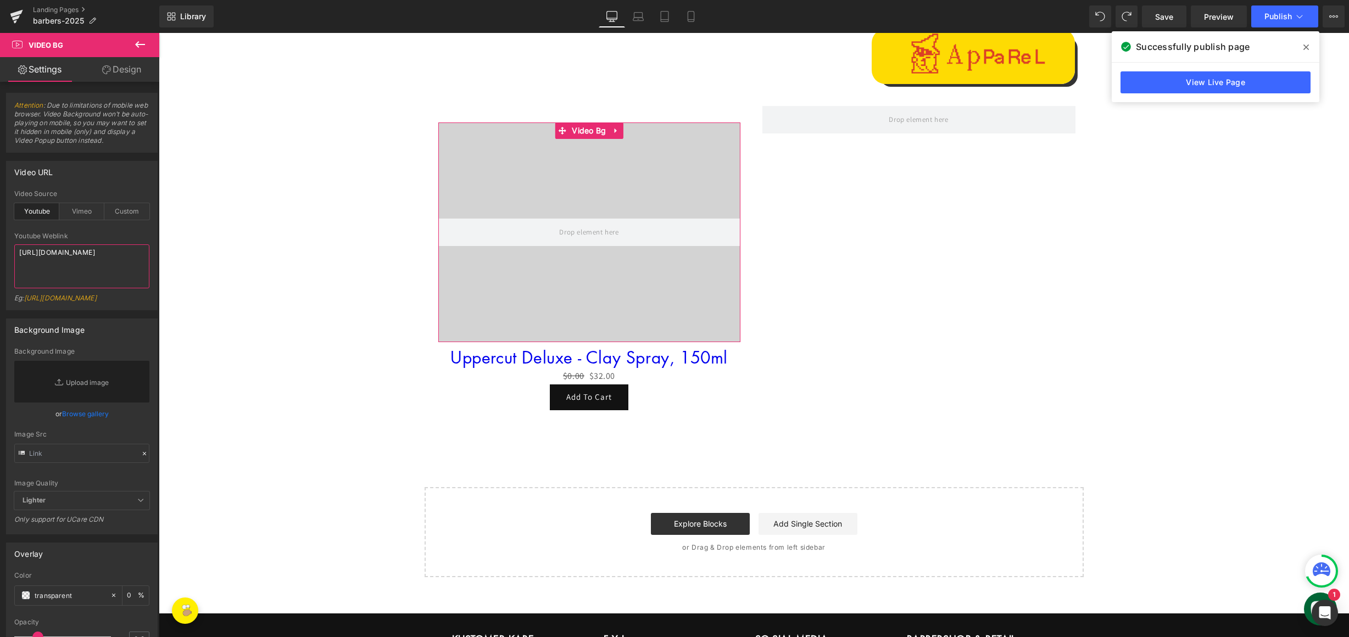
click at [103, 272] on textarea "[URL][DOMAIN_NAME]" at bounding box center [81, 266] width 135 height 44
click at [133, 207] on div "Custom" at bounding box center [126, 211] width 45 height 16
click at [127, 278] on textarea "[URL][DOMAIN_NAME]" at bounding box center [81, 266] width 135 height 44
paste textarea "videos/c/o/v/c8bbbcaf524a47a6ad812f6e11f2dfd6.mp4"
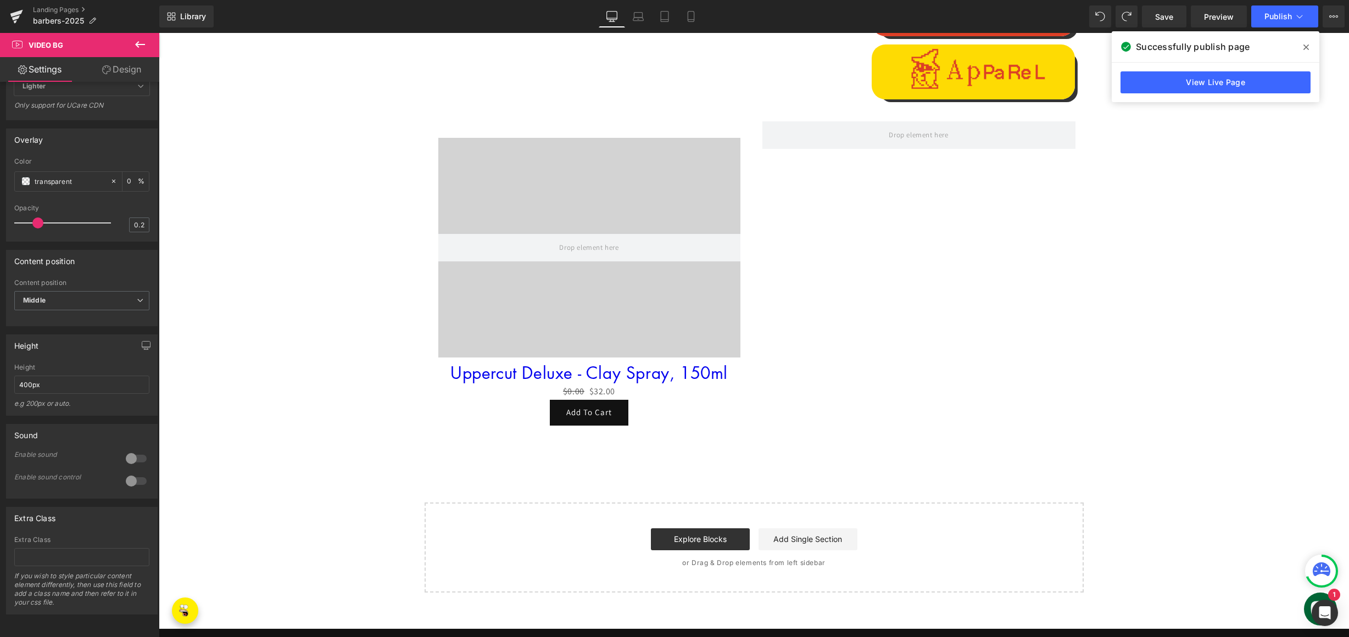
scroll to position [1593, 0]
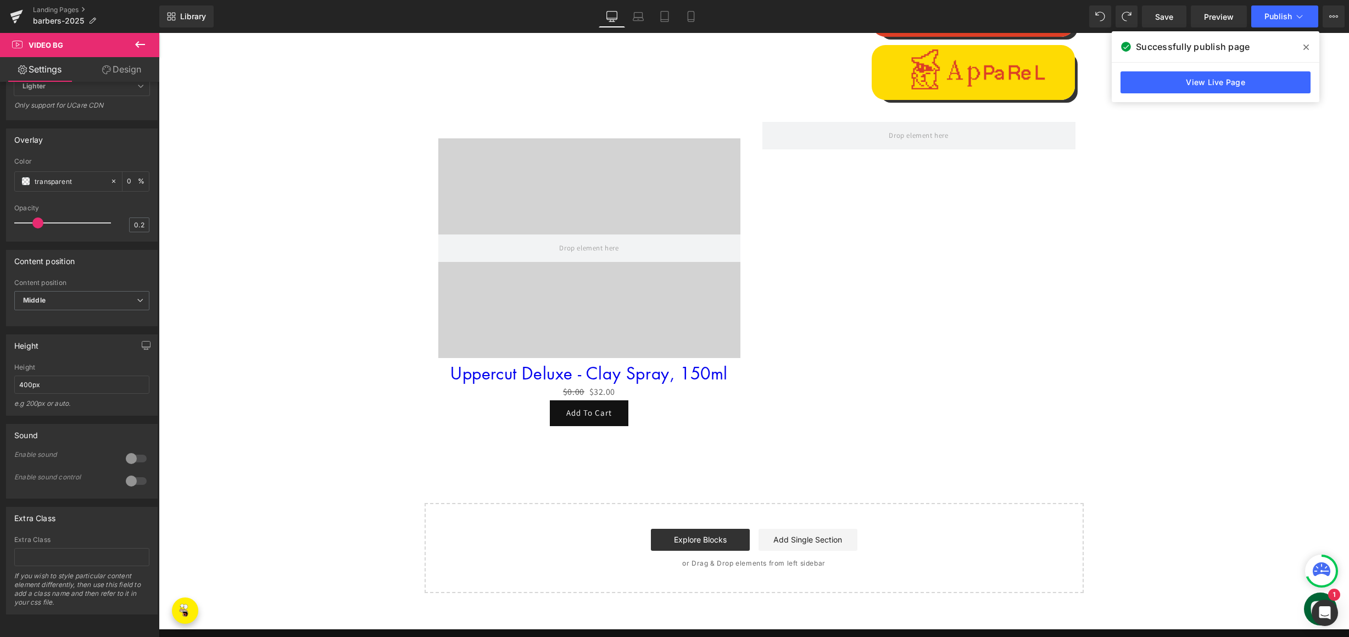
type textarea "[URL][DOMAIN_NAME]"
click at [24, 389] on input "400px" at bounding box center [81, 385] width 135 height 18
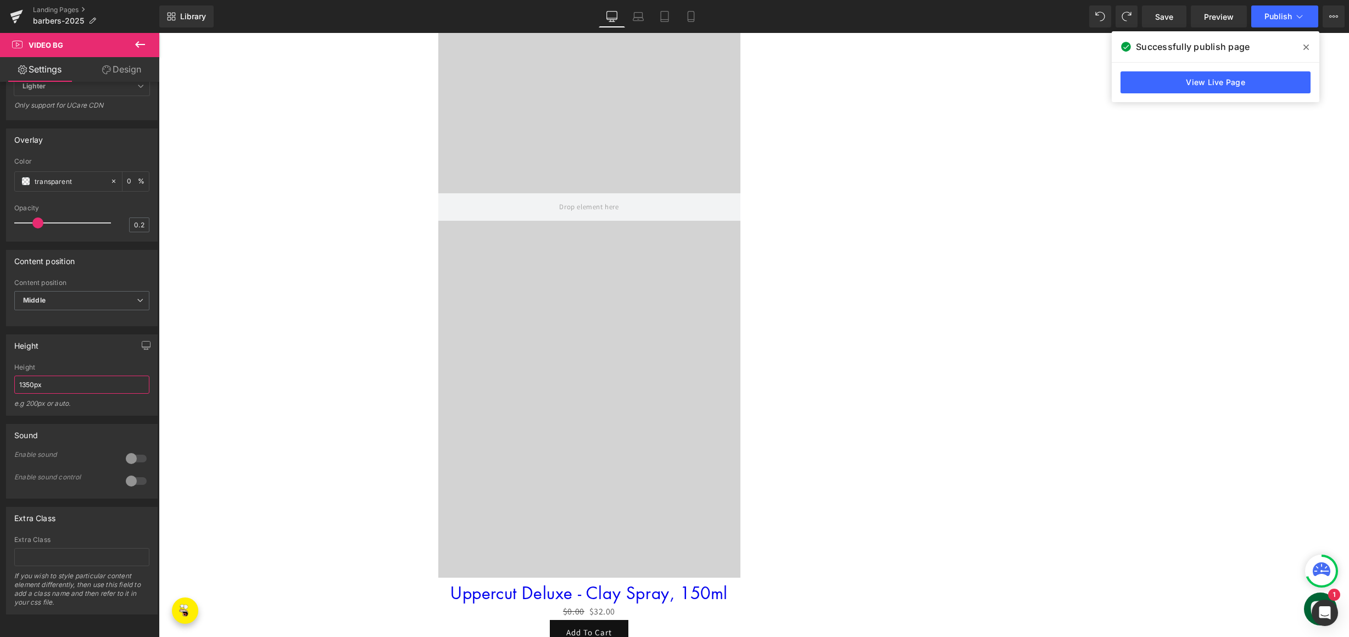
scroll to position [1895, 0]
type input "1"
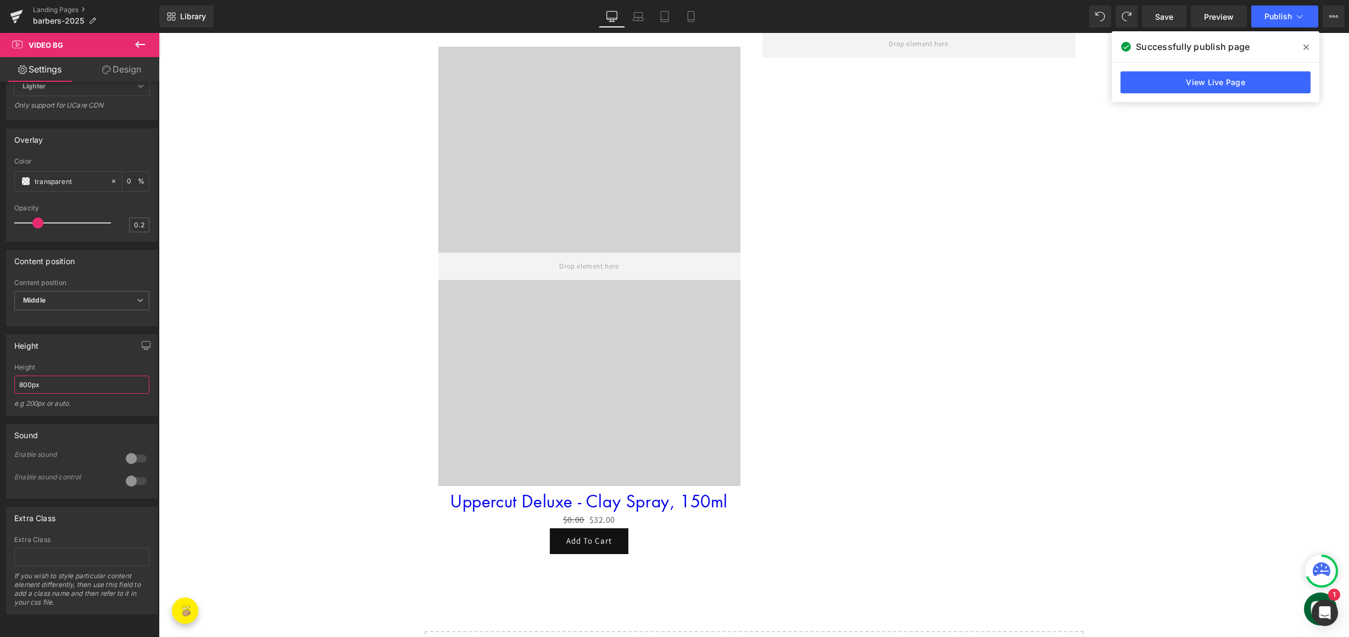
scroll to position [1674, 0]
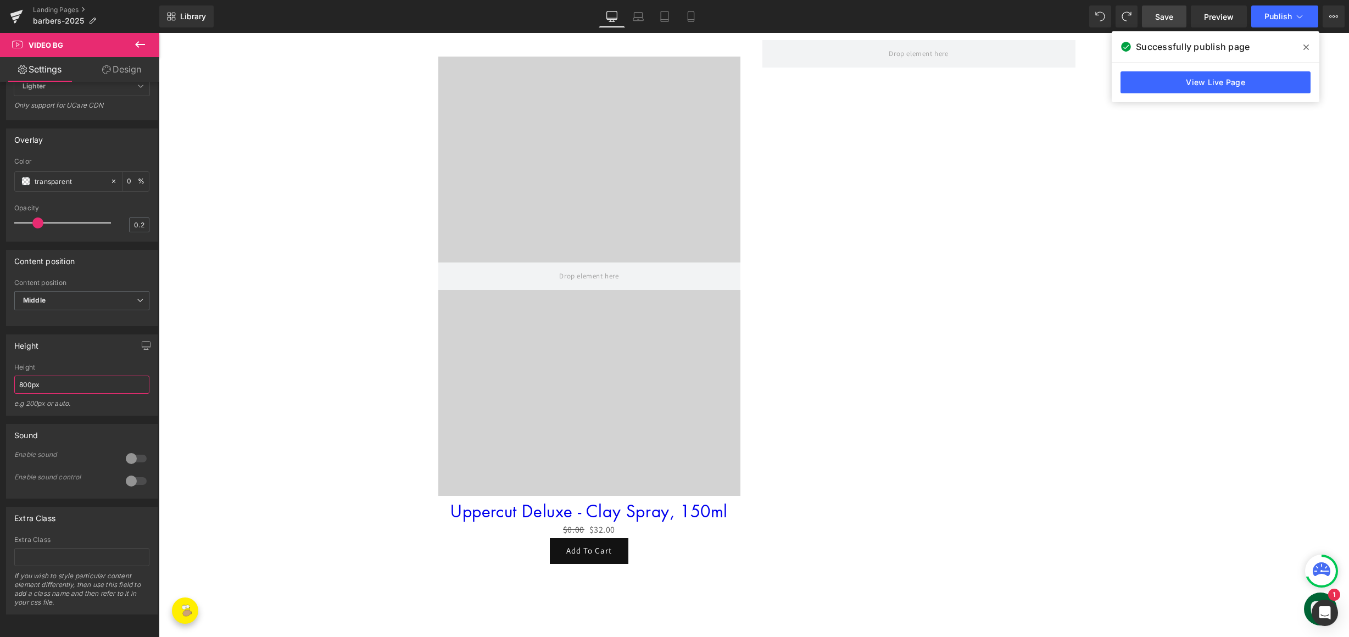
type input "800px"
click at [1154, 15] on link "Save" at bounding box center [1164, 16] width 44 height 22
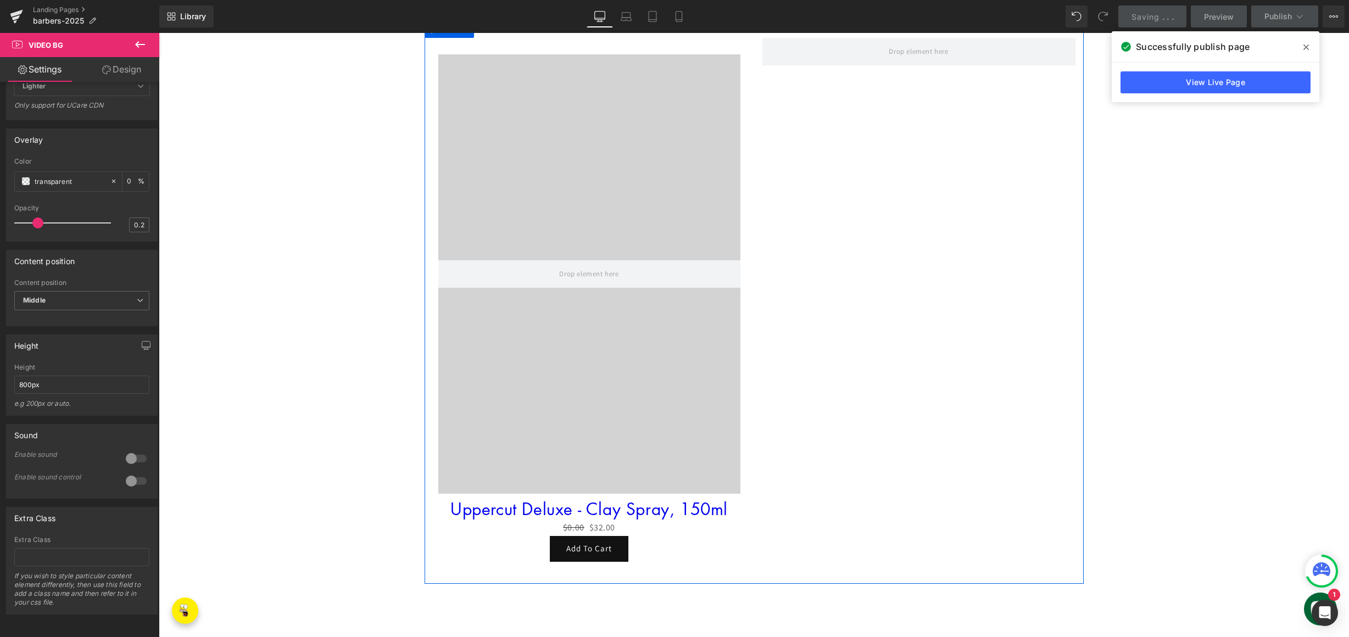
scroll to position [1677, 0]
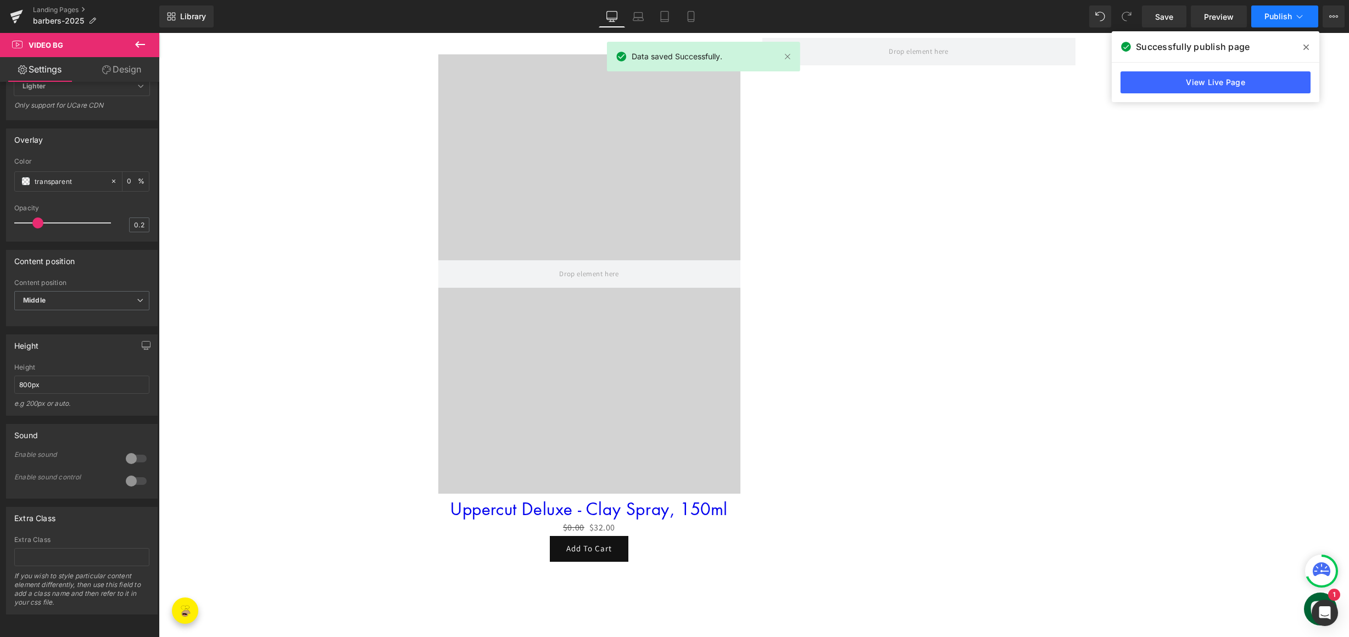
click at [1287, 16] on span "Publish" at bounding box center [1277, 16] width 27 height 9
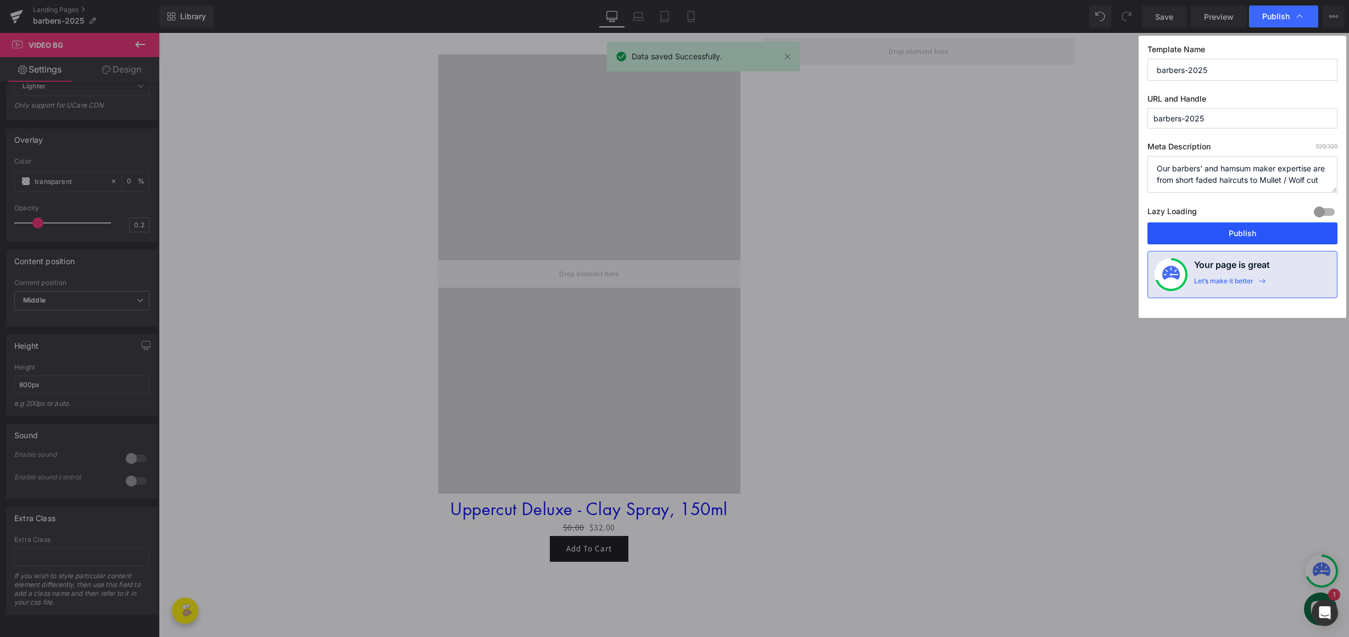
click at [1238, 236] on button "Publish" at bounding box center [1242, 233] width 190 height 22
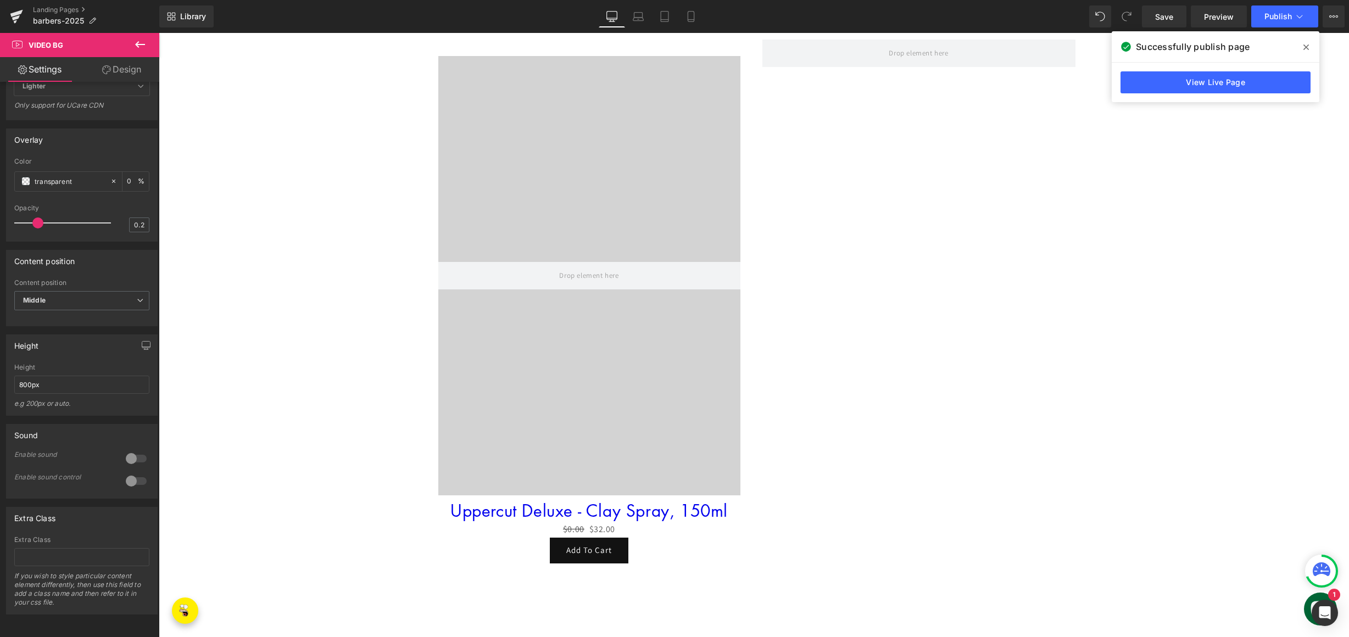
scroll to position [1674, 0]
click at [128, 69] on link "Design" at bounding box center [122, 69] width 80 height 25
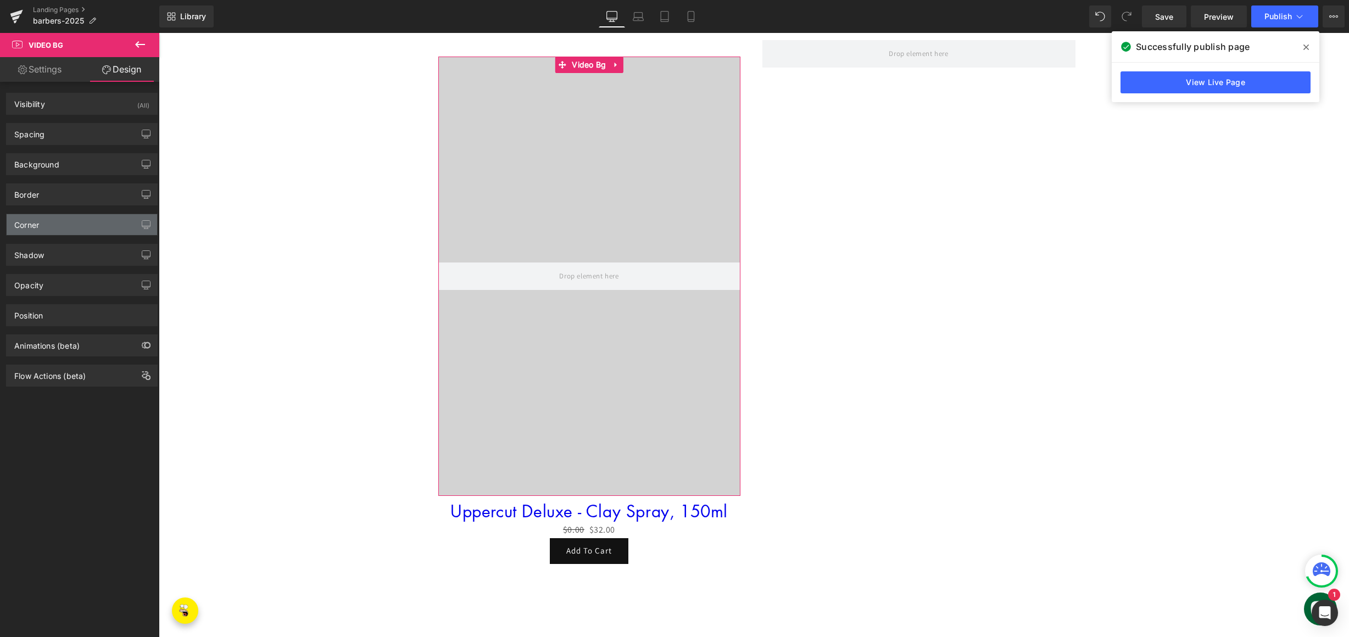
click at [57, 231] on div "Corner" at bounding box center [82, 224] width 150 height 21
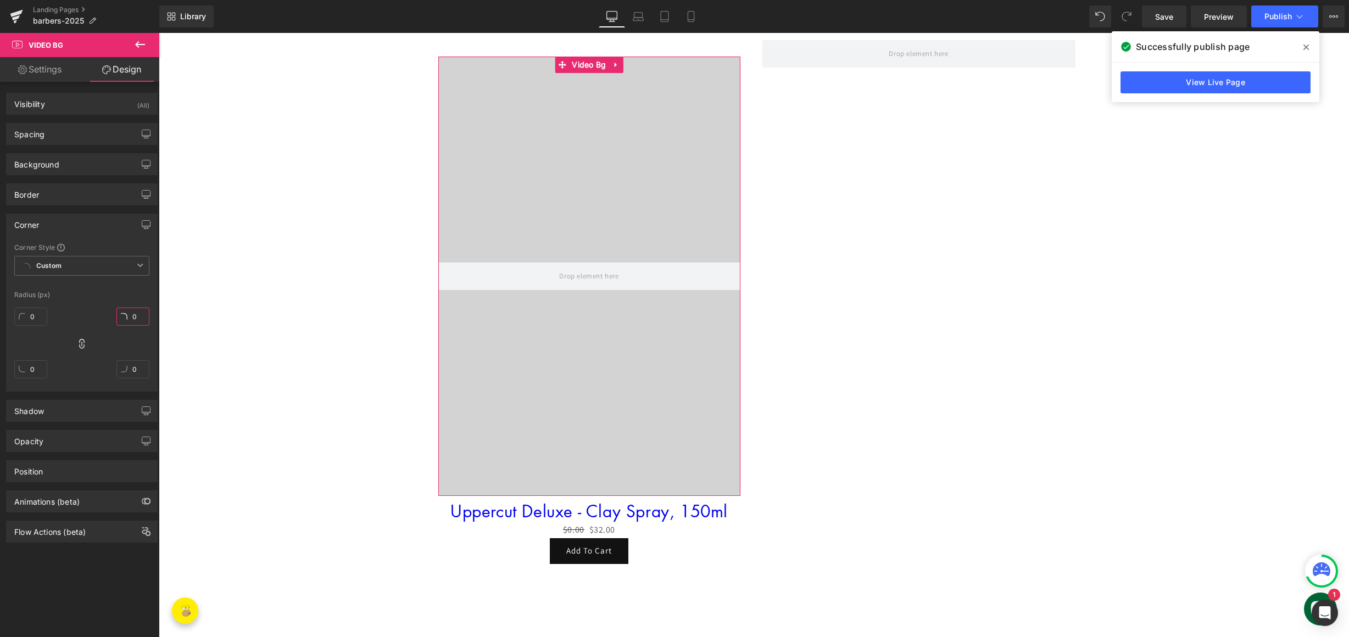
click at [127, 317] on input "0" at bounding box center [132, 317] width 33 height 18
type input "50"
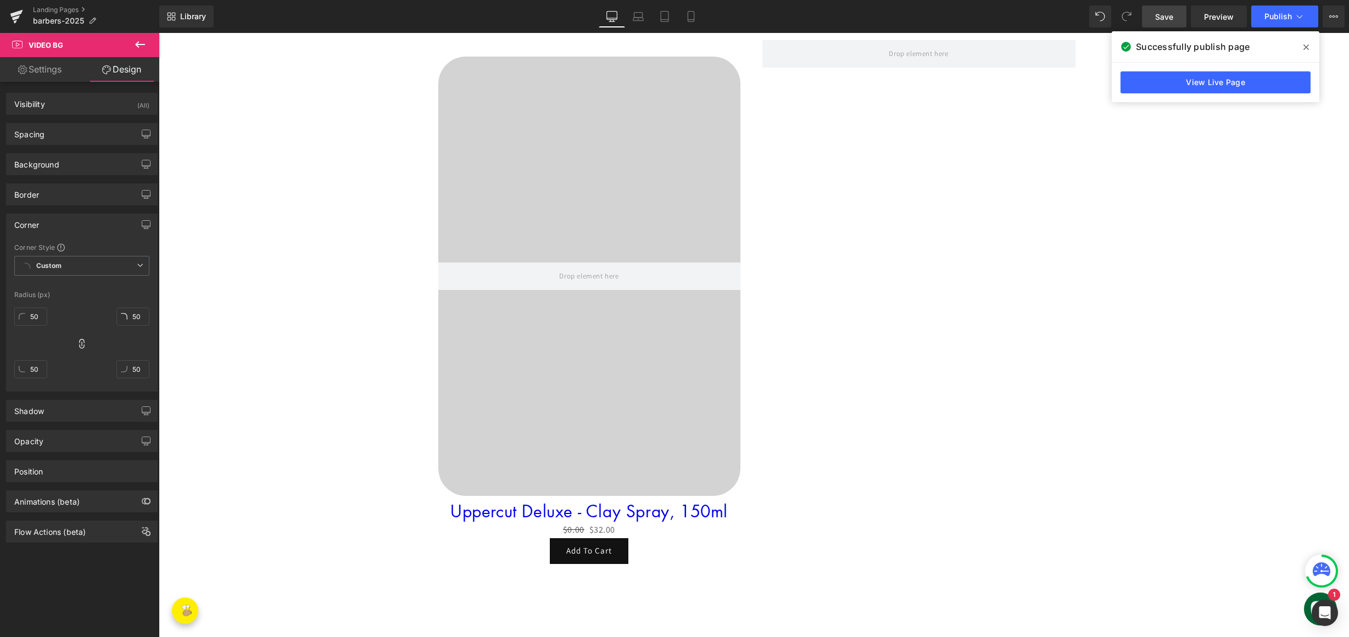
click at [1160, 19] on span "Save" at bounding box center [1164, 17] width 18 height 12
click at [1168, 18] on span "Save" at bounding box center [1164, 17] width 18 height 12
click at [1280, 20] on span "Publish" at bounding box center [1277, 16] width 27 height 9
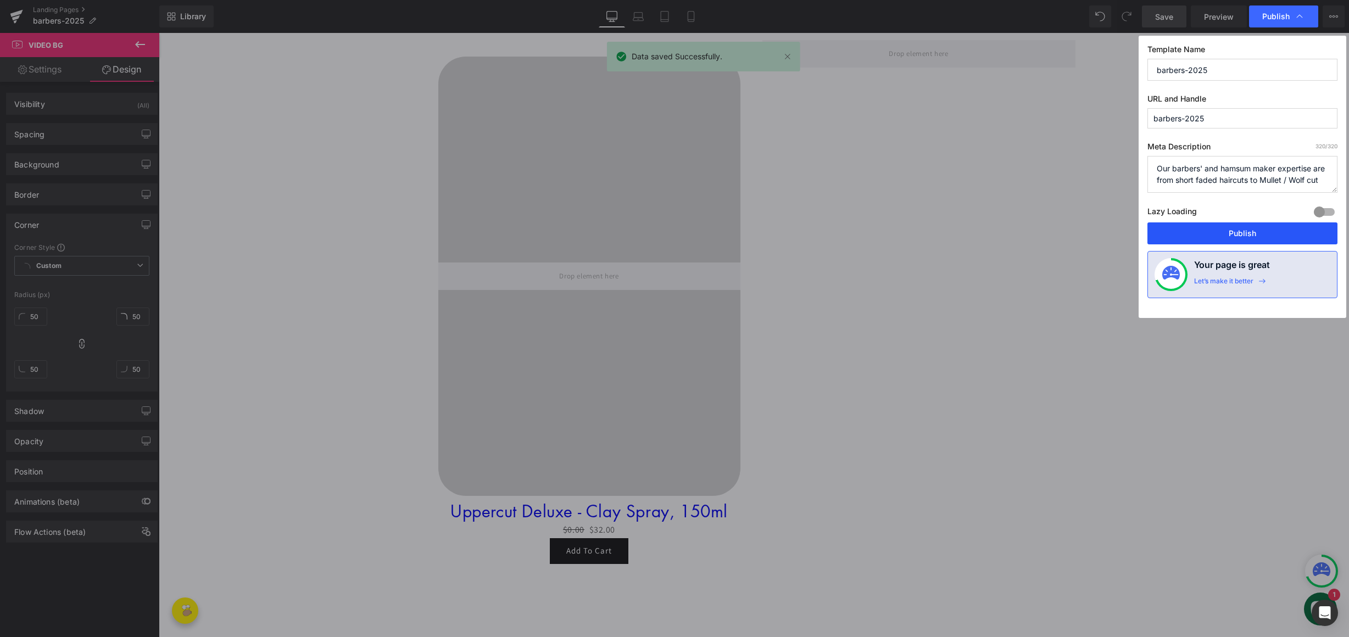
drag, startPoint x: 1239, startPoint y: 240, endPoint x: 1066, endPoint y: 194, distance: 178.9
click at [1239, 240] on button "Publish" at bounding box center [1242, 233] width 190 height 22
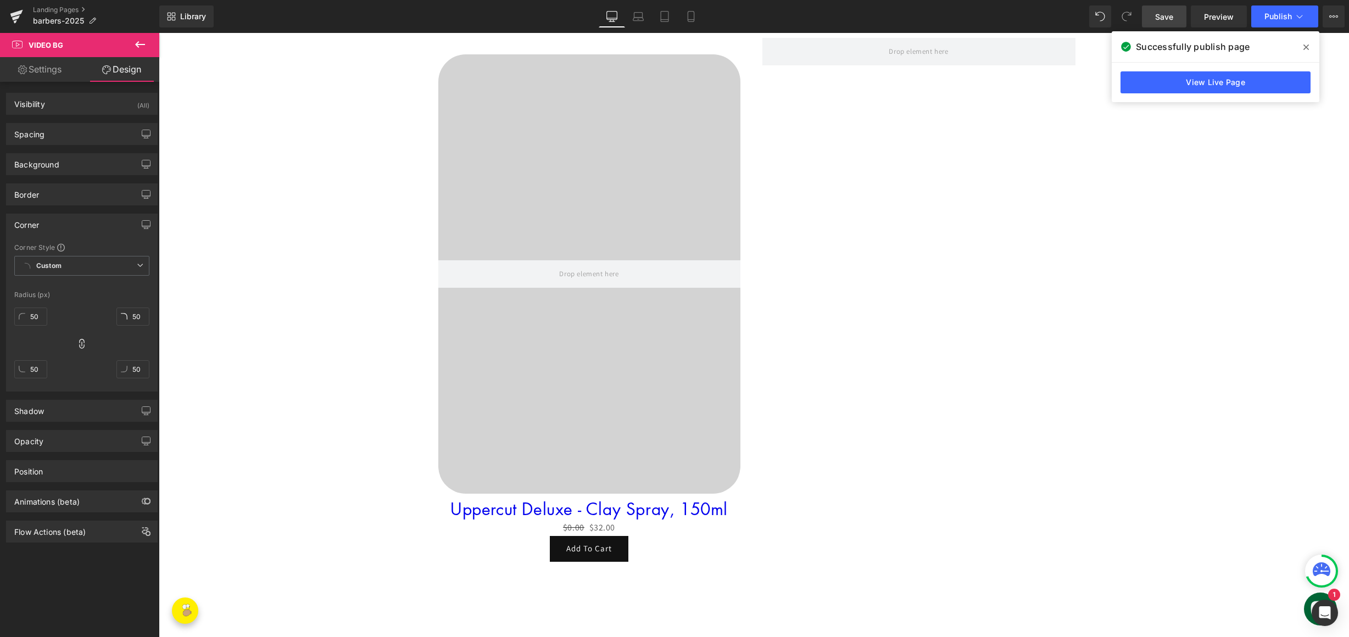
scroll to position [1677, 0]
click at [132, 315] on input "50" at bounding box center [132, 317] width 33 height 18
type input "0"
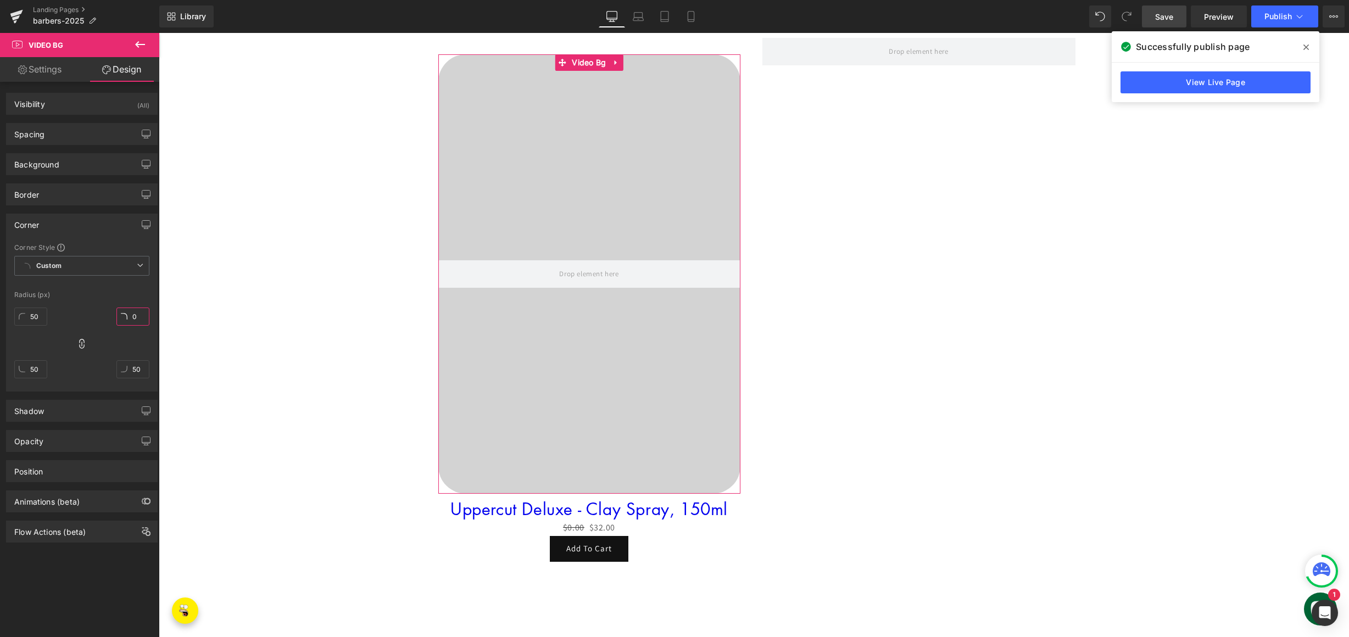
type input "0"
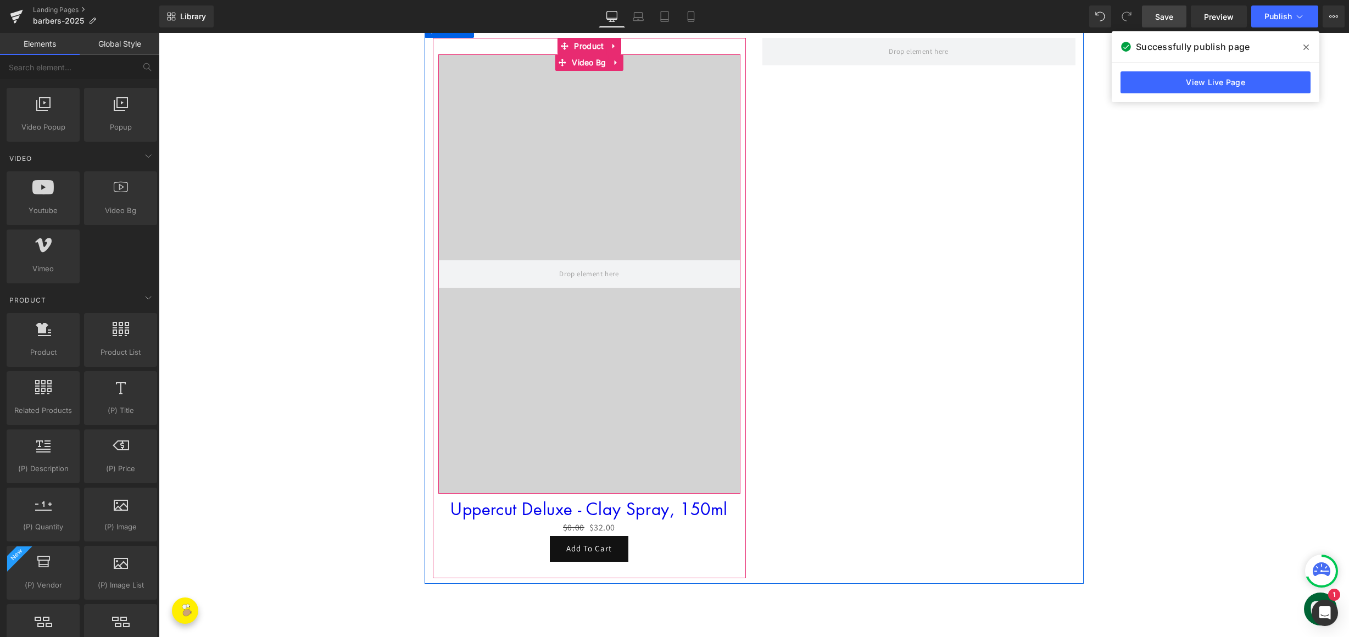
click at [570, 371] on video at bounding box center [588, 249] width 781 height 390
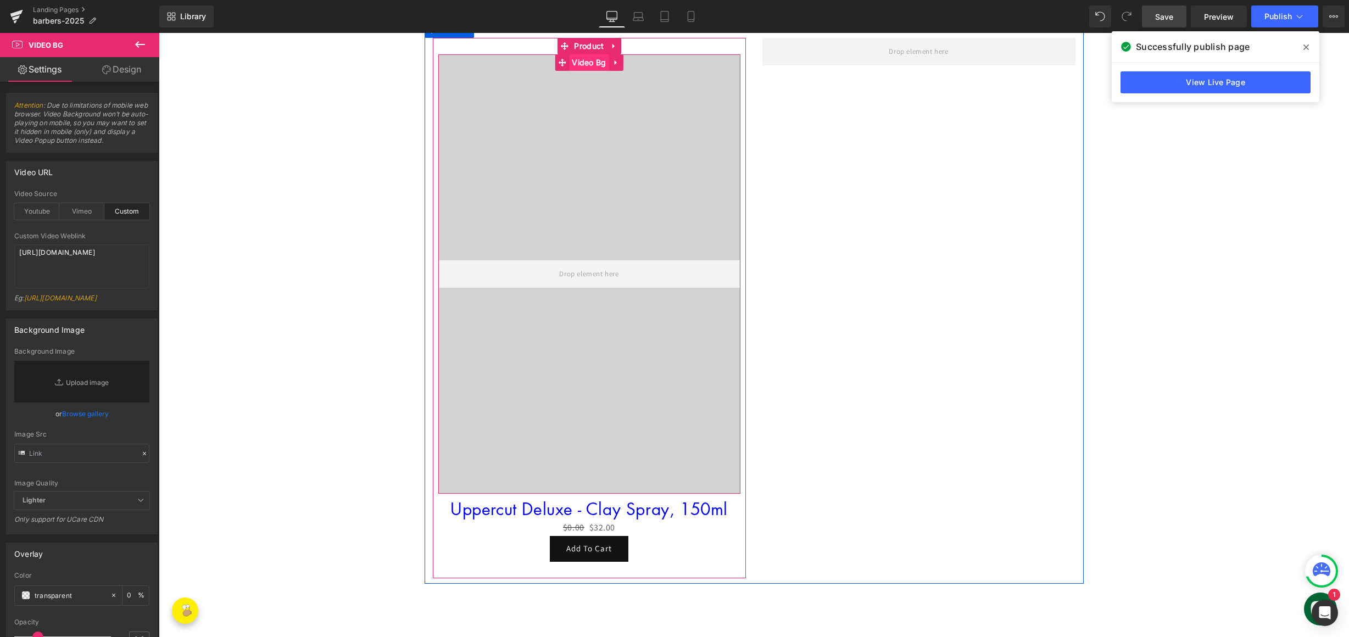
click at [584, 60] on span "Video Bg" at bounding box center [589, 62] width 40 height 16
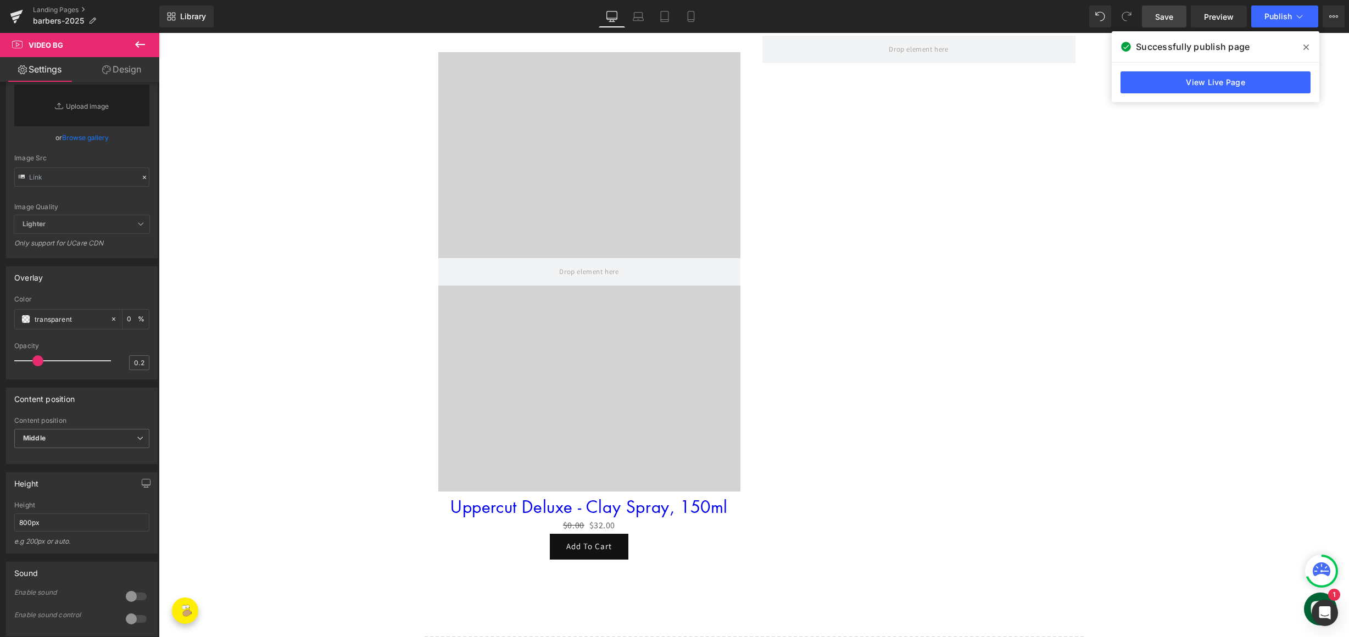
scroll to position [349, 0]
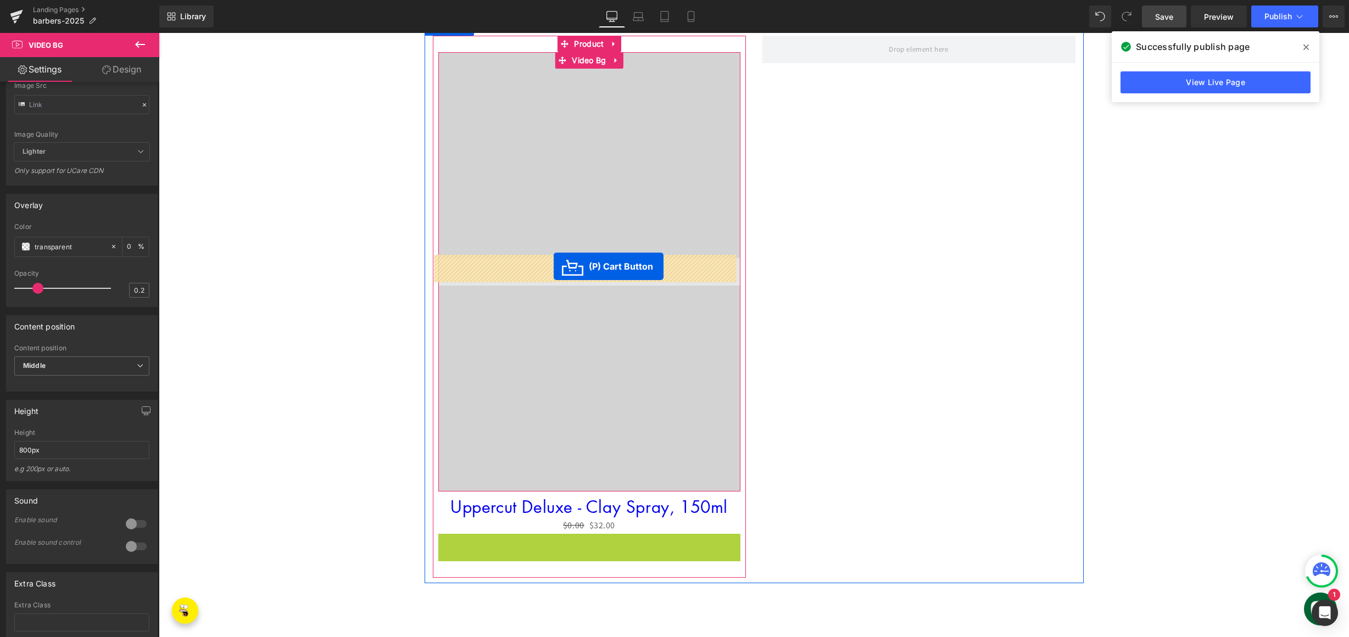
drag, startPoint x: 545, startPoint y: 551, endPoint x: 554, endPoint y: 266, distance: 284.6
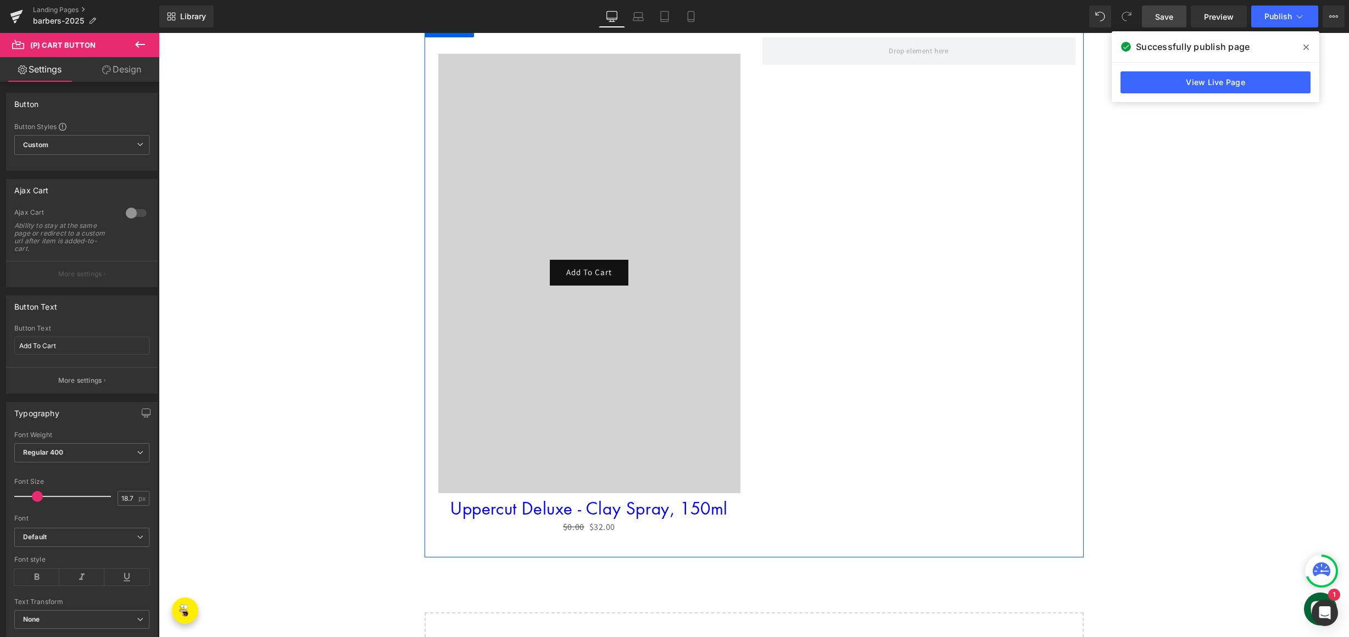
scroll to position [1677, 0]
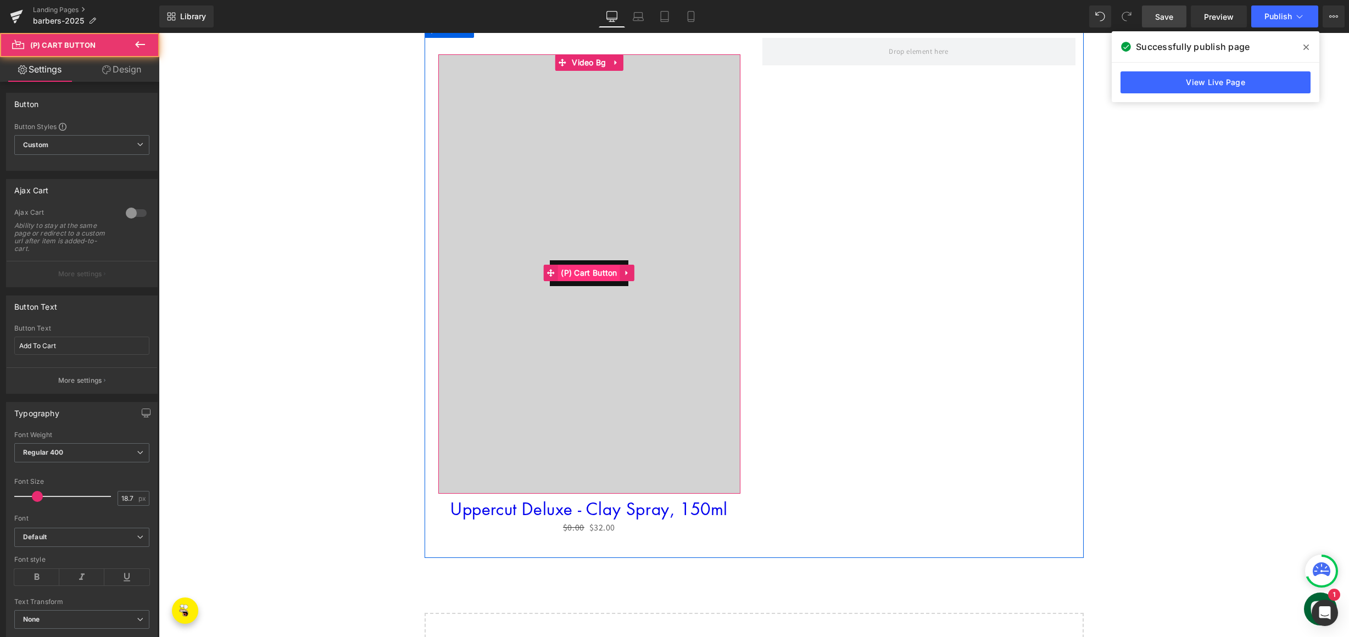
click at [584, 266] on div "Add To Cart (P) Cart Button" at bounding box center [589, 273] width 302 height 26
click at [626, 271] on icon at bounding box center [627, 273] width 2 height 5
click at [571, 271] on span "(P) Cart Button" at bounding box center [589, 273] width 62 height 16
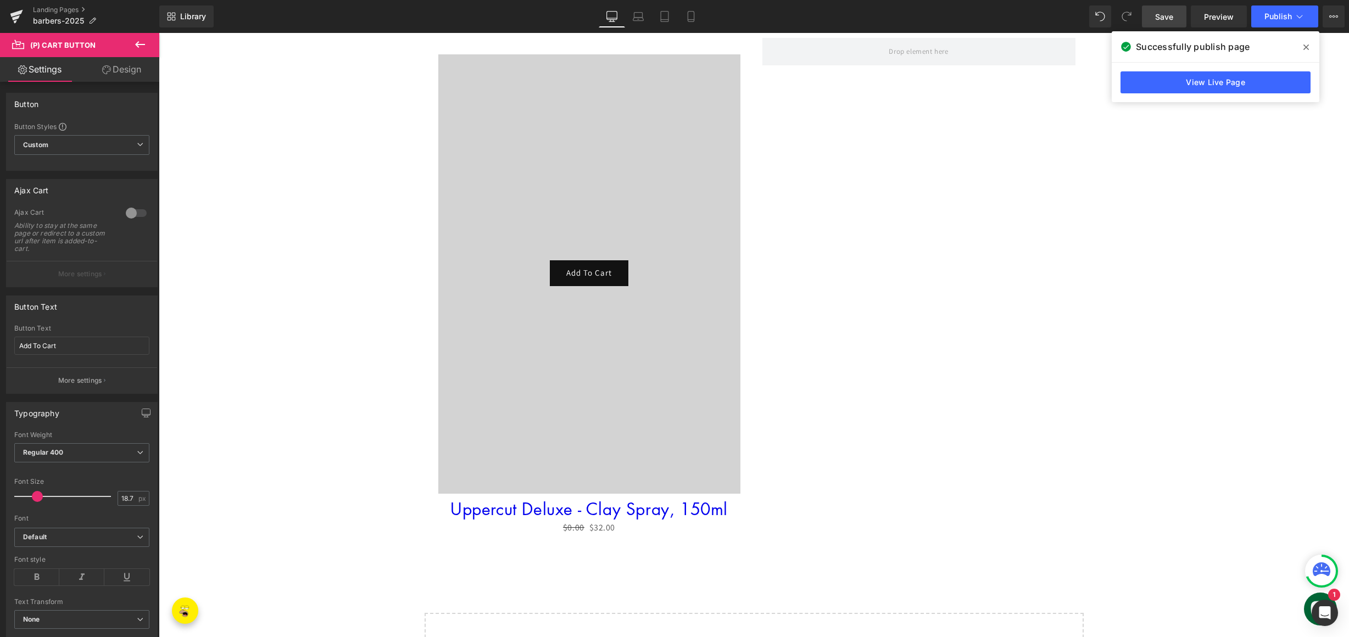
click at [1171, 14] on span "Save" at bounding box center [1164, 17] width 18 height 12
click at [1284, 17] on span "Publish" at bounding box center [1277, 16] width 27 height 9
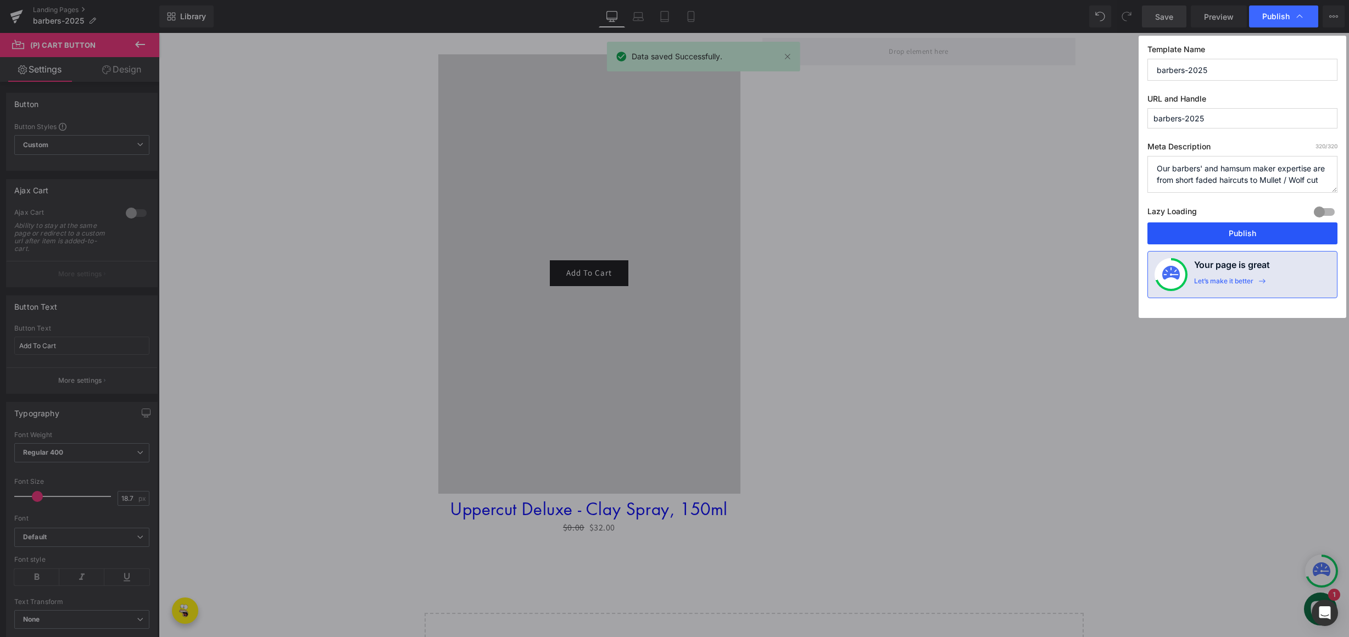
click at [1238, 232] on button "Publish" at bounding box center [1242, 233] width 190 height 22
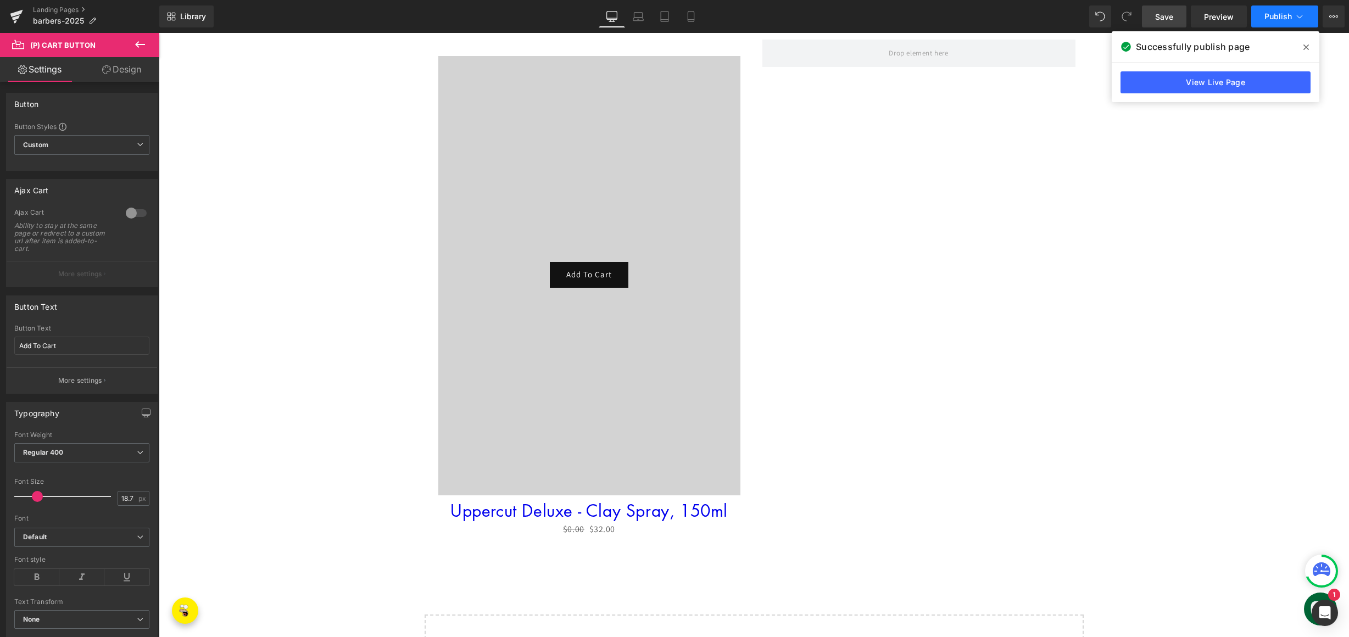
scroll to position [1674, 0]
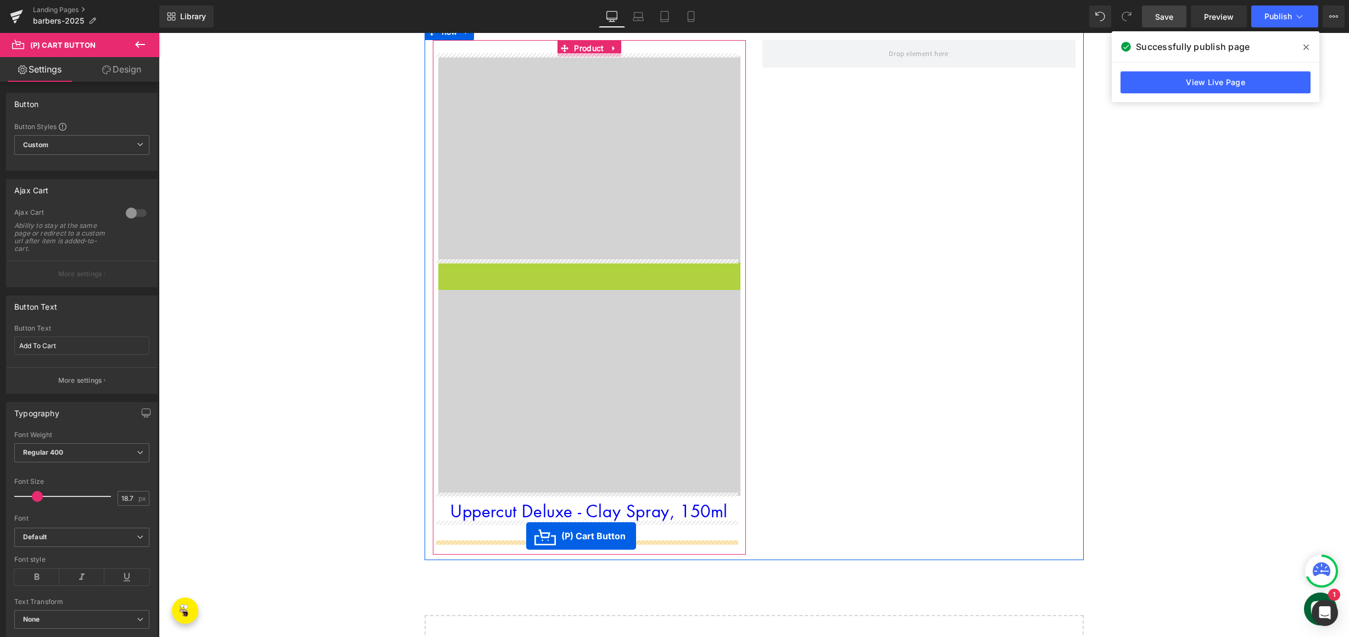
drag, startPoint x: 546, startPoint y: 273, endPoint x: 530, endPoint y: 529, distance: 255.9
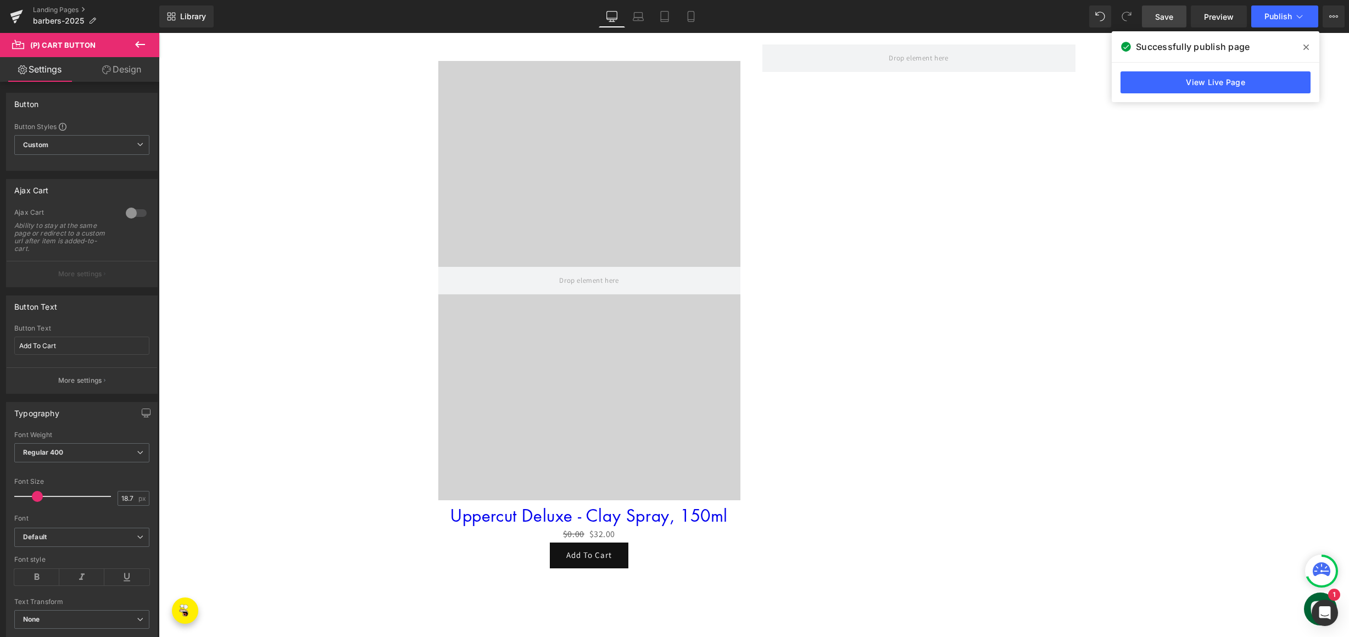
scroll to position [1522, 0]
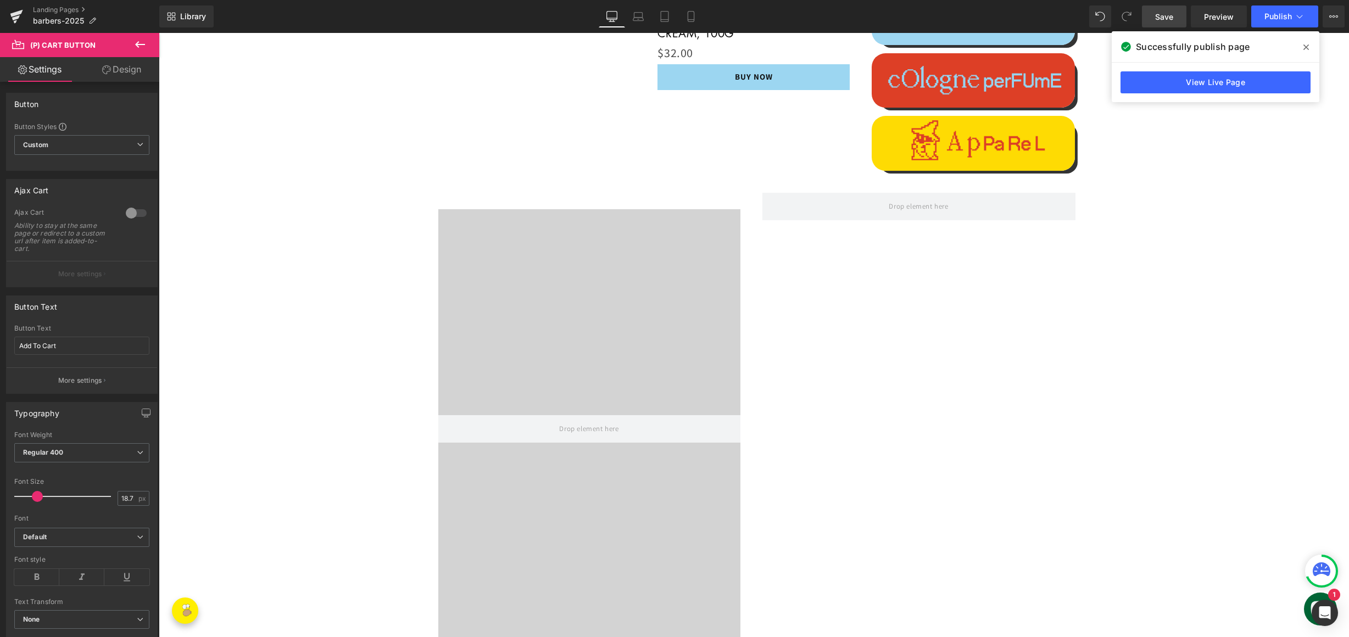
click at [1160, 21] on span "Save" at bounding box center [1164, 17] width 18 height 12
click at [1280, 17] on span "Publish" at bounding box center [1277, 16] width 27 height 9
click at [1170, 9] on link "Save" at bounding box center [1164, 16] width 44 height 22
click at [1282, 18] on span "Publish" at bounding box center [1277, 16] width 27 height 9
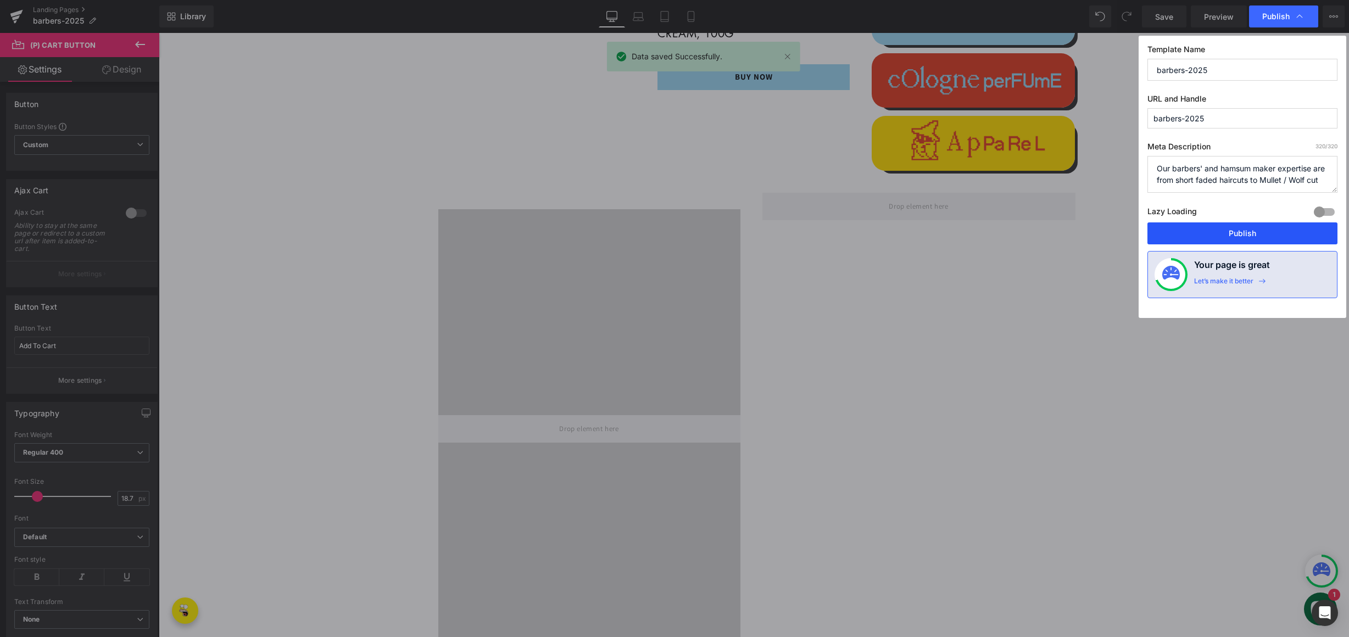
drag, startPoint x: 1241, startPoint y: 236, endPoint x: 1081, endPoint y: 203, distance: 162.5
click at [1241, 236] on button "Publish" at bounding box center [1242, 233] width 190 height 22
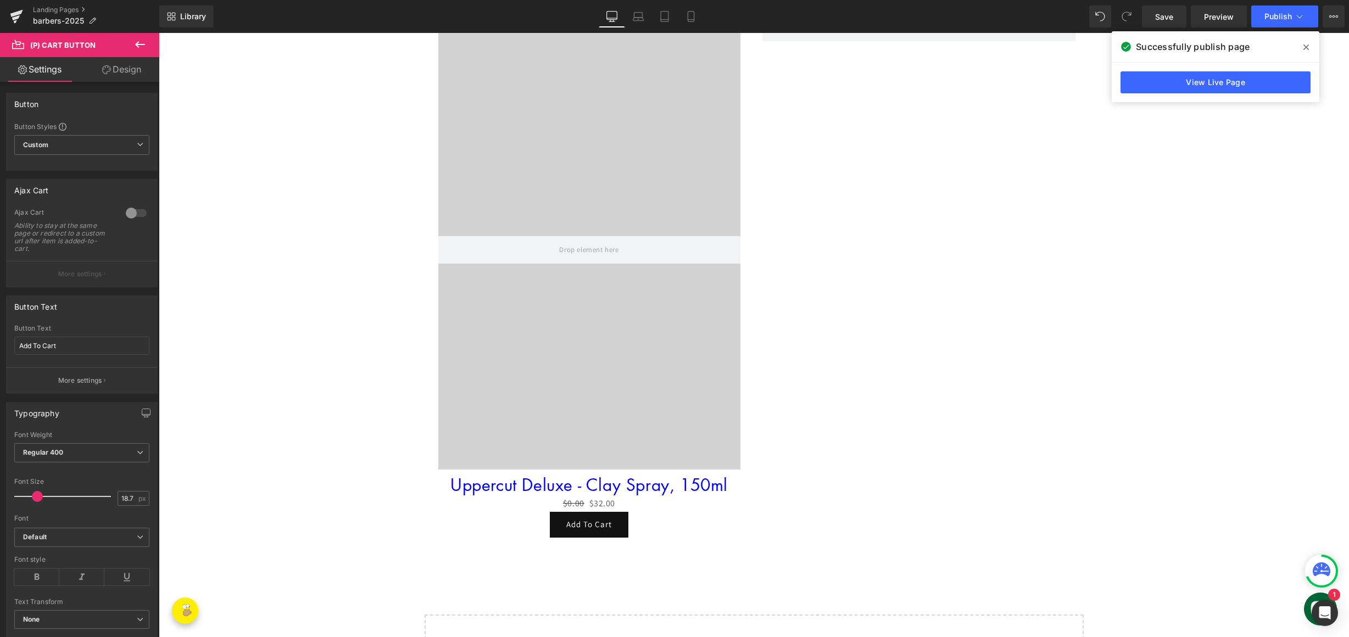
scroll to position [1855, 0]
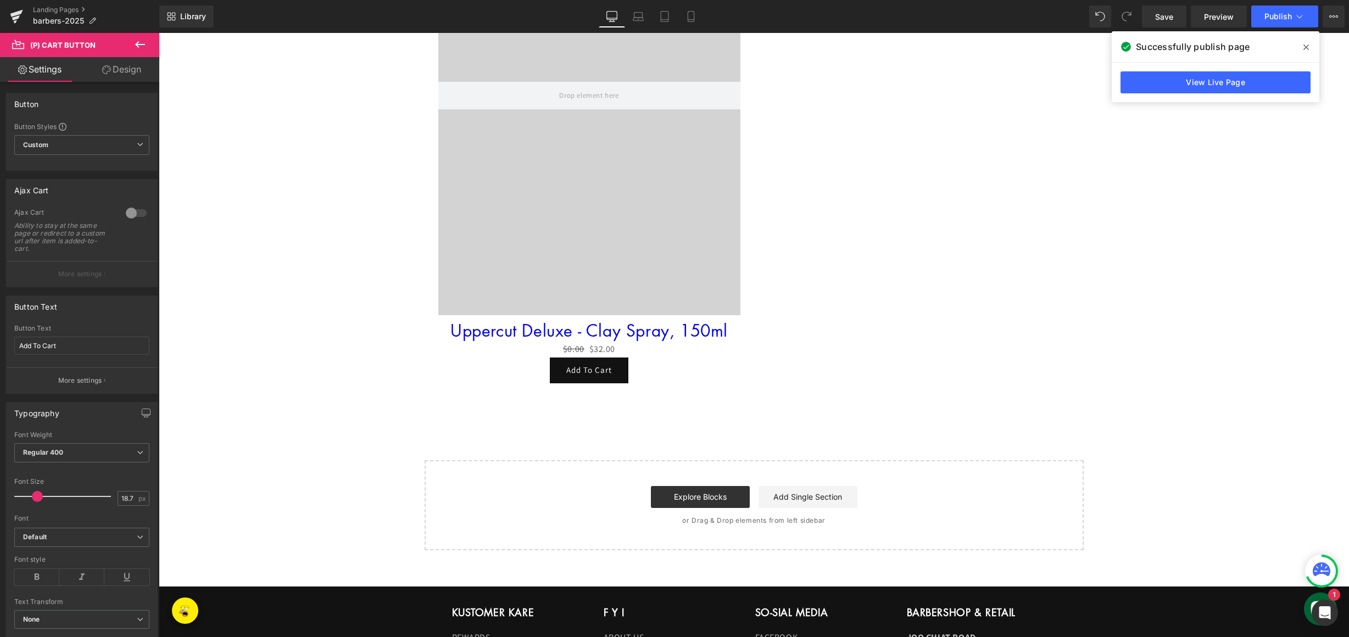
click at [705, 266] on video at bounding box center [588, 71] width 781 height 390
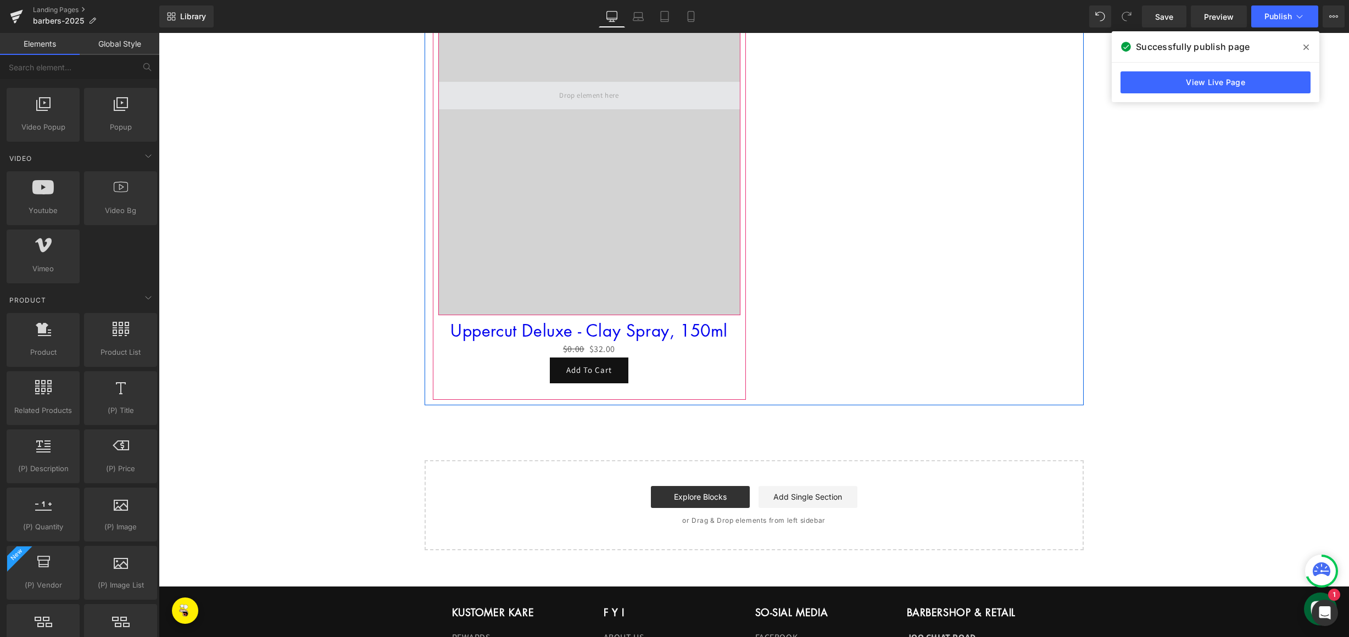
click at [578, 99] on span at bounding box center [588, 95] width 67 height 18
click at [612, 192] on video at bounding box center [588, 71] width 781 height 390
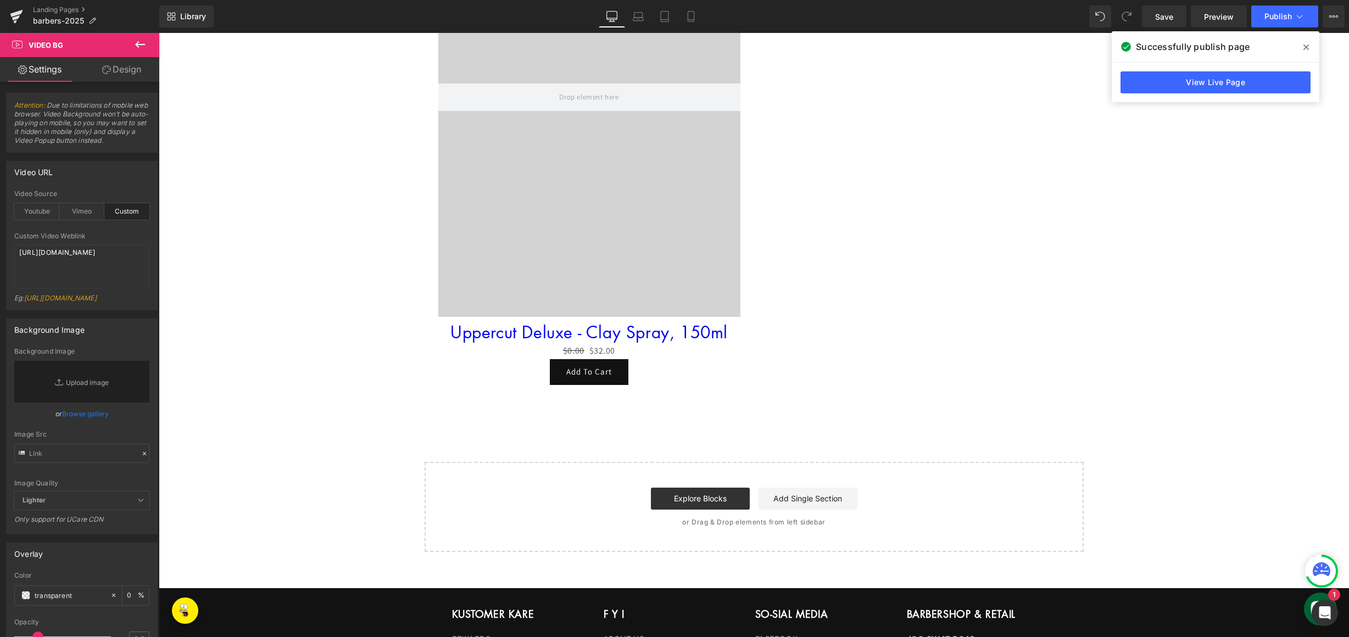
scroll to position [1853, 0]
drag, startPoint x: 361, startPoint y: 182, endPoint x: 217, endPoint y: 119, distance: 157.1
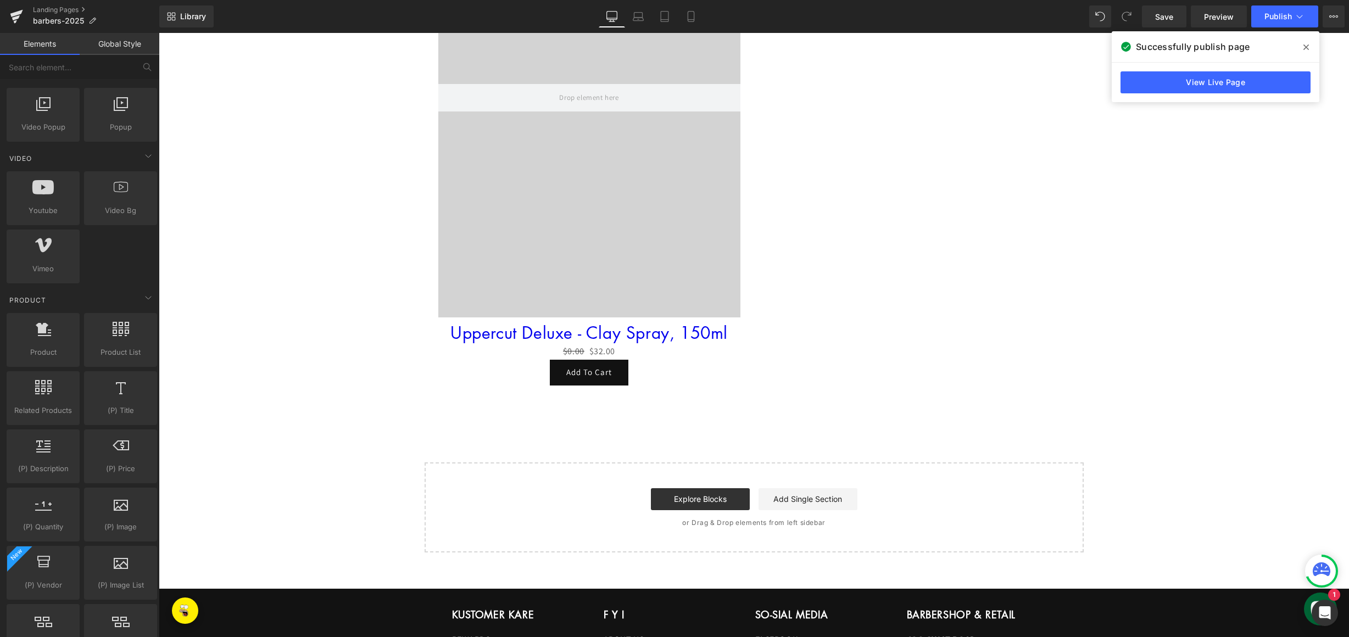
click at [1305, 43] on icon at bounding box center [1305, 47] width 5 height 9
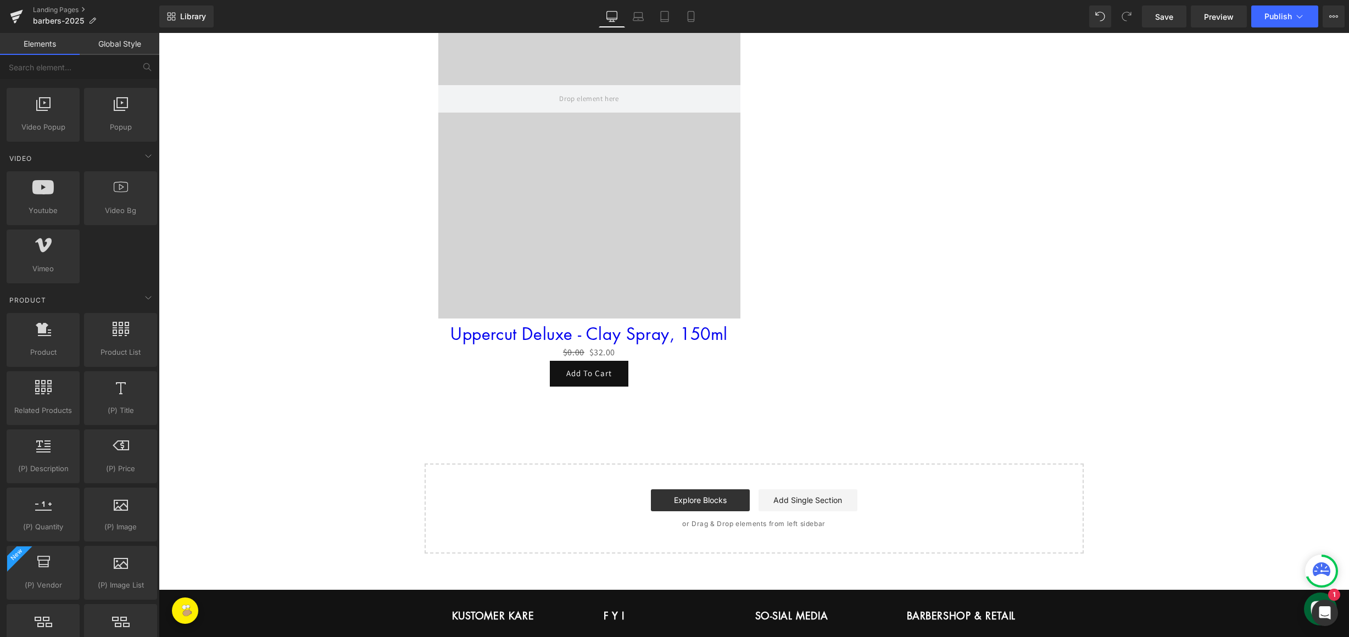
scroll to position [1851, 0]
